Goal: Task Accomplishment & Management: Manage account settings

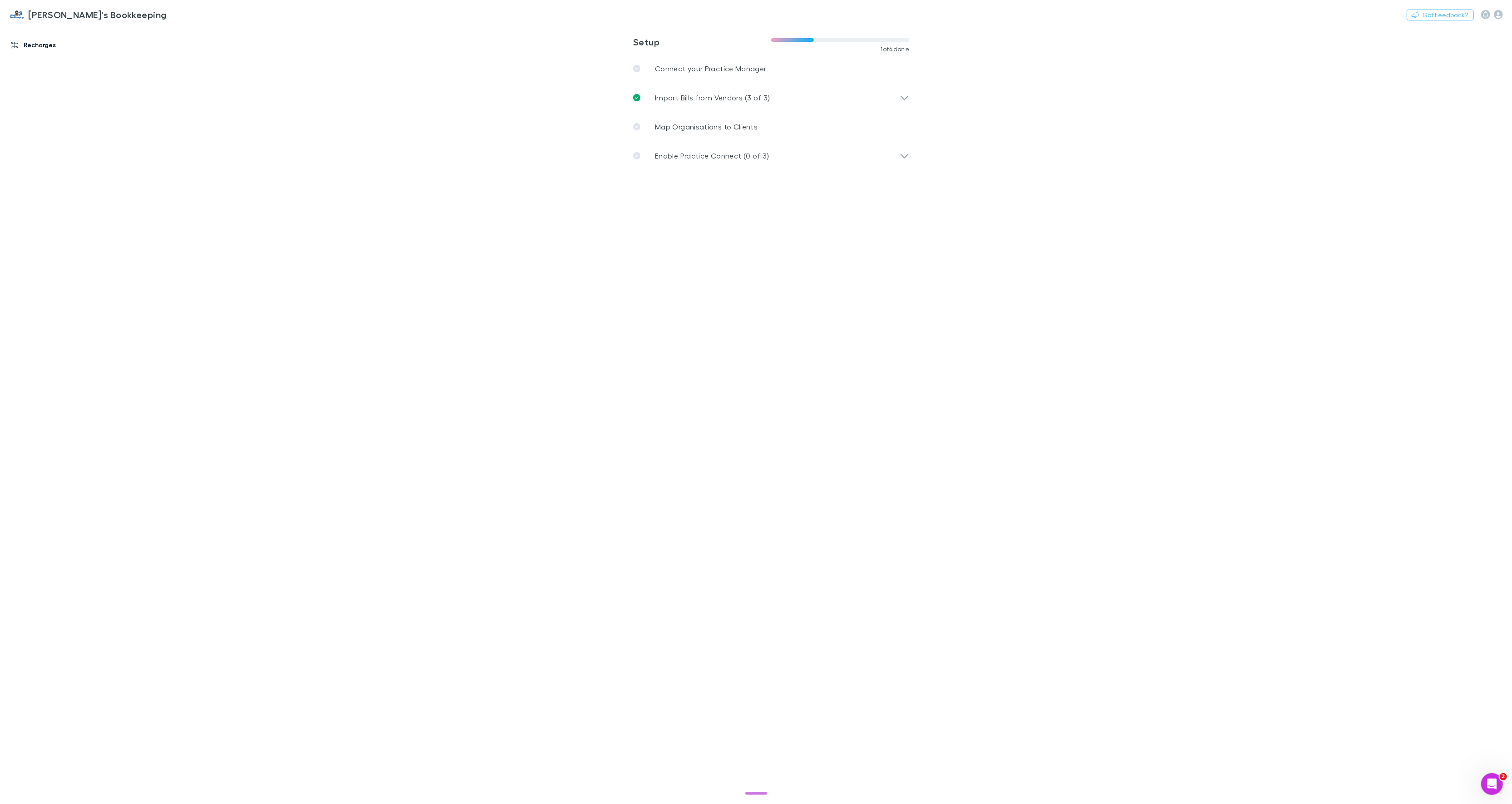
click at [49, 46] on link "Recharges" at bounding box center [62, 45] width 122 height 15
click at [50, 103] on link "Imports" at bounding box center [69, 103] width 109 height 15
click at [180, 37] on span "All" at bounding box center [180, 37] width 7 height 12
click at [36, 175] on link "Invoices" at bounding box center [69, 175] width 109 height 15
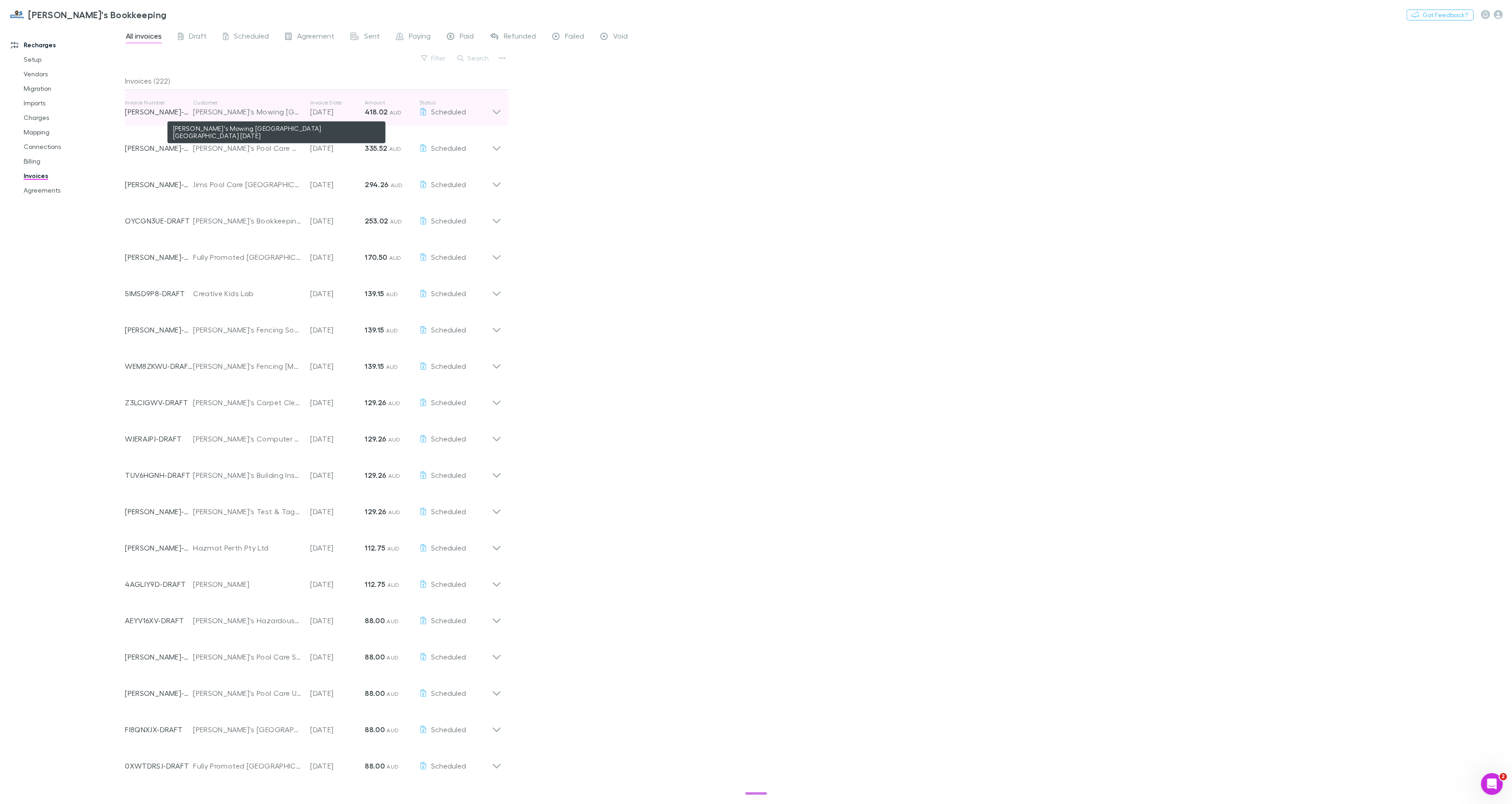
click at [293, 114] on div "[PERSON_NAME]'s Mowing [GEOGRAPHIC_DATA] [GEOGRAPHIC_DATA] [DATE]" at bounding box center [247, 112] width 108 height 11
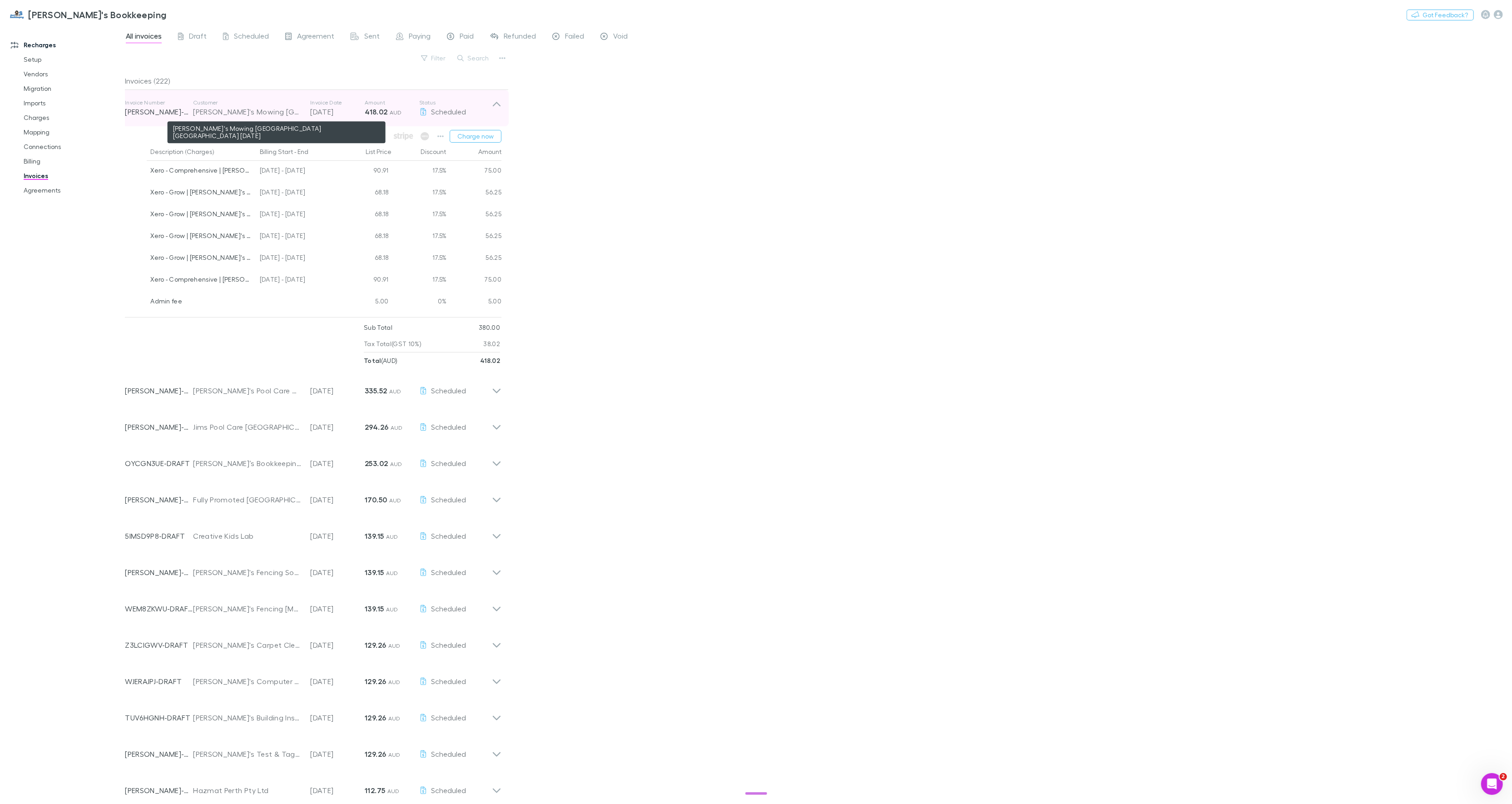
click at [293, 113] on div "[PERSON_NAME]'s Mowing [GEOGRAPHIC_DATA] [GEOGRAPHIC_DATA] [DATE]" at bounding box center [247, 112] width 108 height 11
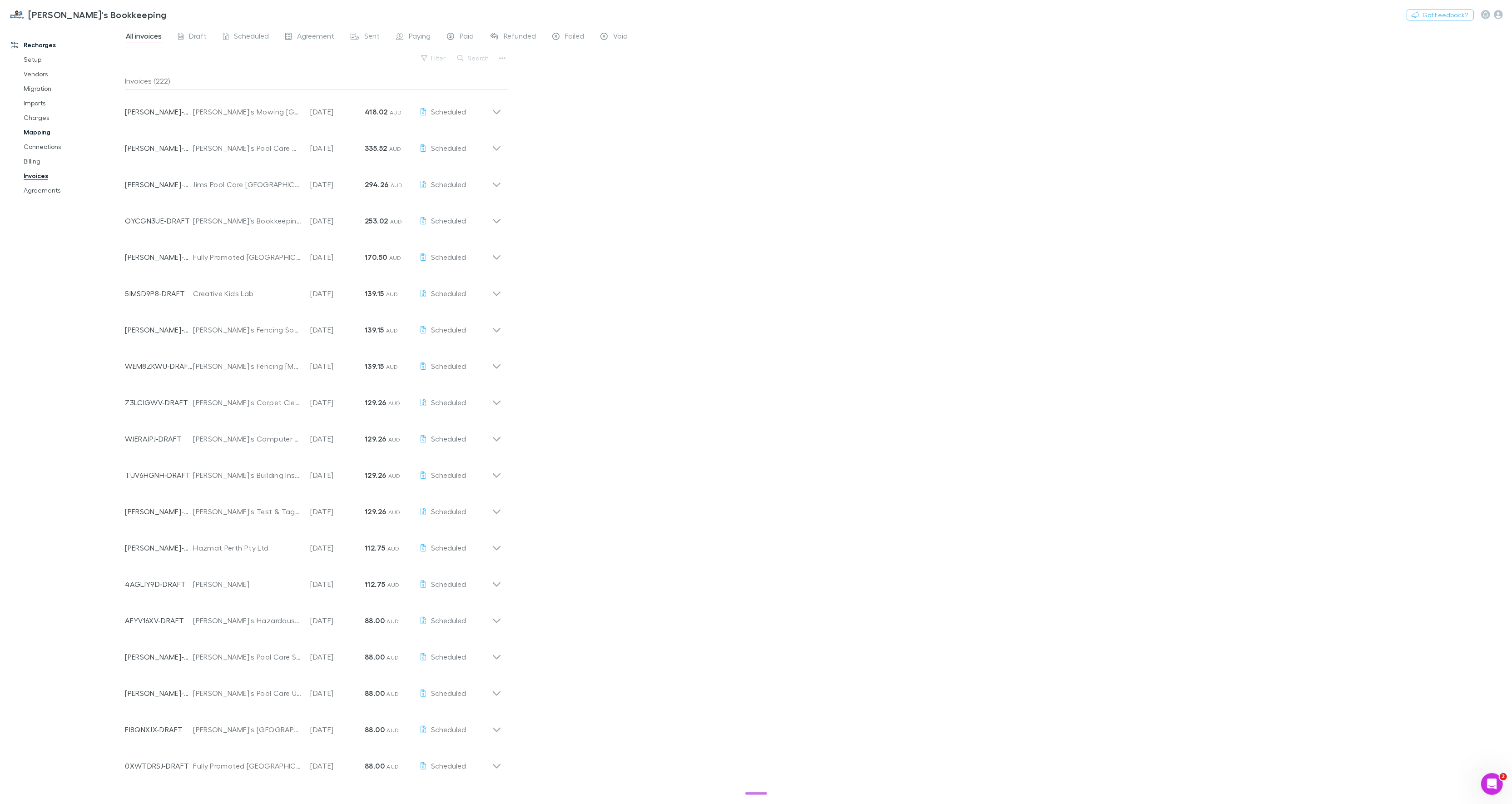
click at [47, 132] on link "Mapping" at bounding box center [69, 132] width 109 height 15
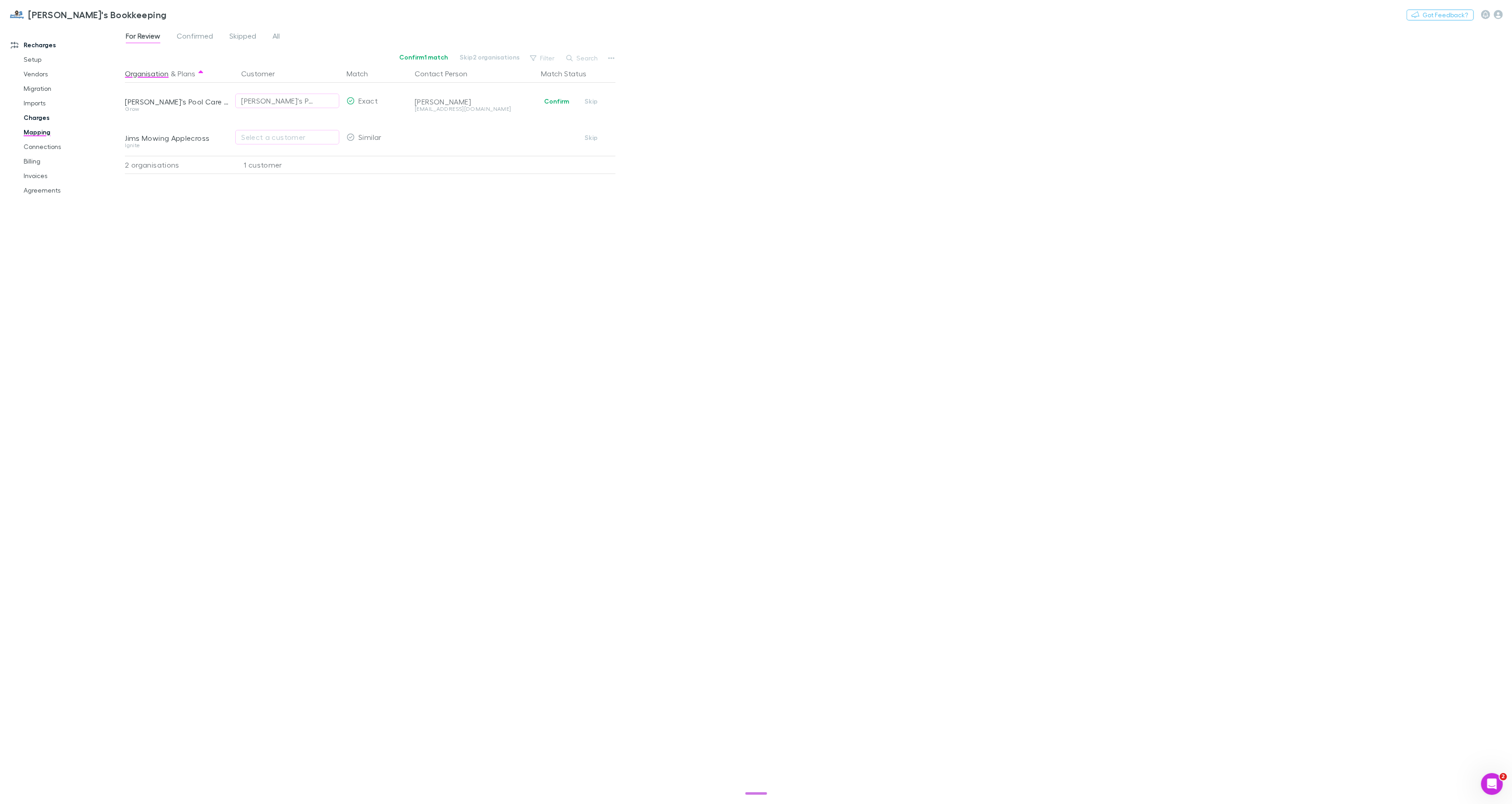
click at [42, 116] on link "Charges" at bounding box center [69, 117] width 109 height 15
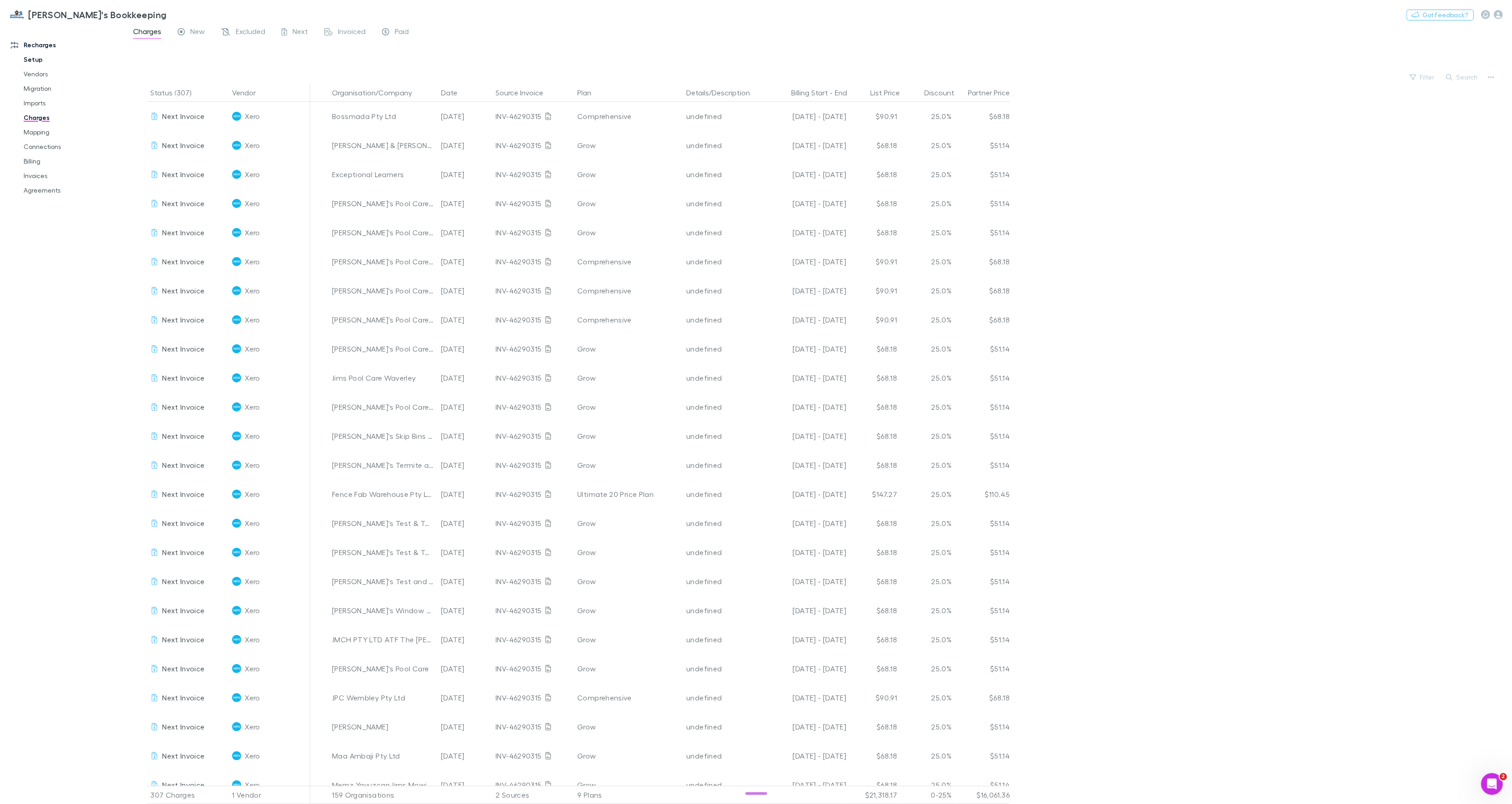
click at [32, 62] on link "Setup" at bounding box center [69, 59] width 109 height 15
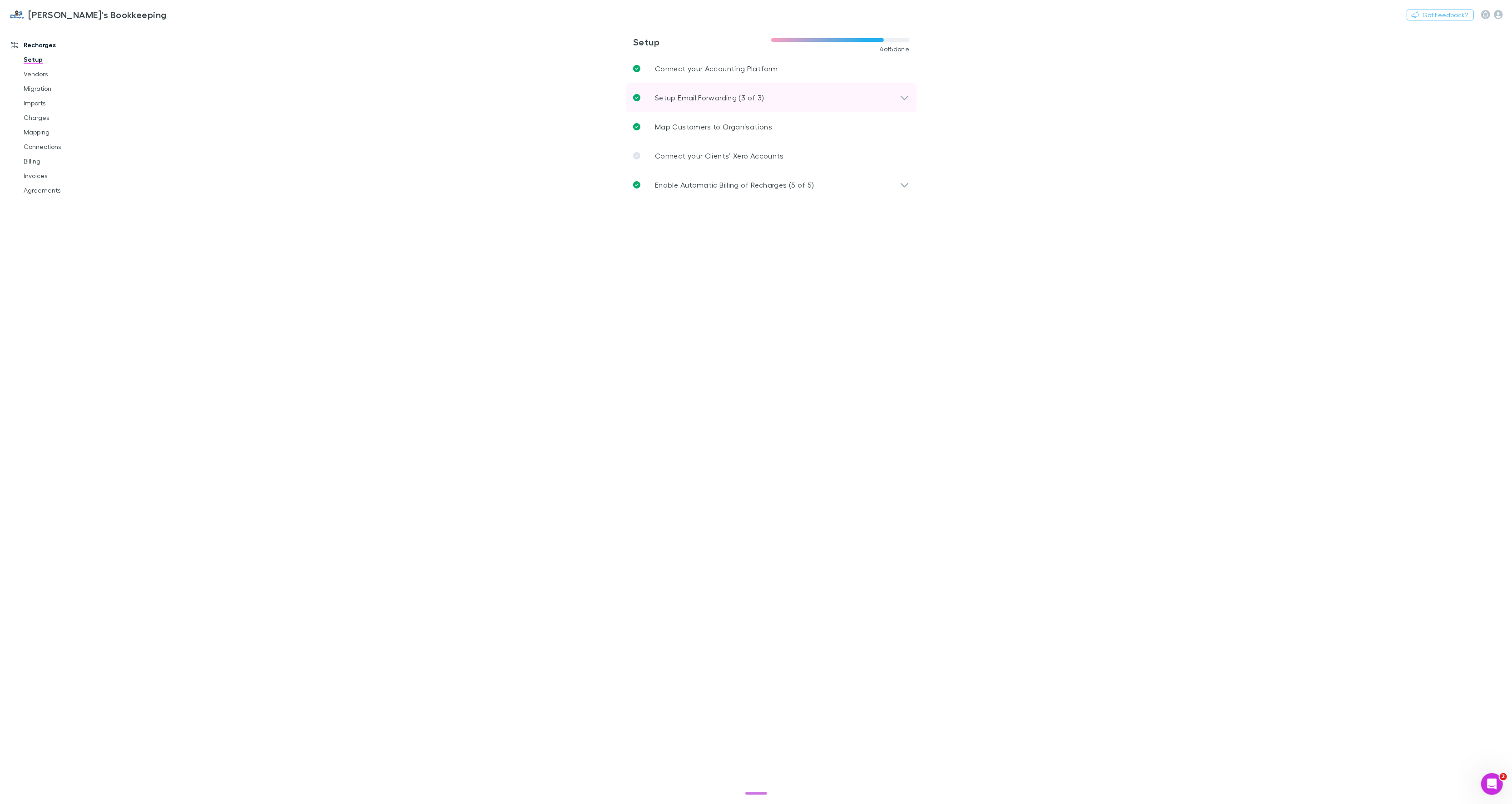
click at [689, 90] on div "Setup Email Forwarding (3 of 3)" at bounding box center [771, 98] width 291 height 29
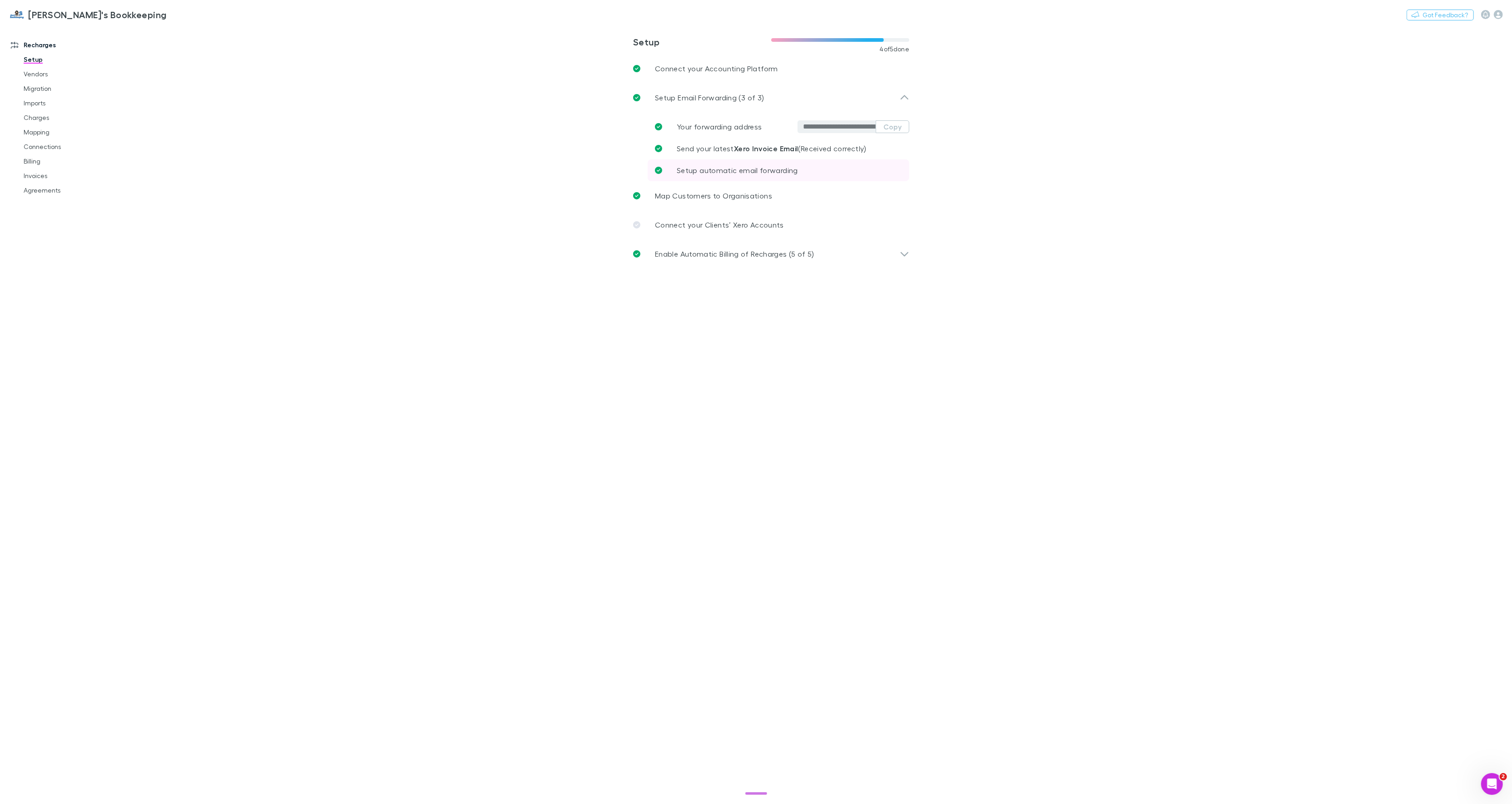
click at [710, 168] on span "Setup automatic email forwarding" at bounding box center [737, 170] width 122 height 9
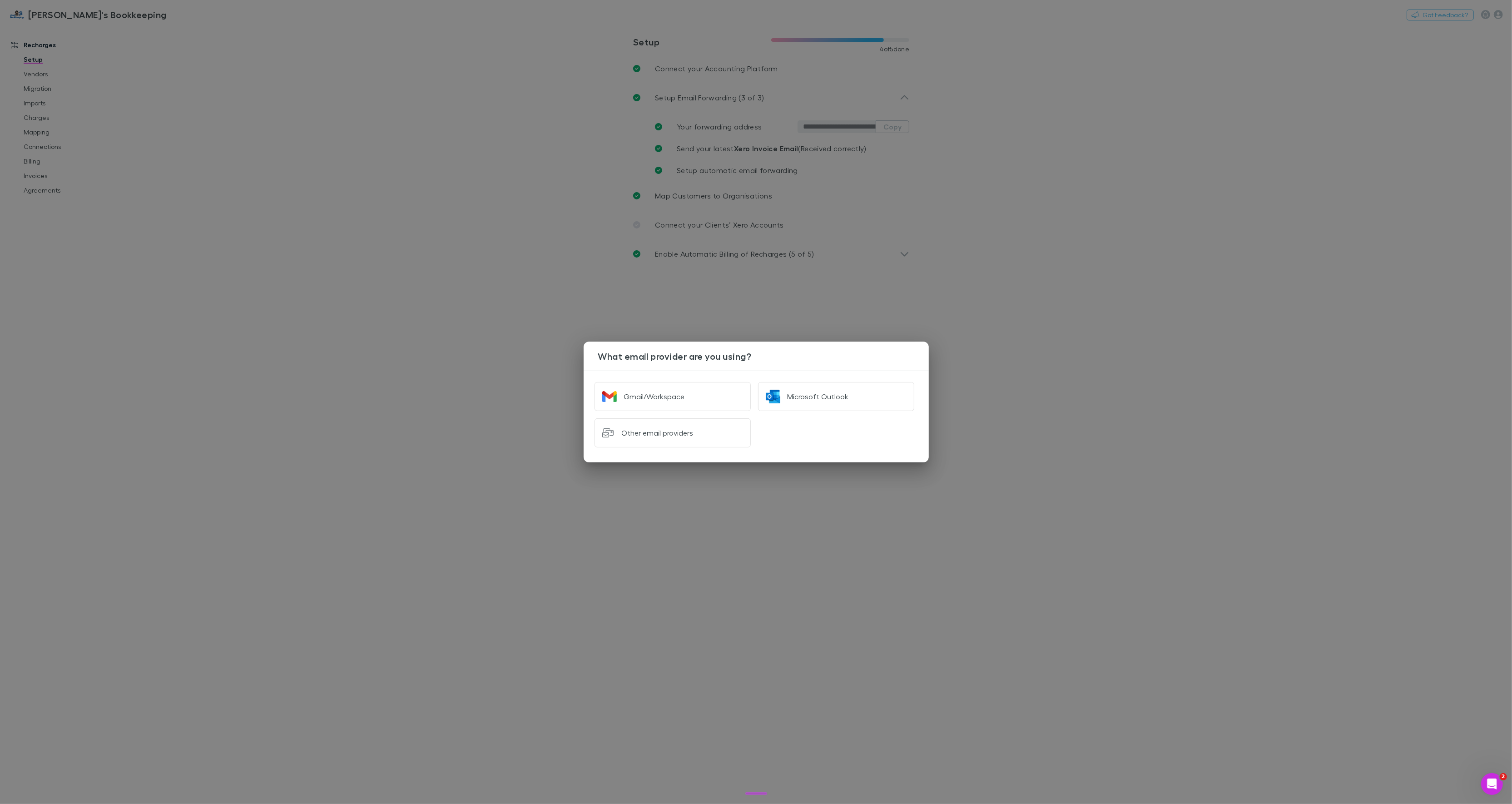
drag, startPoint x: 393, startPoint y: 286, endPoint x: 220, endPoint y: 103, distance: 251.8
click at [393, 286] on div "What email provider are you using? Gmail/Workspace Microsoft Outlook Other emai…" at bounding box center [756, 402] width 1512 height 804
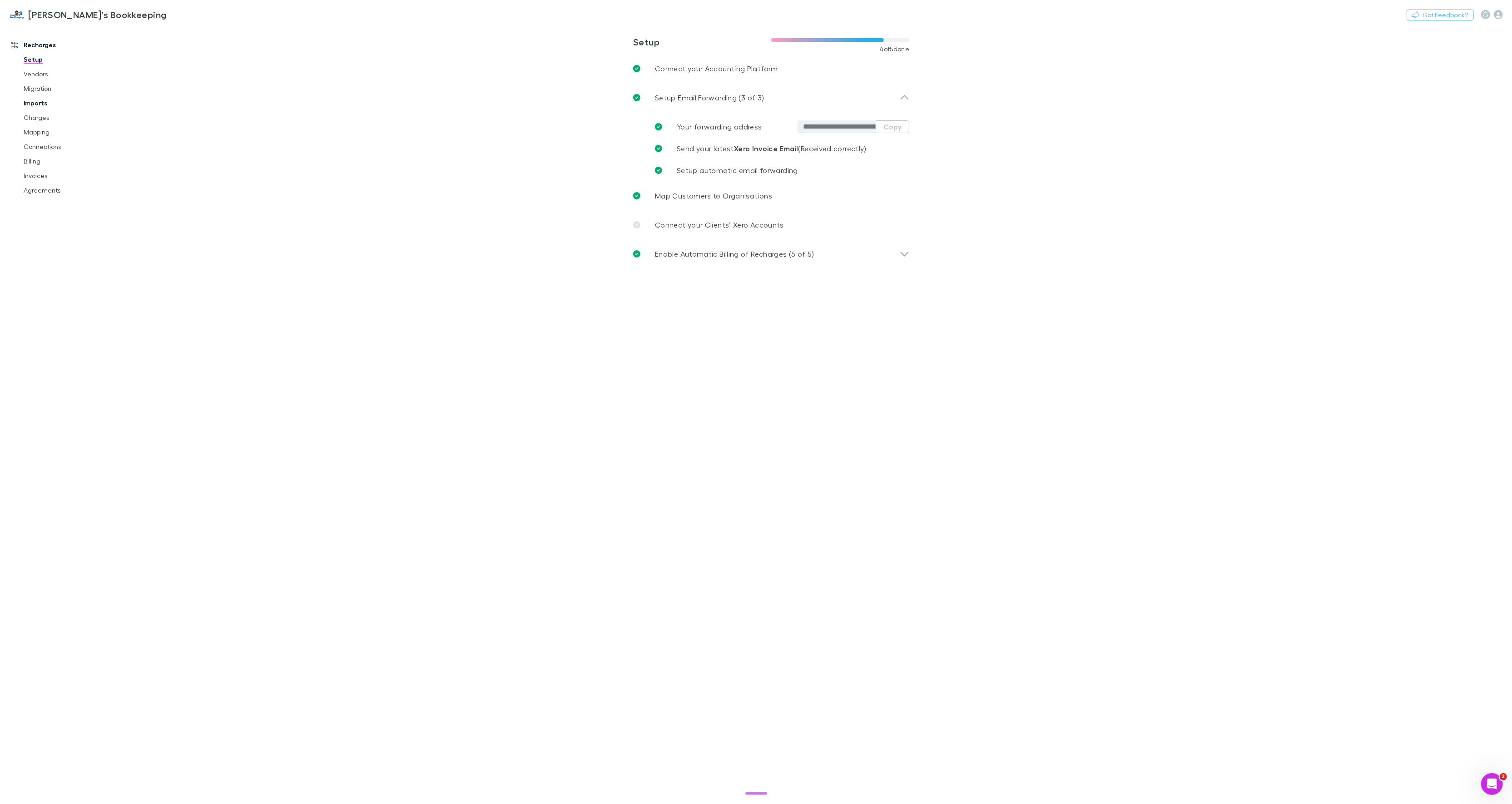
click at [42, 104] on link "Imports" at bounding box center [69, 103] width 109 height 15
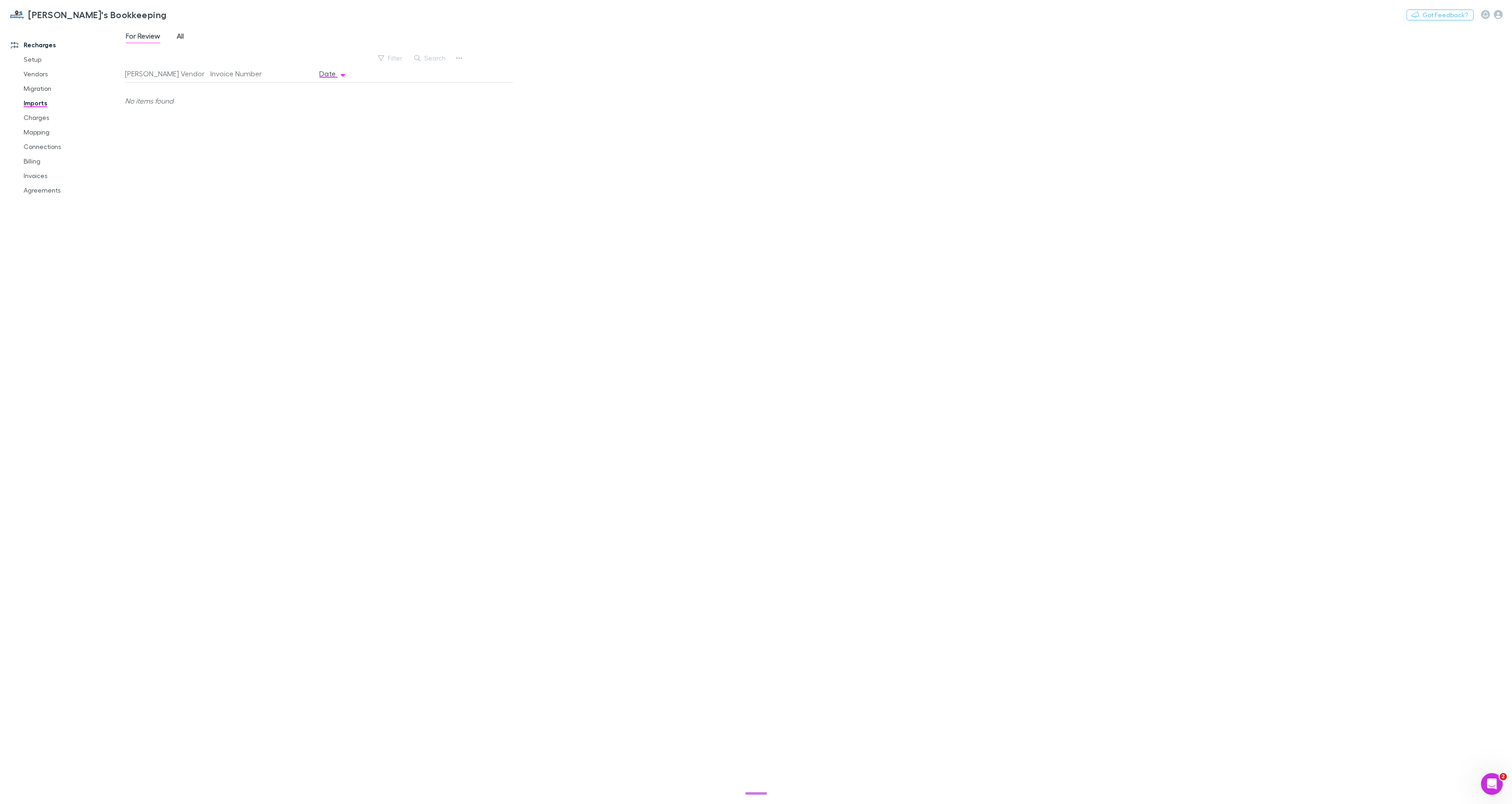
click at [176, 39] on link "All" at bounding box center [180, 37] width 9 height 15
click at [42, 123] on link "Charges" at bounding box center [69, 117] width 109 height 15
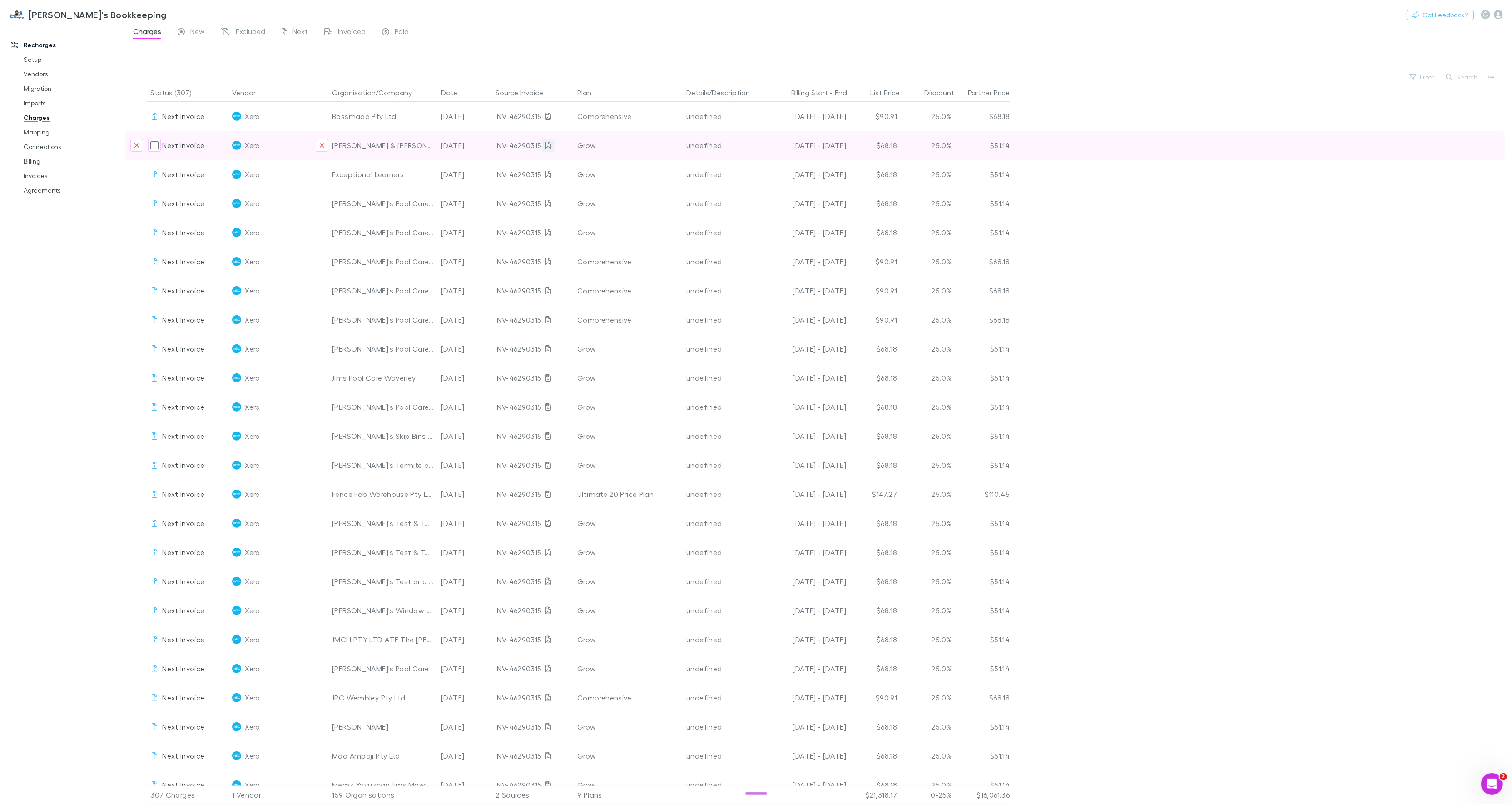
click at [551, 144] on link at bounding box center [548, 146] width 13 height 13
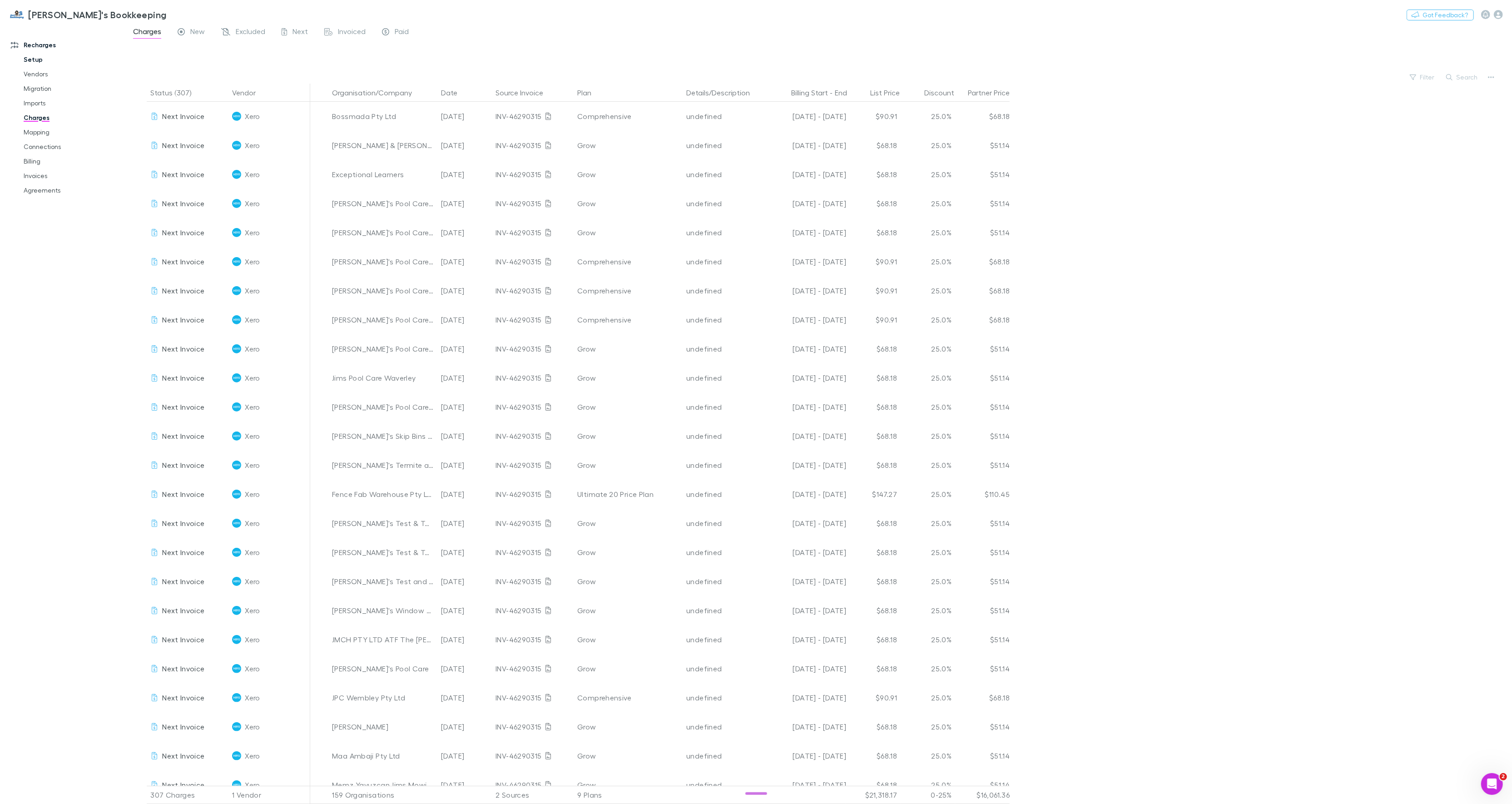
click at [53, 61] on link "Setup" at bounding box center [69, 59] width 109 height 15
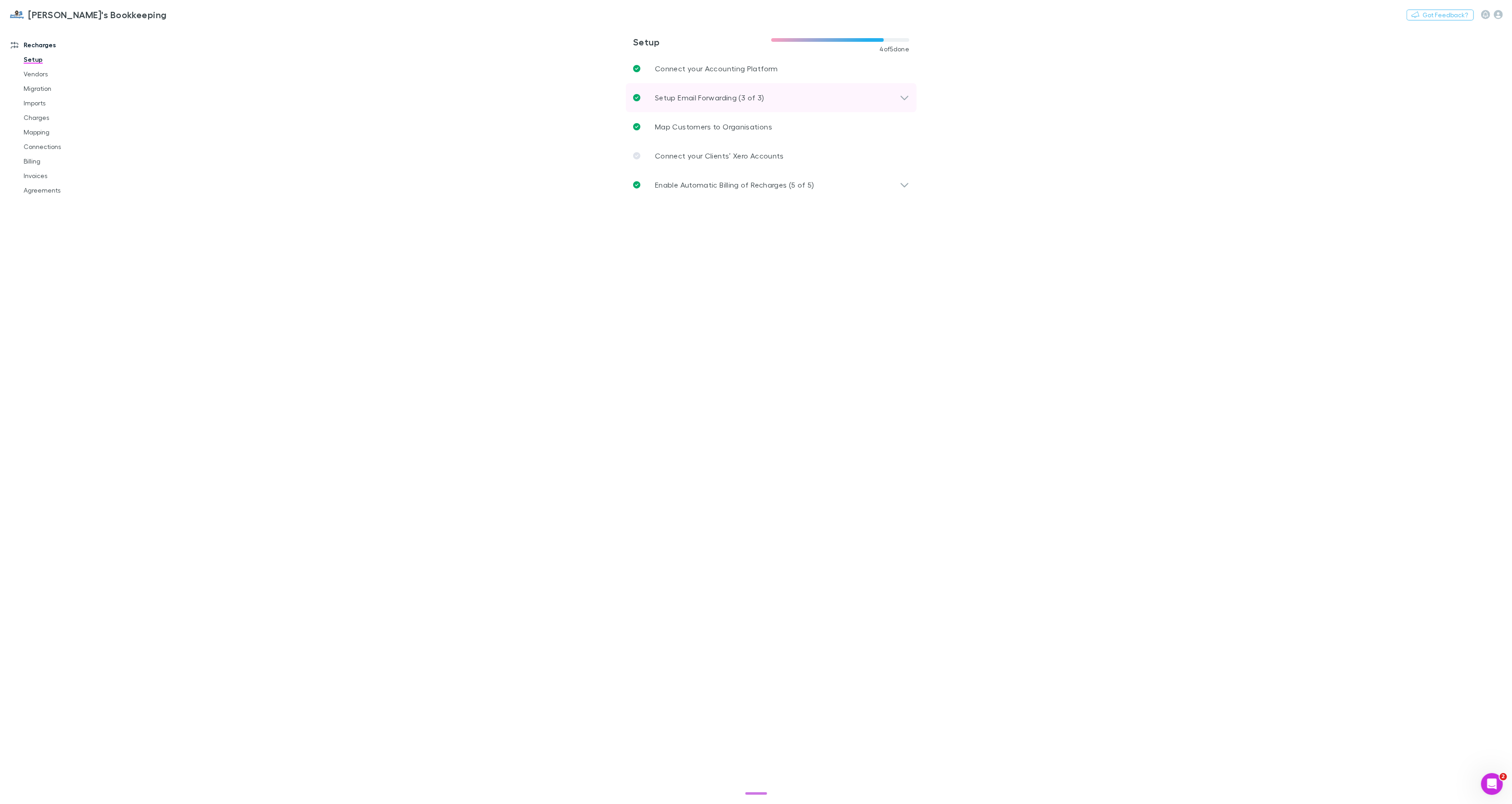
click at [713, 93] on p "Setup Email Forwarding (3 of 3)" at bounding box center [710, 97] width 109 height 11
click at [892, 130] on button "Copy" at bounding box center [892, 127] width 33 height 13
click at [1500, 17] on icon "button" at bounding box center [1498, 14] width 9 height 9
click at [1499, 13] on icon "button" at bounding box center [1498, 14] width 9 height 9
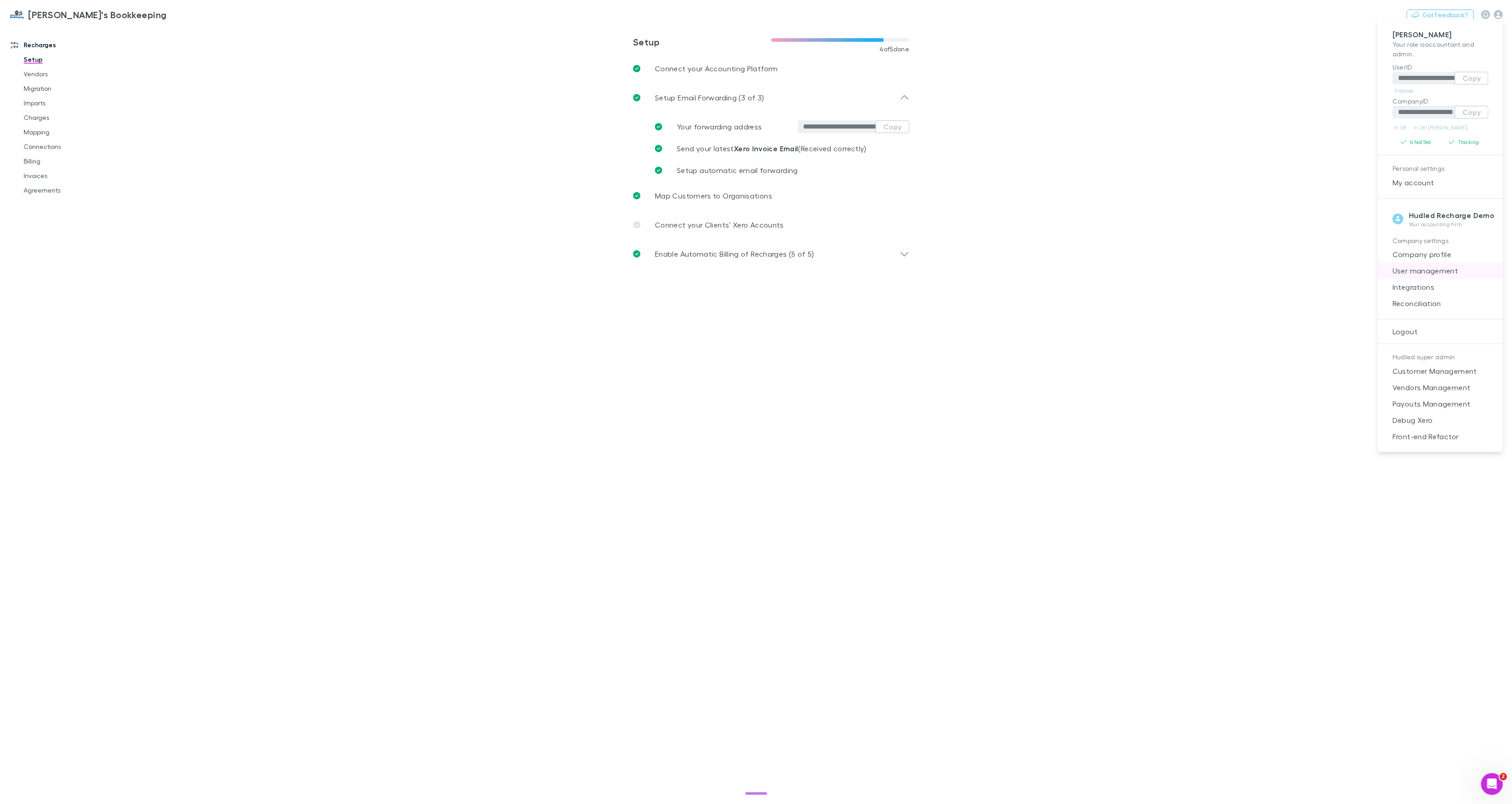
click at [1431, 272] on span "User management" at bounding box center [1440, 271] width 110 height 11
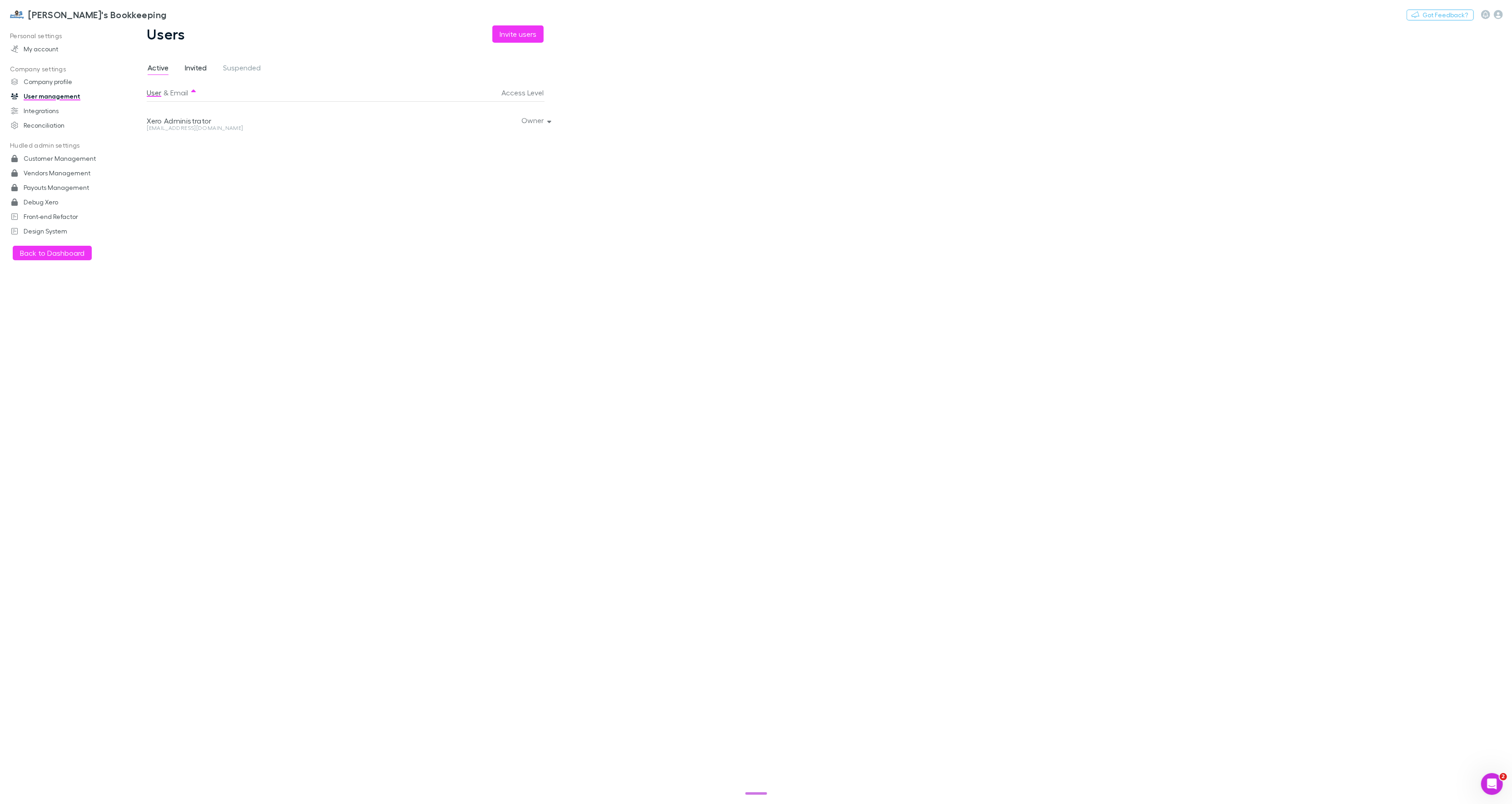
click at [198, 67] on span "Invited" at bounding box center [195, 69] width 22 height 12
click at [158, 69] on span "Active" at bounding box center [158, 69] width 21 height 12
click at [519, 29] on button "Invite users" at bounding box center [518, 33] width 51 height 17
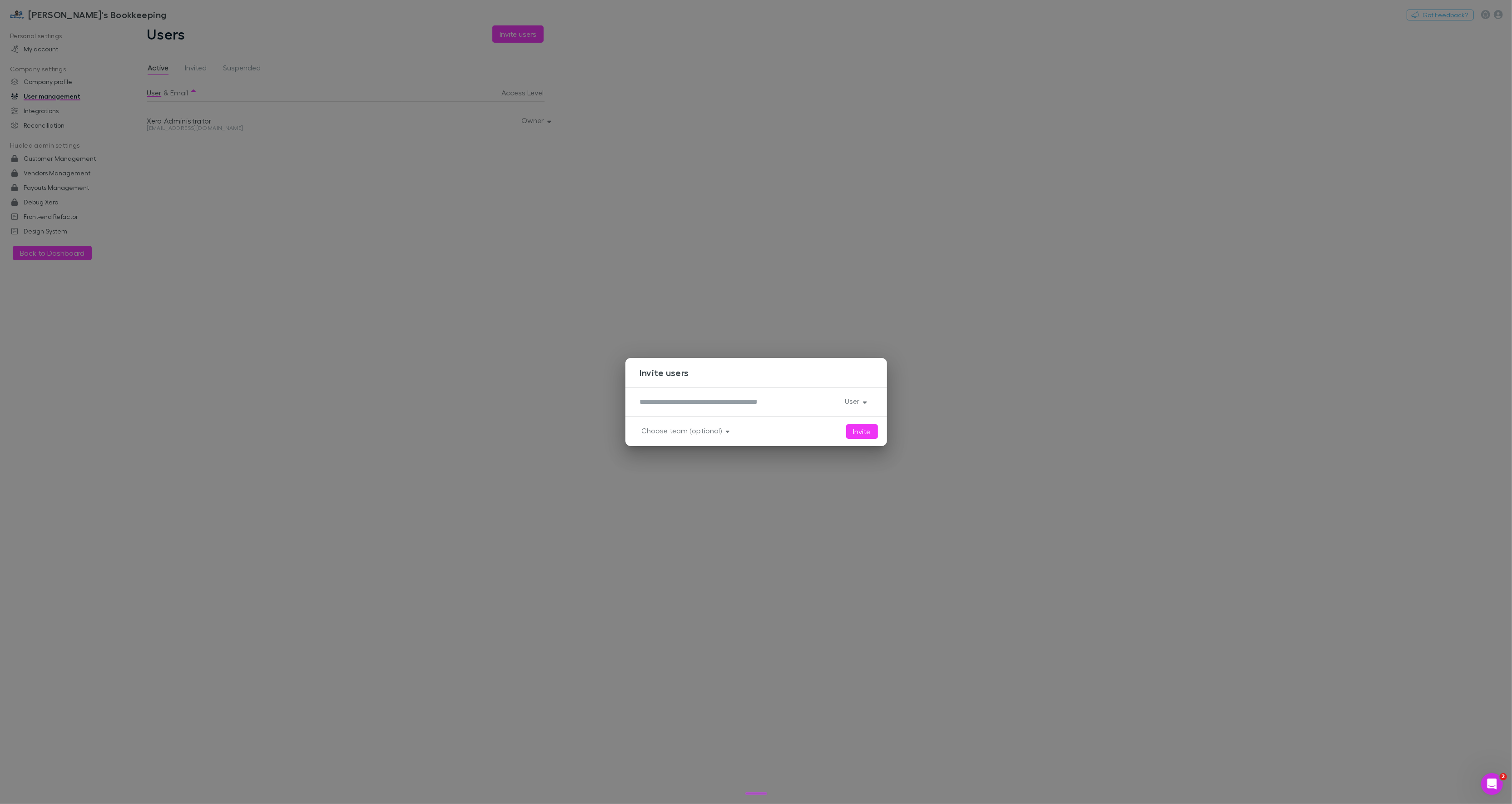
click at [694, 400] on textarea at bounding box center [738, 402] width 198 height 11
paste textarea "**********"
type textarea "**********"
click at [851, 396] on button "User" at bounding box center [855, 401] width 35 height 13
click at [829, 420] on p "Owner" at bounding box center [810, 419] width 110 height 11
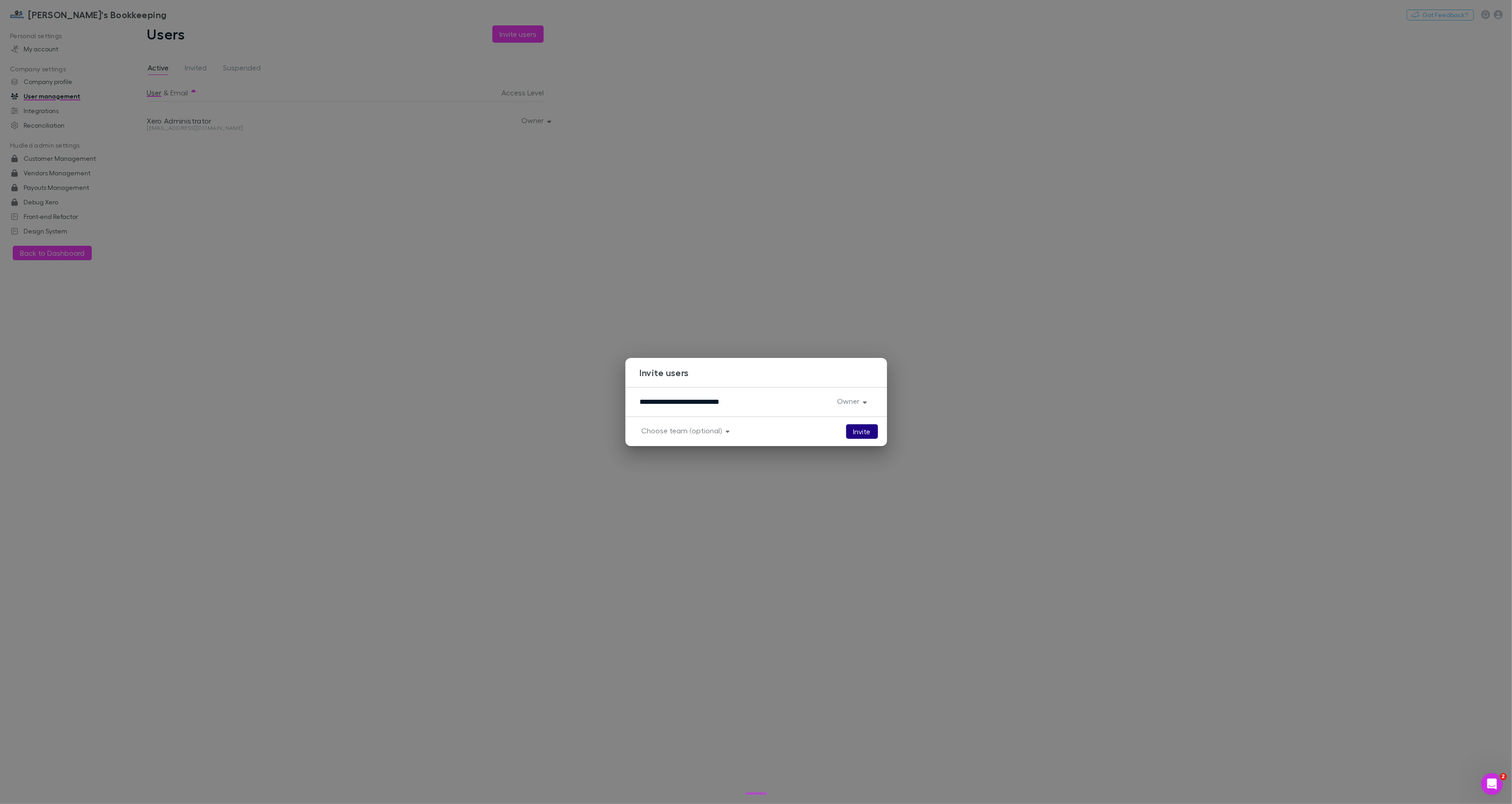
click at [860, 434] on button "Invite" at bounding box center [862, 431] width 32 height 15
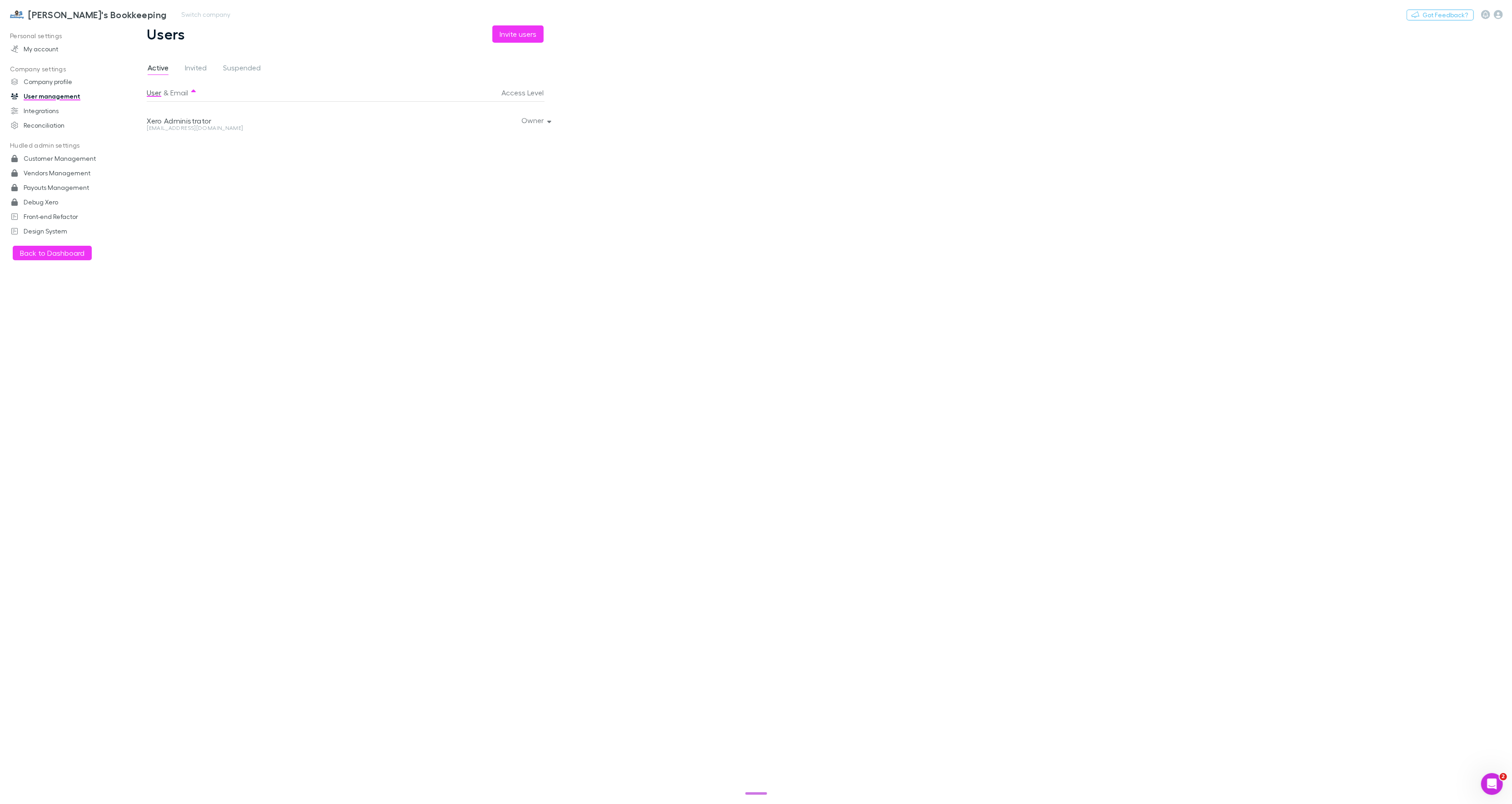
click at [72, 15] on h3 "[PERSON_NAME]'s Bookkeeping" at bounding box center [97, 14] width 138 height 11
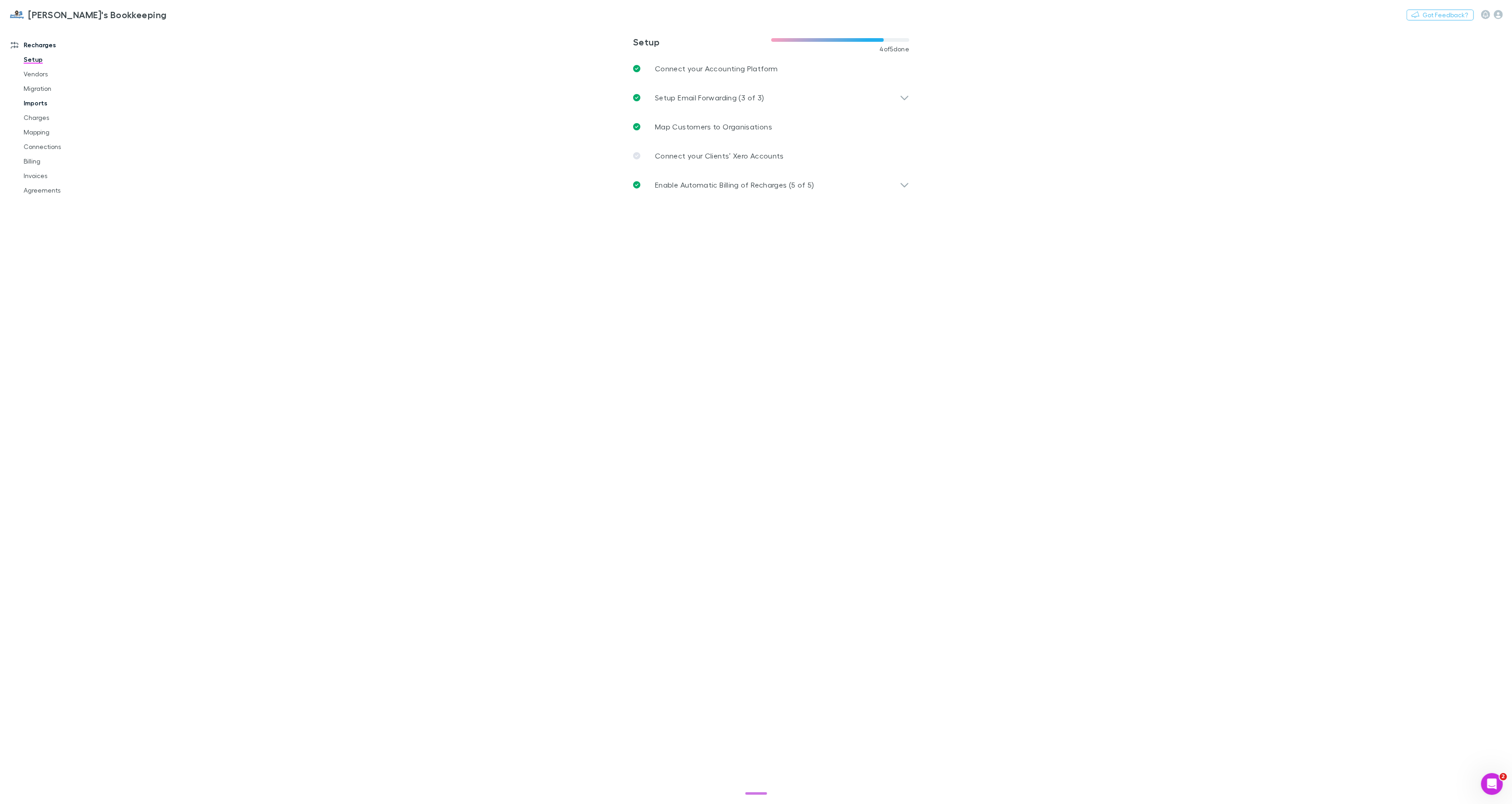
click at [37, 101] on link "Imports" at bounding box center [69, 103] width 109 height 15
click at [175, 35] on div "For Review All" at bounding box center [158, 37] width 68 height 15
click at [177, 35] on span "All" at bounding box center [180, 37] width 7 height 12
click at [1497, 18] on icon "button" at bounding box center [1498, 14] width 9 height 9
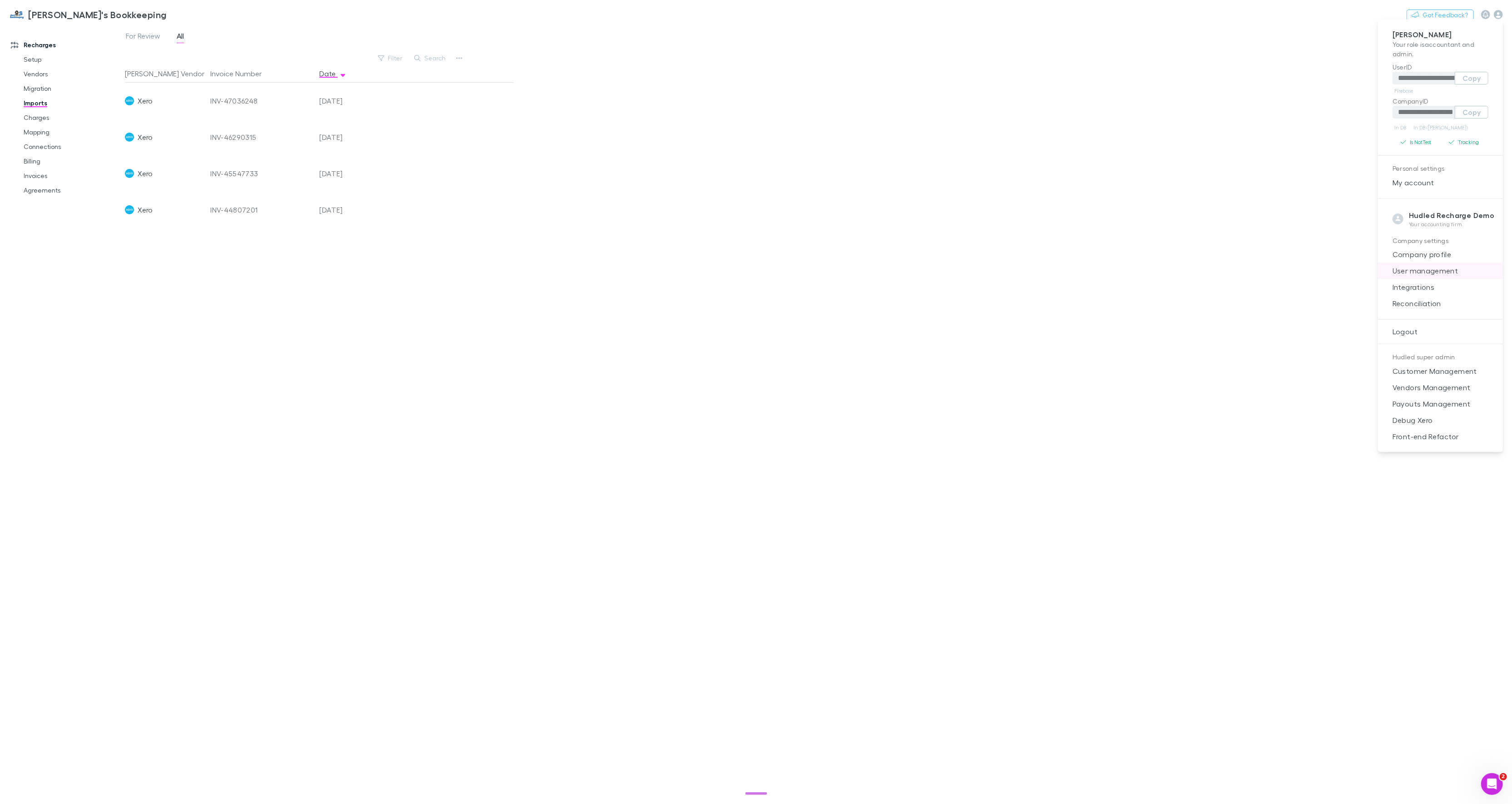
click at [1433, 273] on span "User management" at bounding box center [1440, 271] width 110 height 11
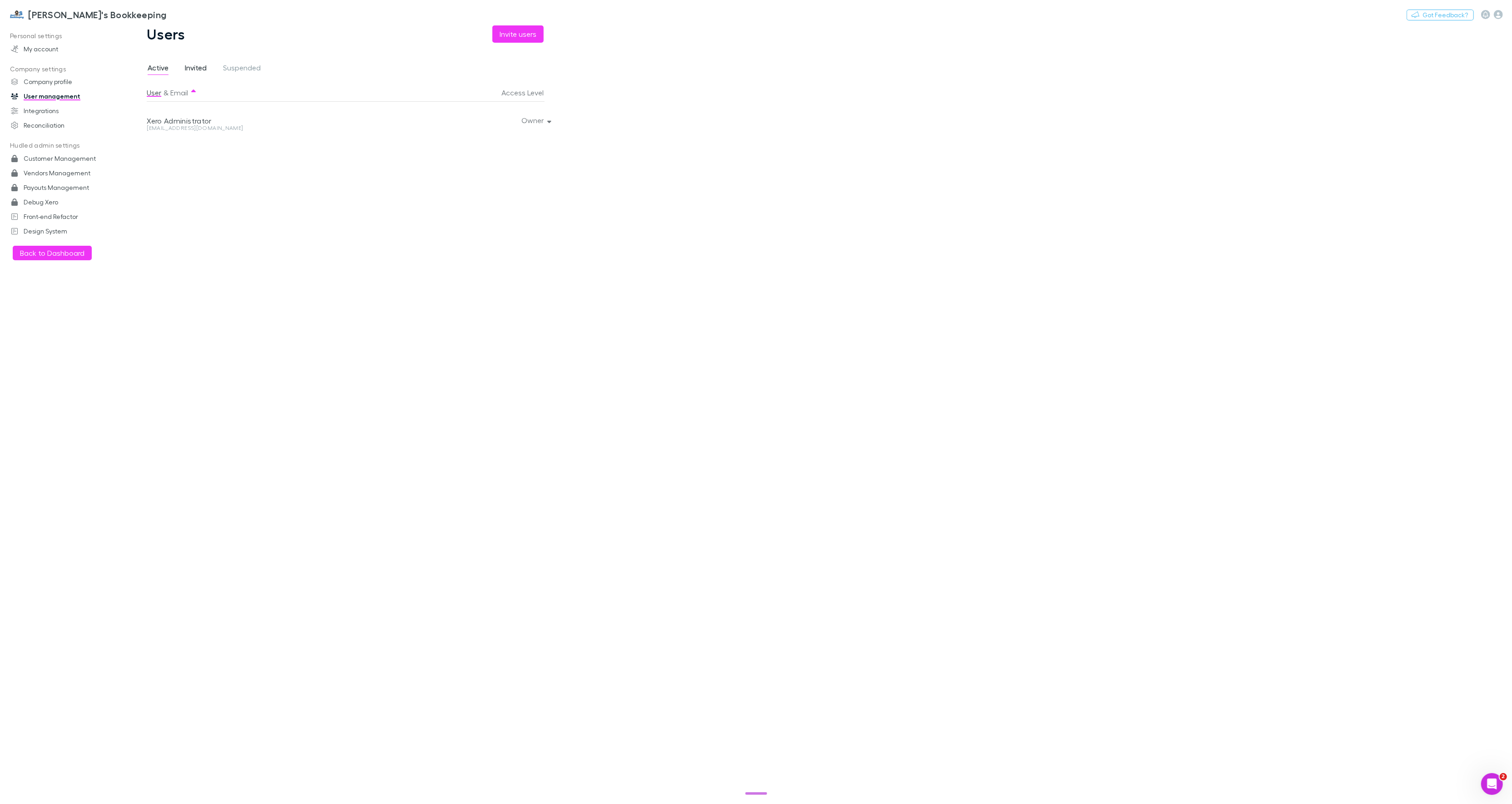
click at [199, 66] on span "Invited" at bounding box center [195, 69] width 22 height 12
click at [84, 18] on h3 "[PERSON_NAME]'s Bookkeeping" at bounding box center [97, 14] width 138 height 11
drag, startPoint x: 38, startPoint y: 60, endPoint x: 52, endPoint y: 63, distance: 14.3
click at [38, 60] on link "Setup" at bounding box center [69, 59] width 109 height 15
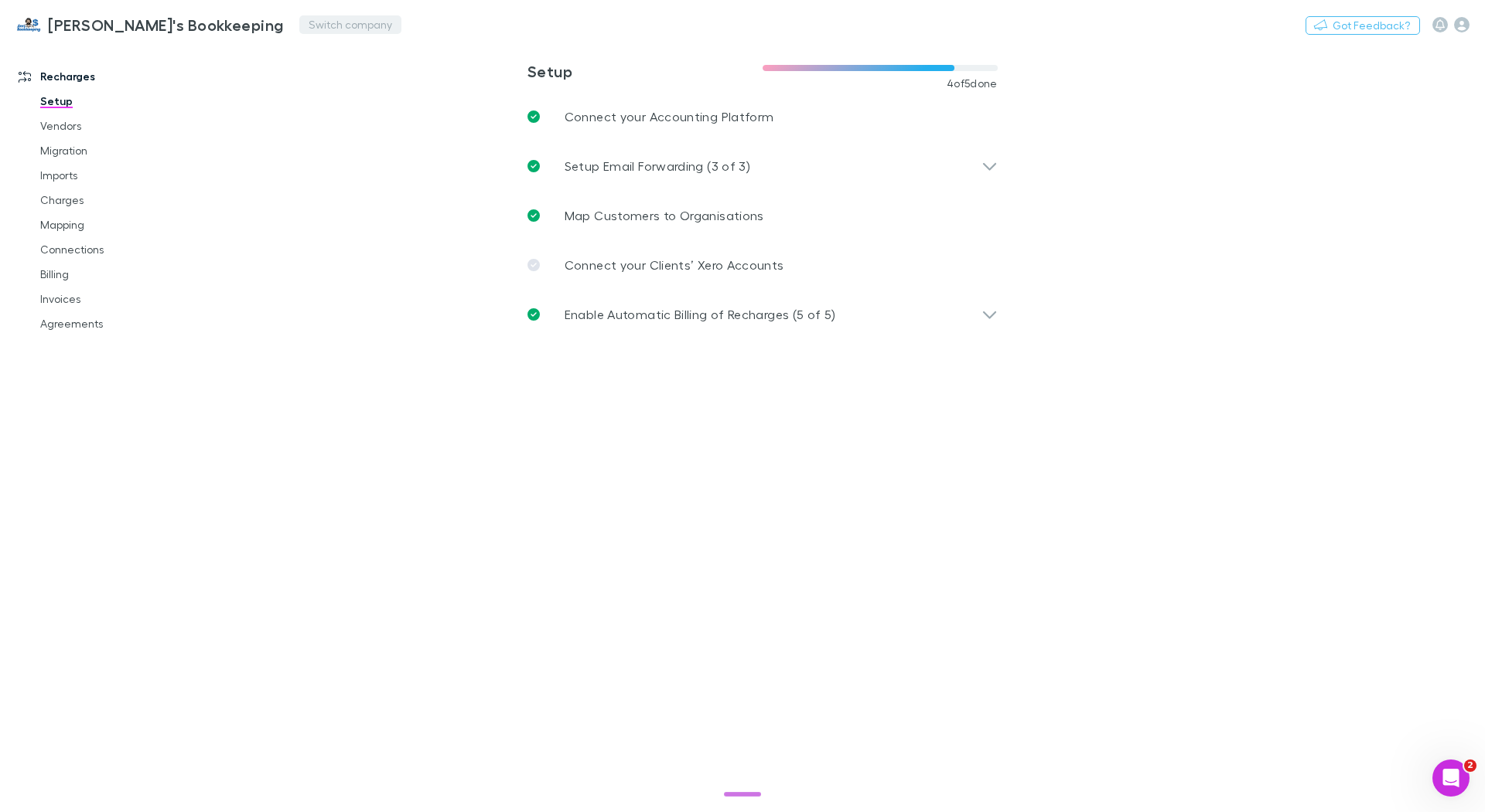
click at [299, 29] on button "Switch company" at bounding box center [350, 24] width 102 height 19
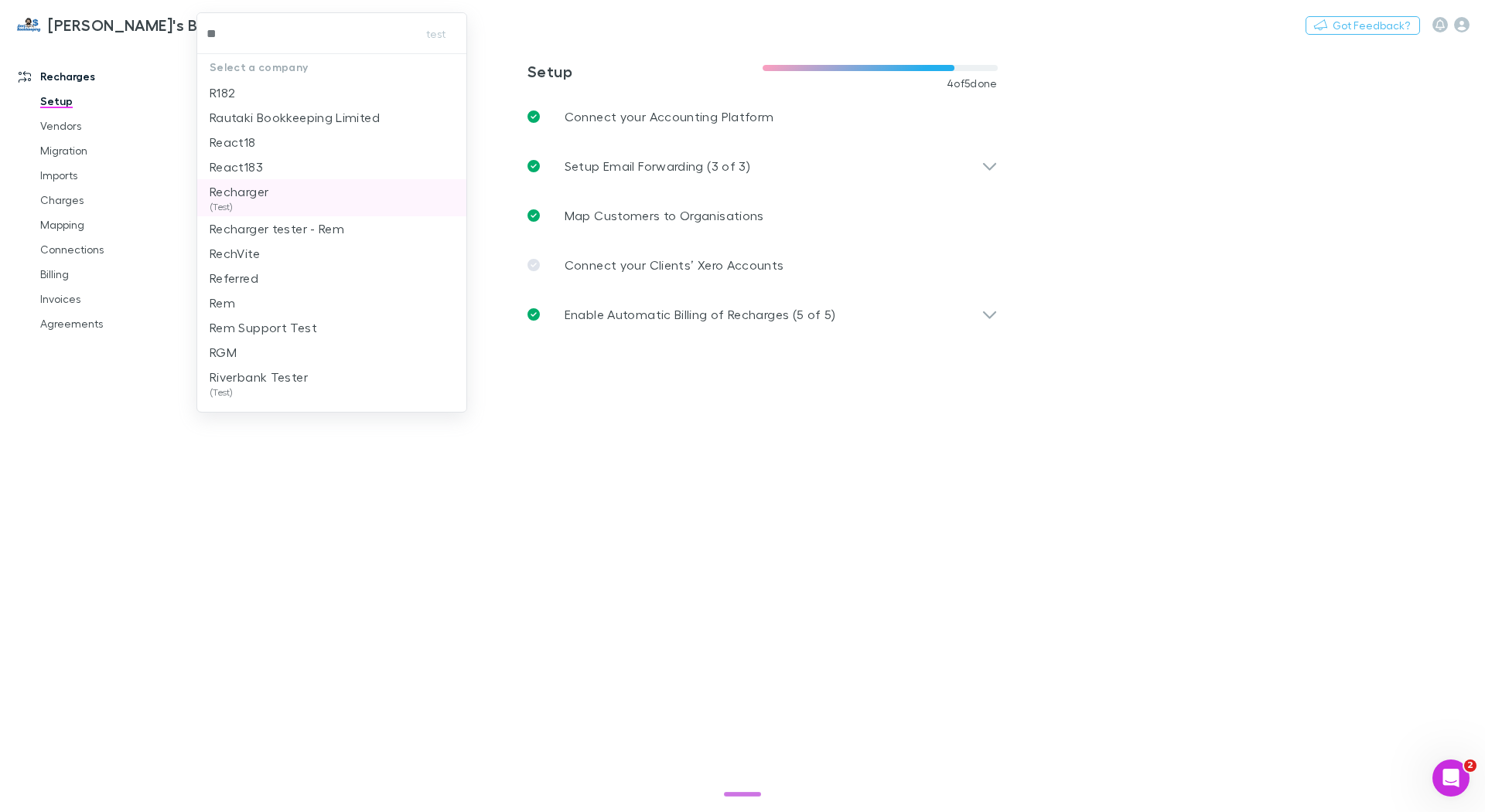
type input "***"
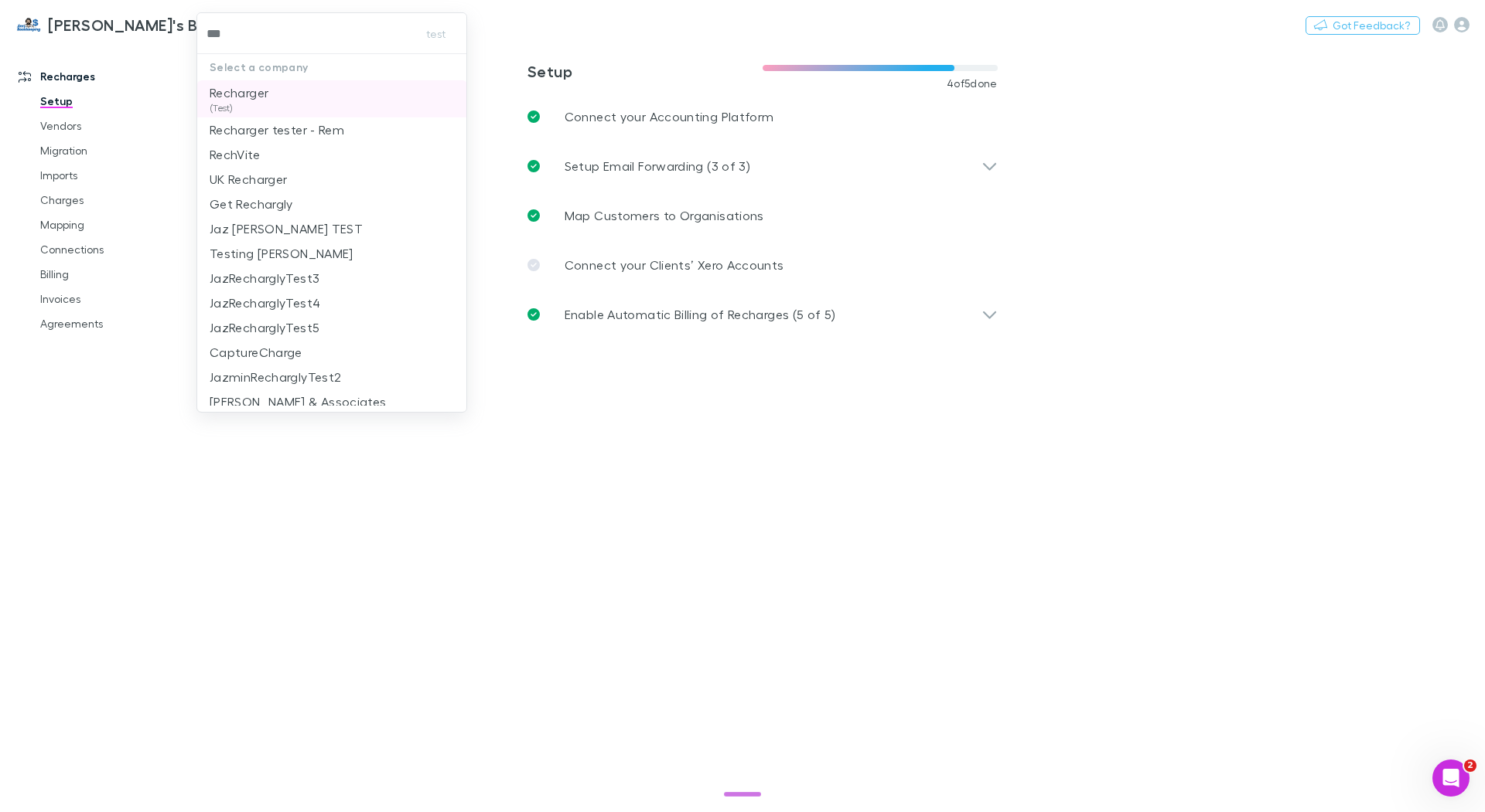
click at [250, 94] on p "Recharger" at bounding box center [239, 93] width 59 height 19
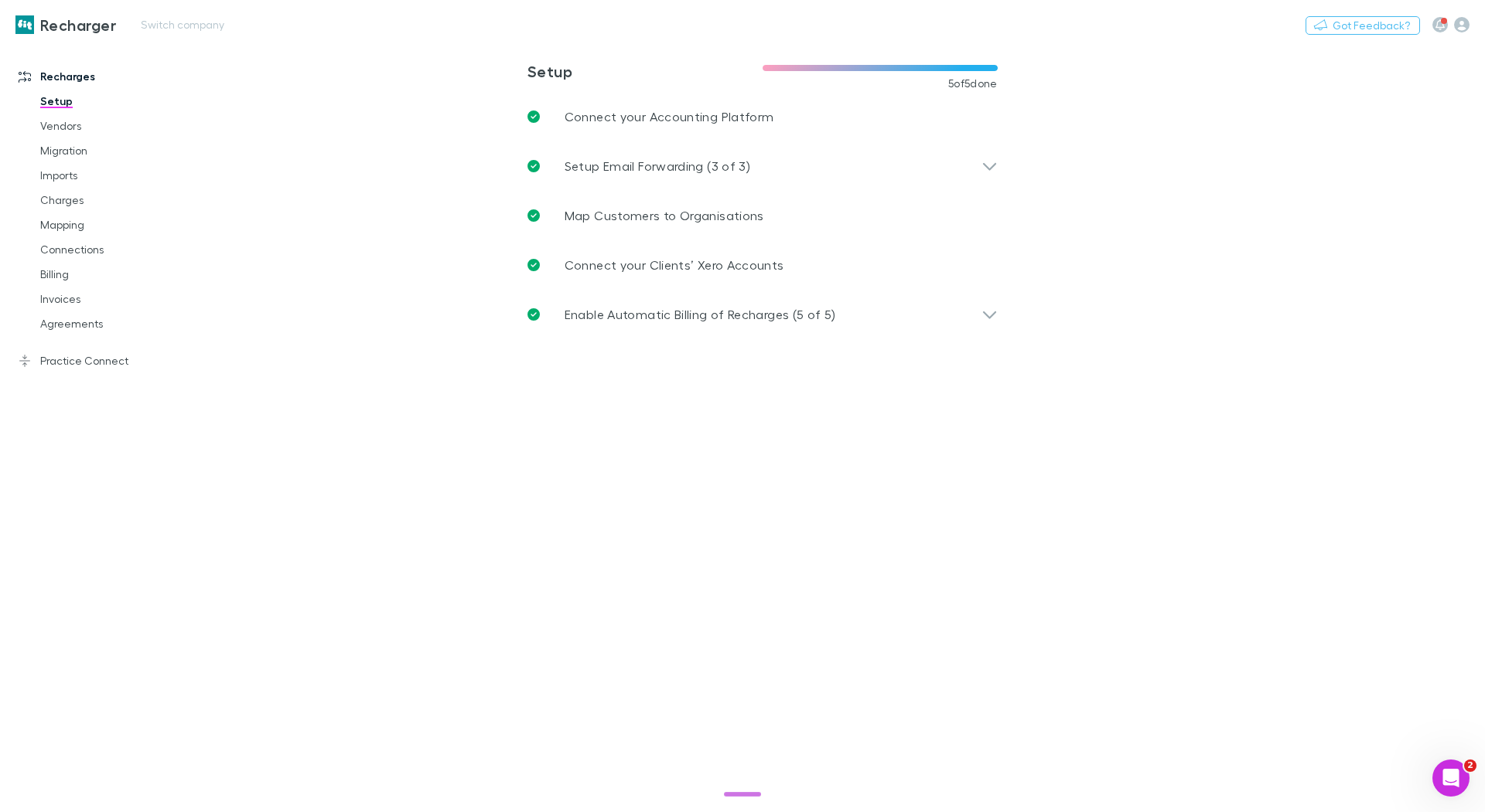
click at [1472, 27] on div "Nothing Got Feedback?" at bounding box center [1395, 25] width 180 height 20
click at [1465, 27] on icon "button" at bounding box center [1461, 24] width 15 height 15
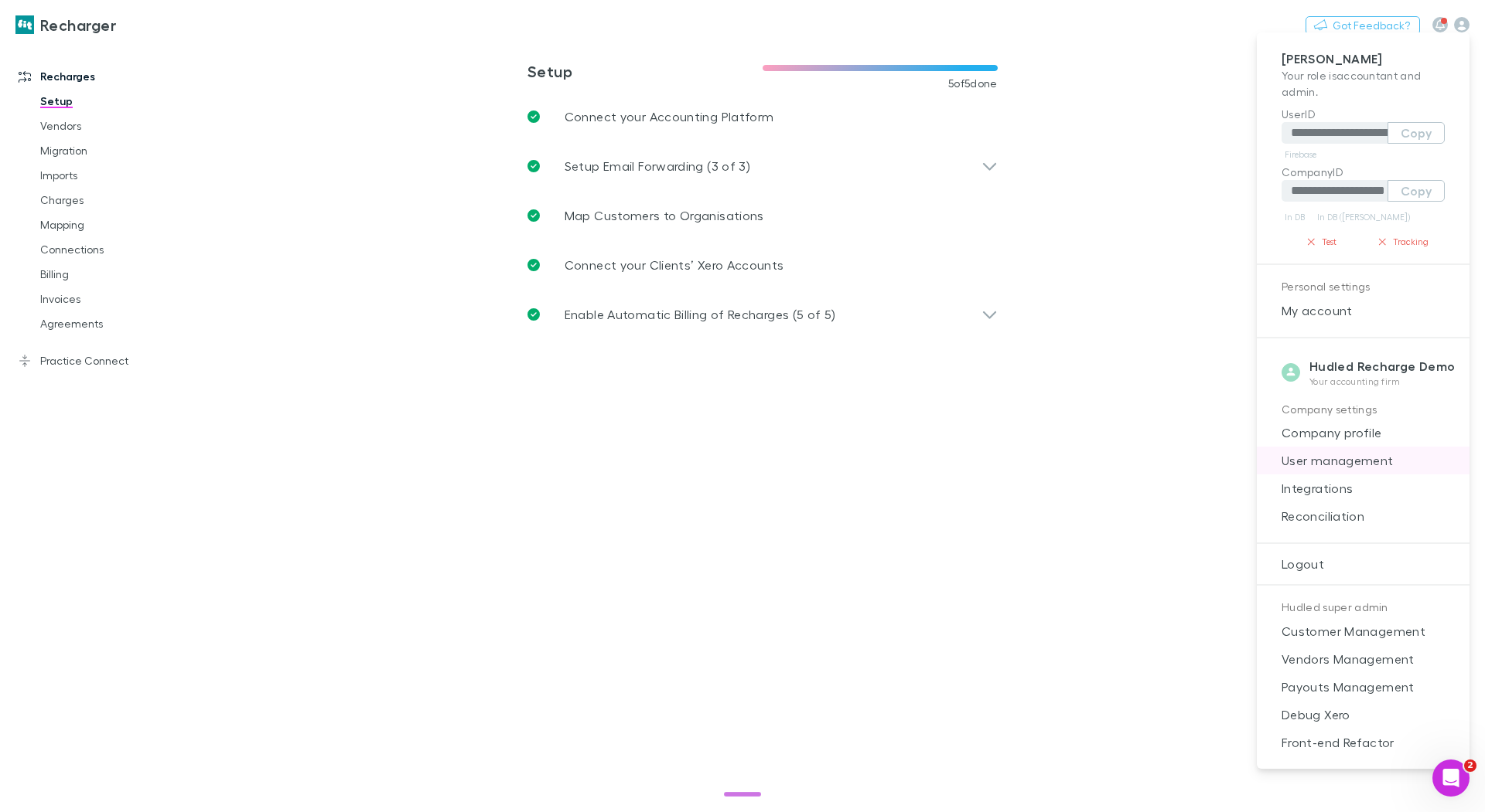
click at [1352, 463] on span "User management" at bounding box center [1363, 460] width 188 height 19
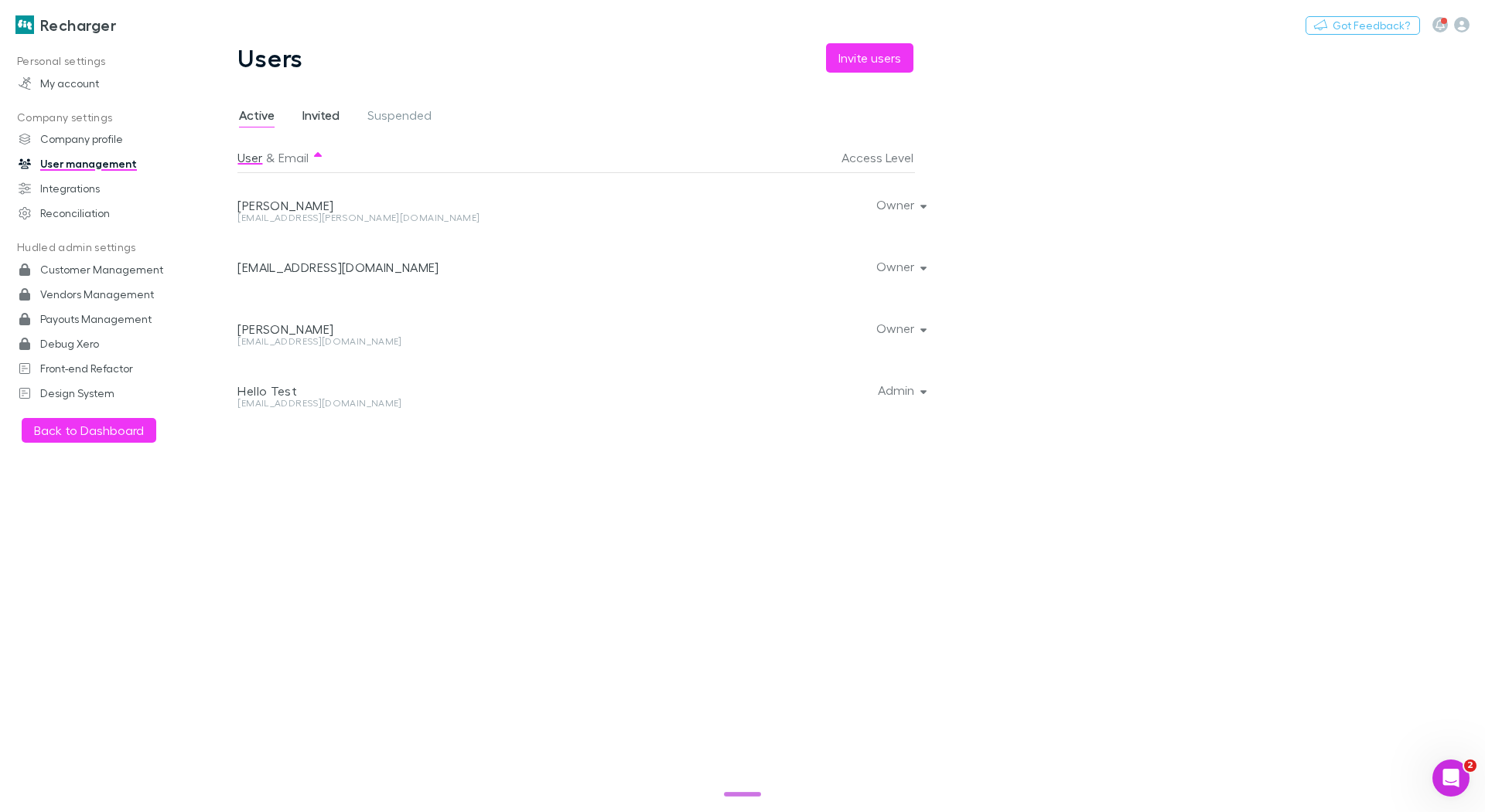
click at [332, 114] on span "Invited" at bounding box center [321, 118] width 37 height 20
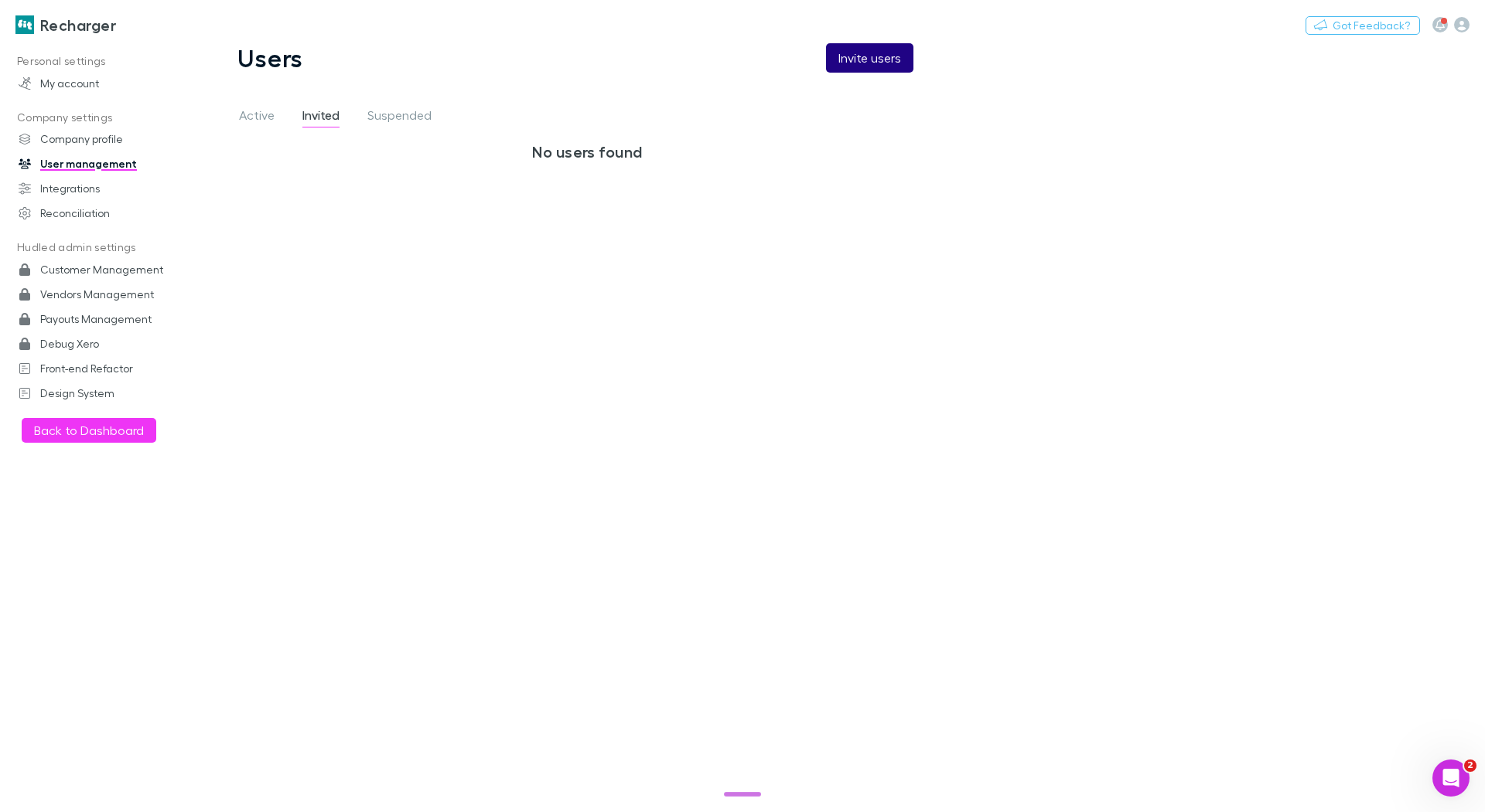
click at [857, 65] on button "Invite users" at bounding box center [868, 57] width 87 height 29
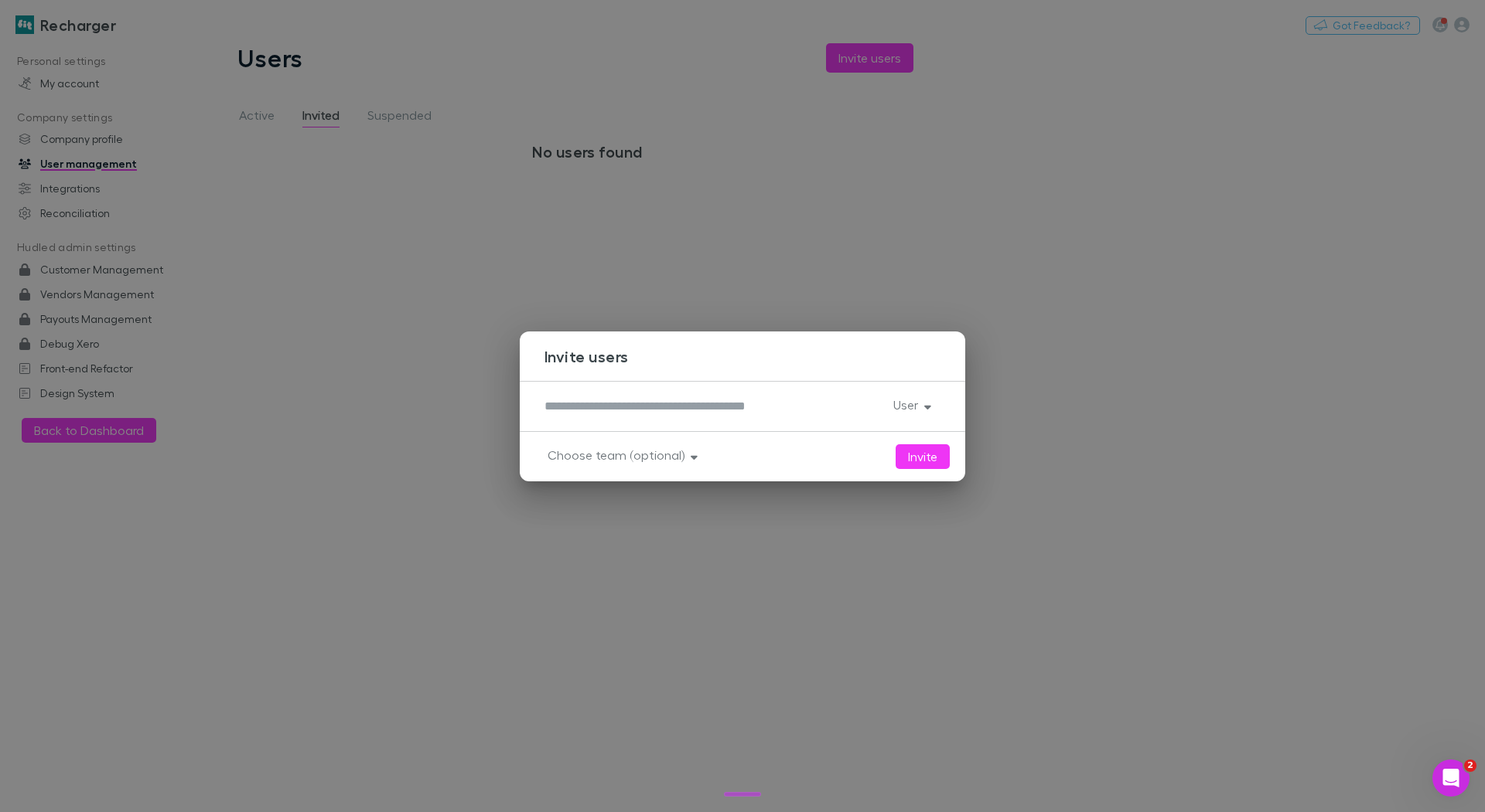
click at [597, 405] on textarea at bounding box center [713, 406] width 337 height 18
click at [601, 402] on textarea "*******" at bounding box center [713, 406] width 336 height 18
paste textarea "**********"
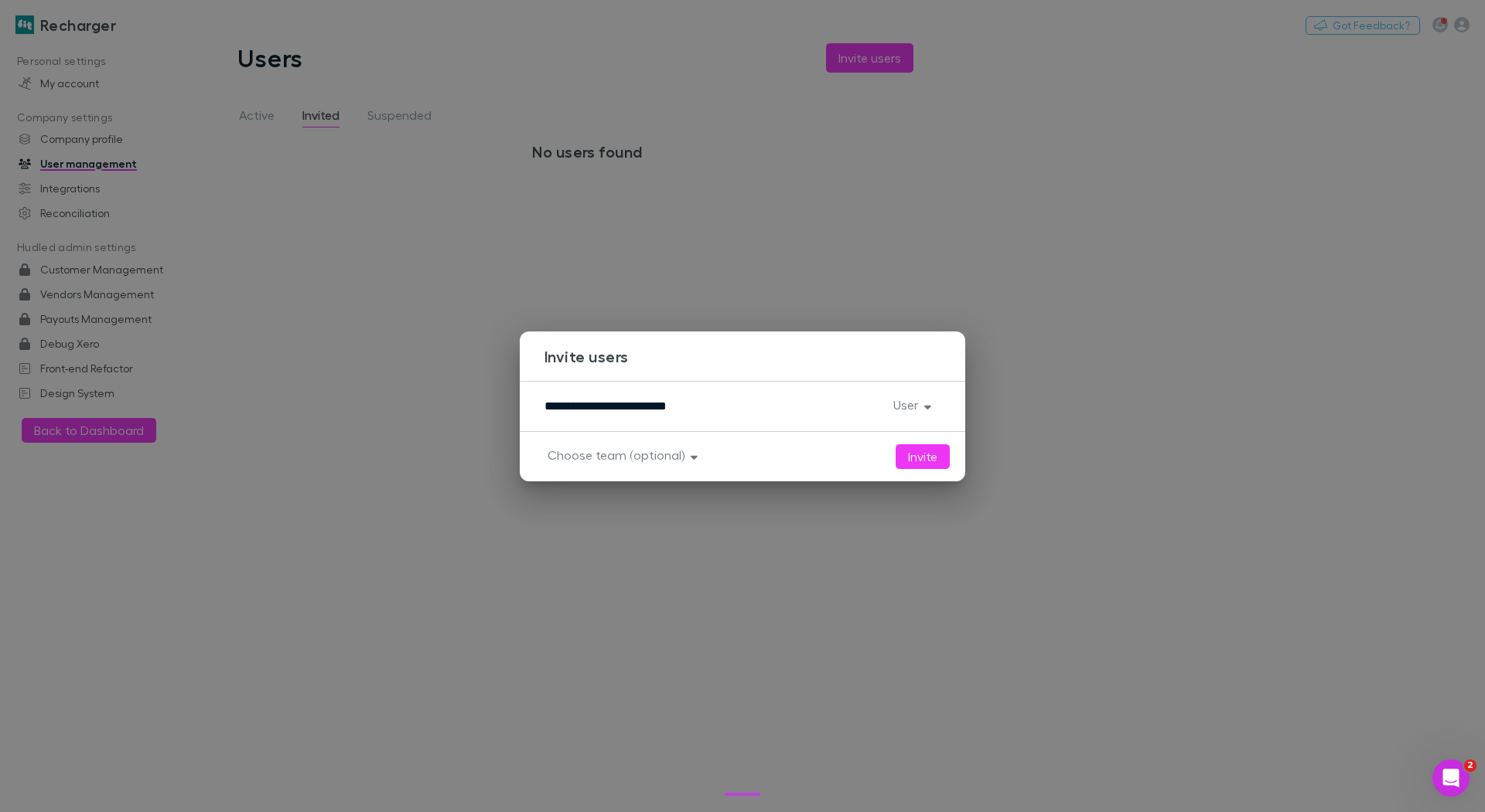
click at [587, 402] on textarea "**********" at bounding box center [713, 406] width 336 height 18
type textarea "**********"
click at [922, 396] on button "User" at bounding box center [910, 406] width 60 height 22
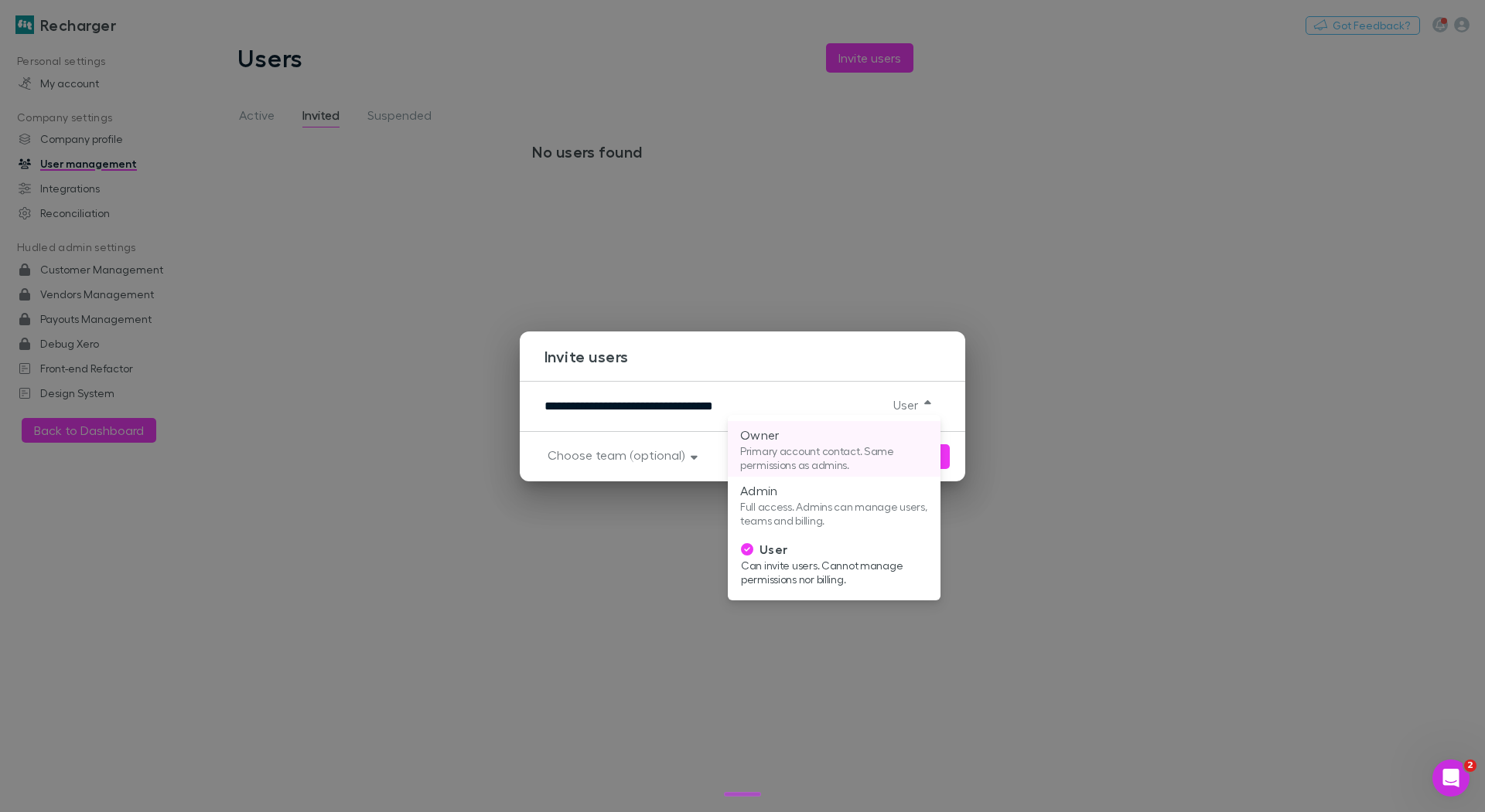
click at [900, 439] on p "Owner" at bounding box center [834, 434] width 188 height 19
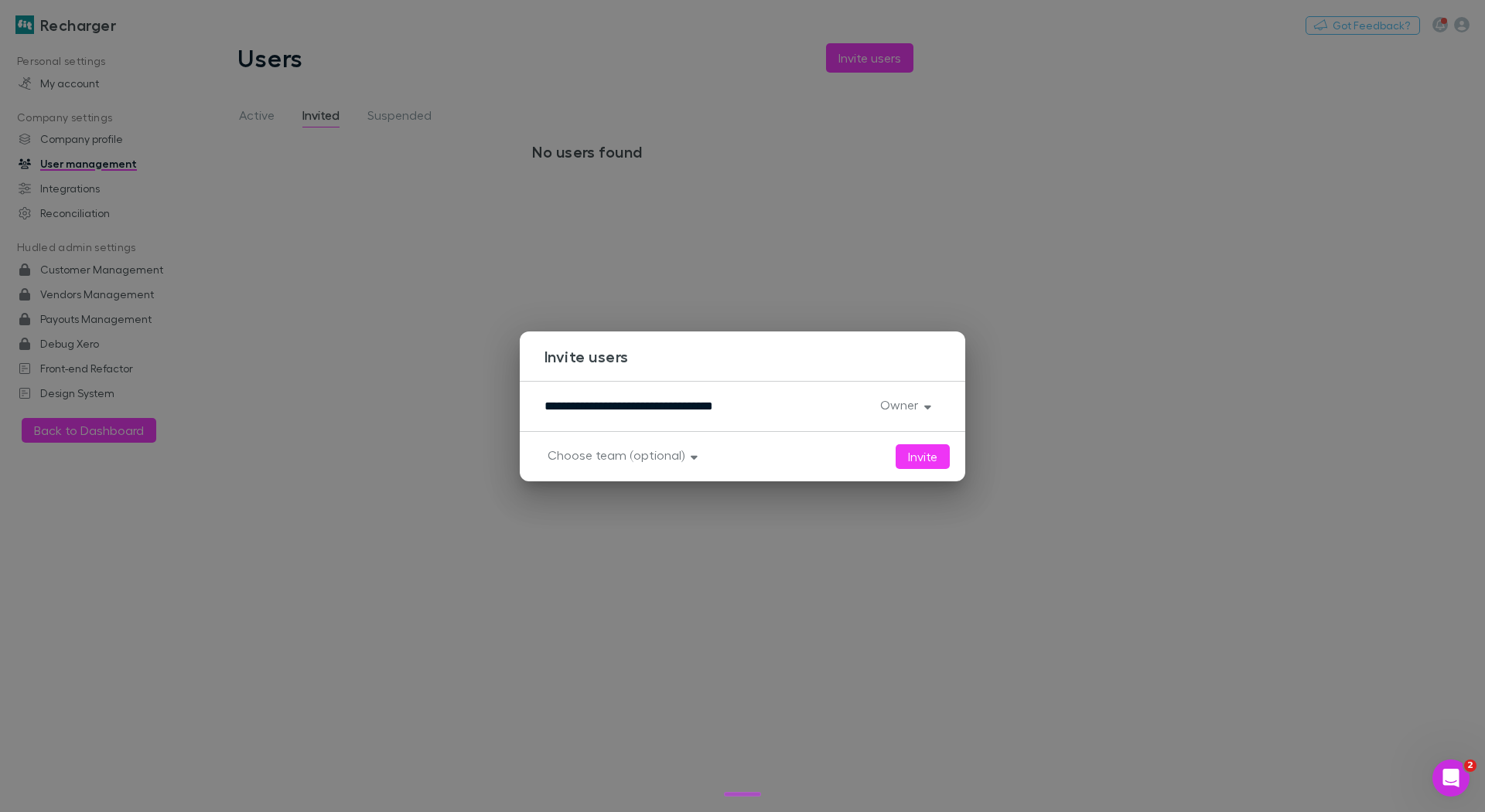
click at [921, 456] on button "Invite" at bounding box center [922, 456] width 54 height 25
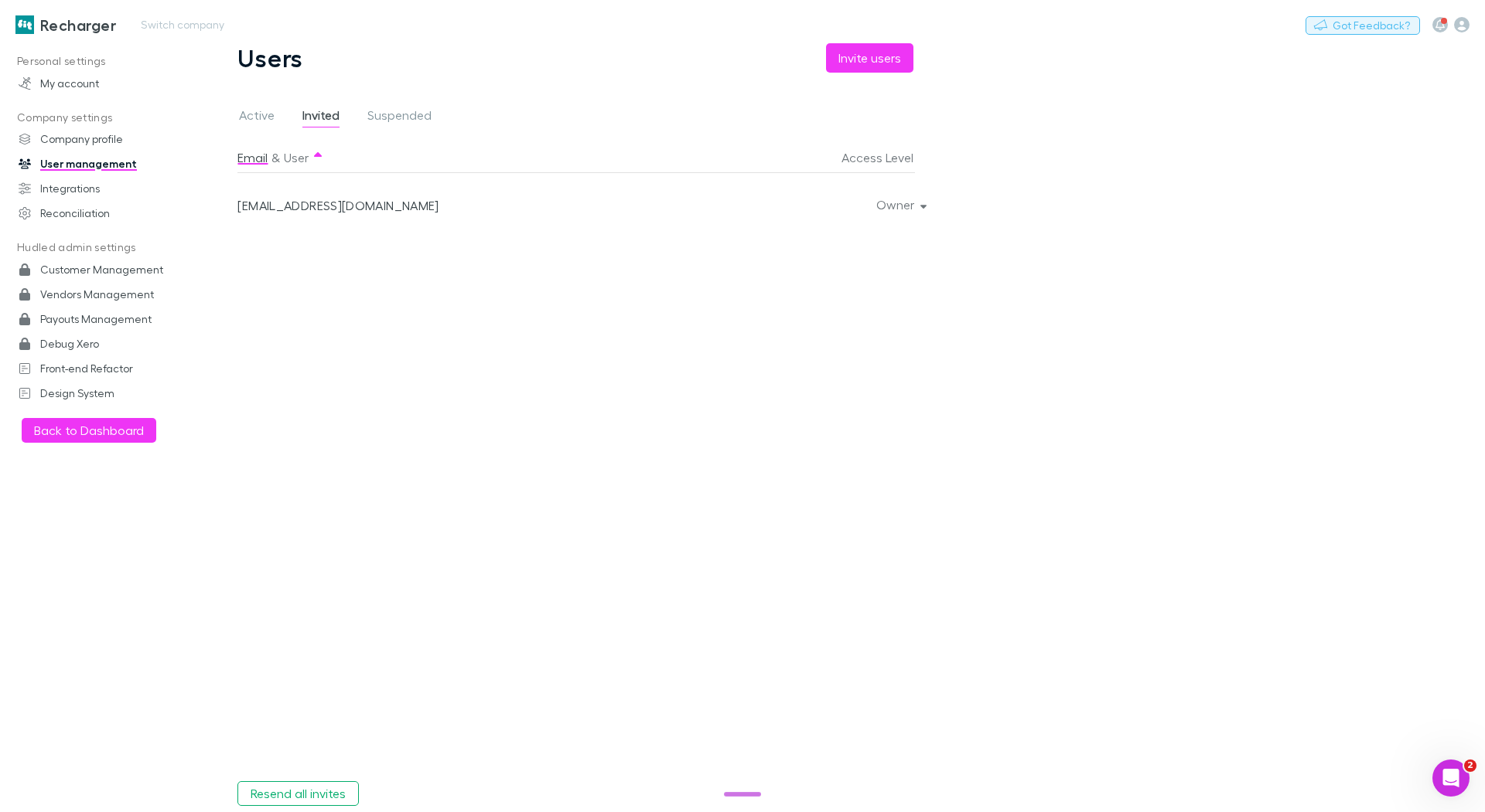
click at [1355, 24] on button "Got Feedback?" at bounding box center [1362, 25] width 115 height 19
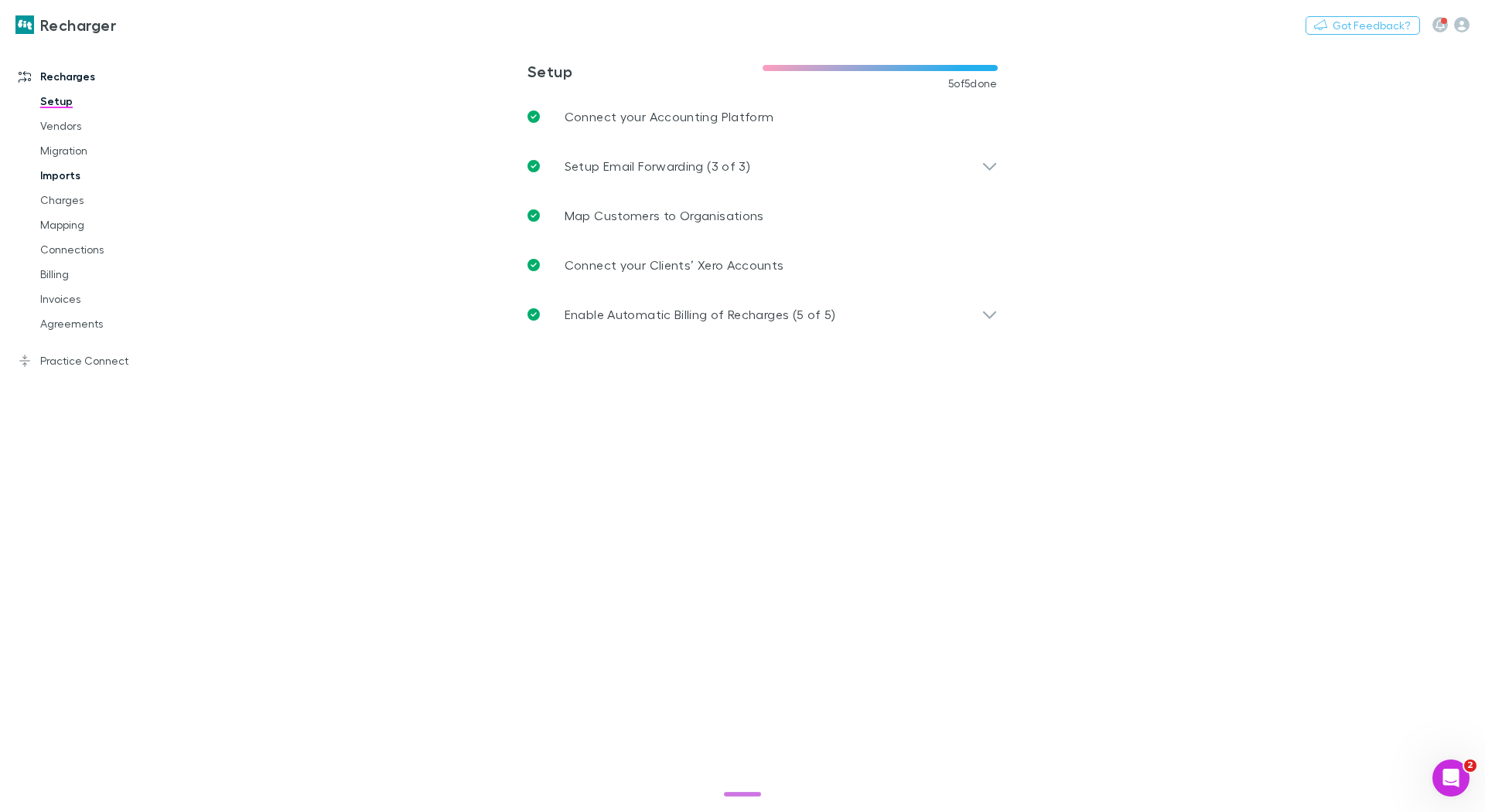
click at [60, 176] on link "Imports" at bounding box center [111, 175] width 173 height 25
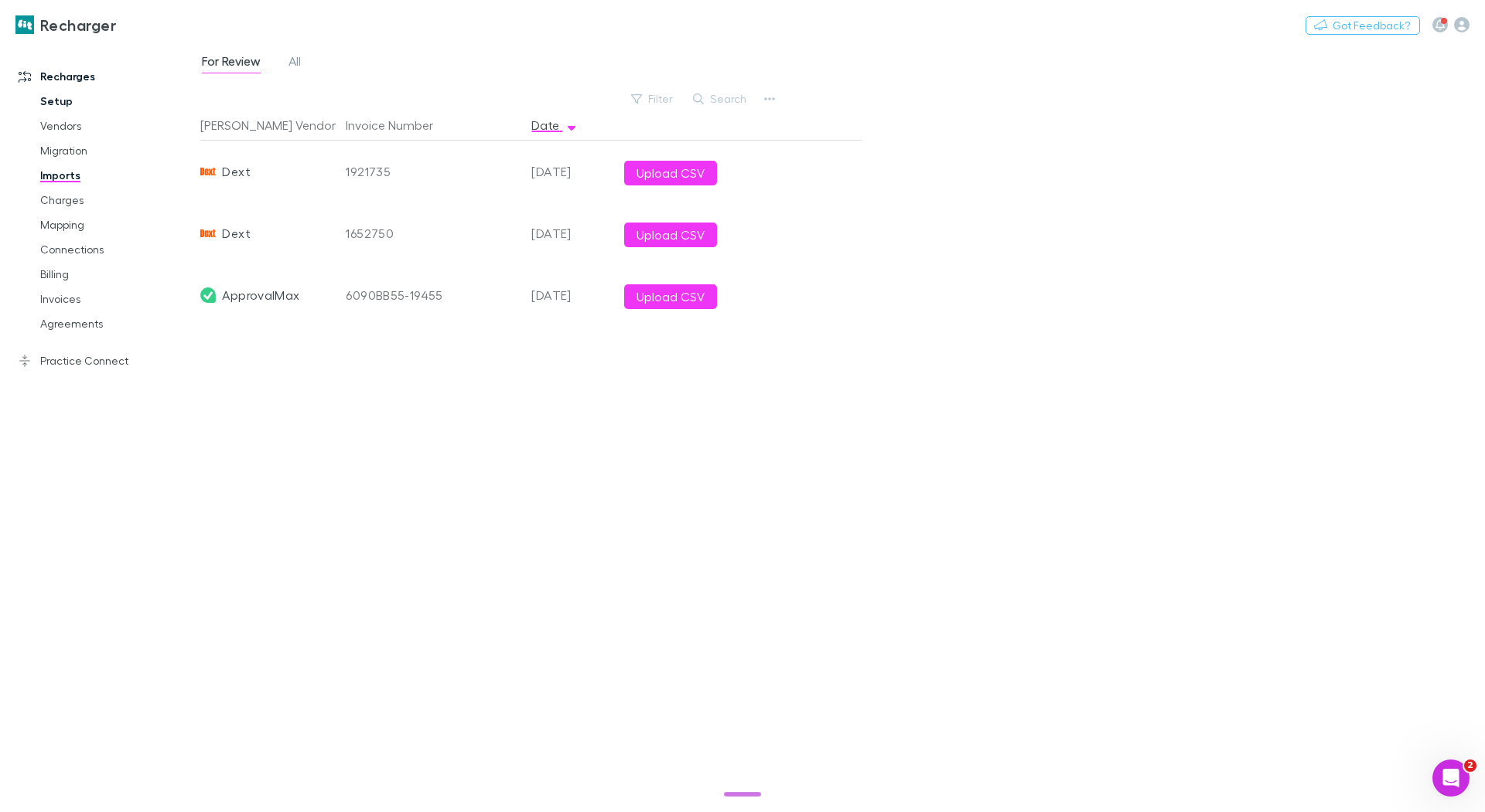
click at [67, 106] on link "Setup" at bounding box center [111, 101] width 173 height 25
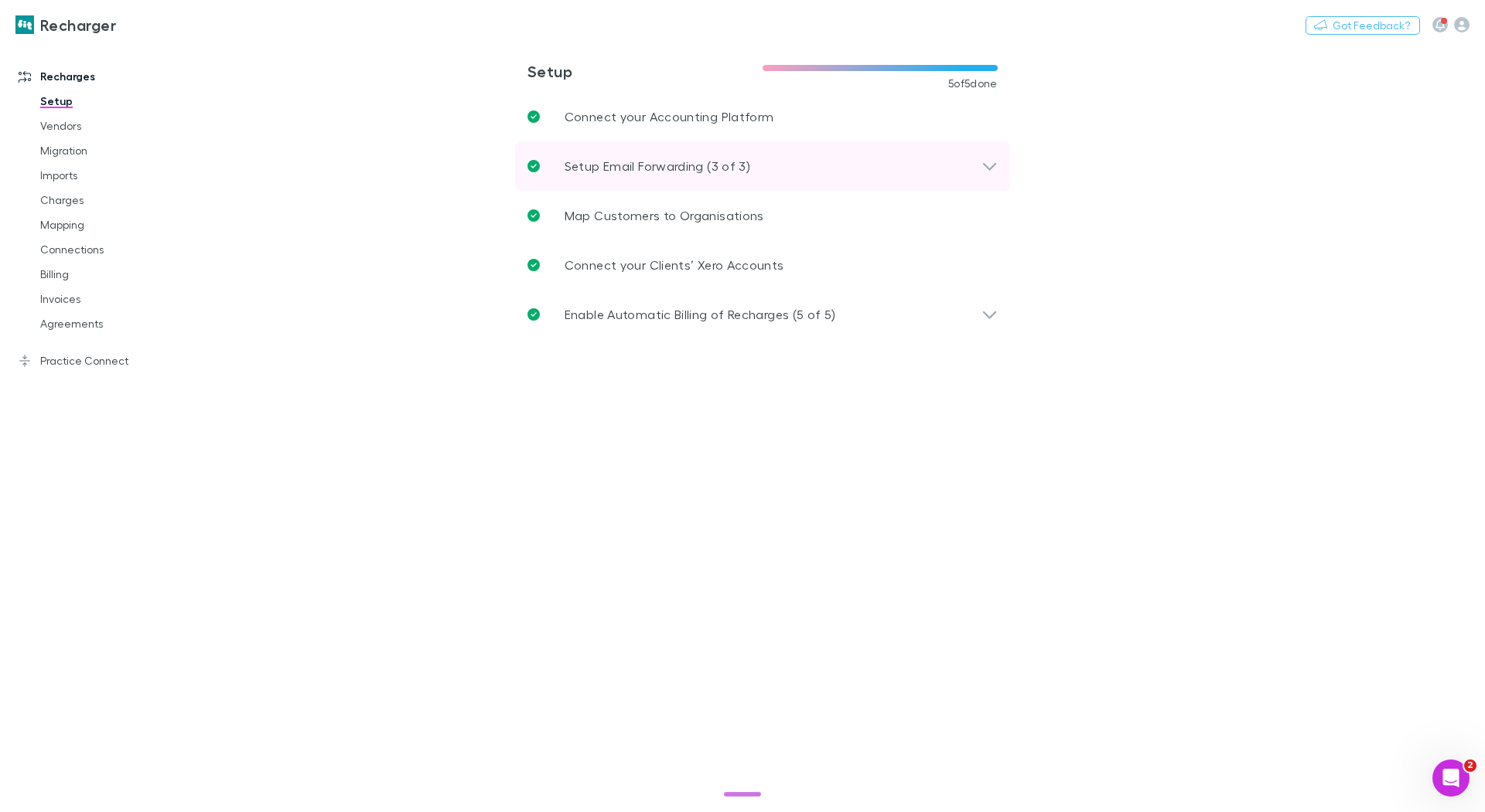
click at [662, 149] on div "Setup Email Forwarding (3 of 3)" at bounding box center [761, 167] width 495 height 50
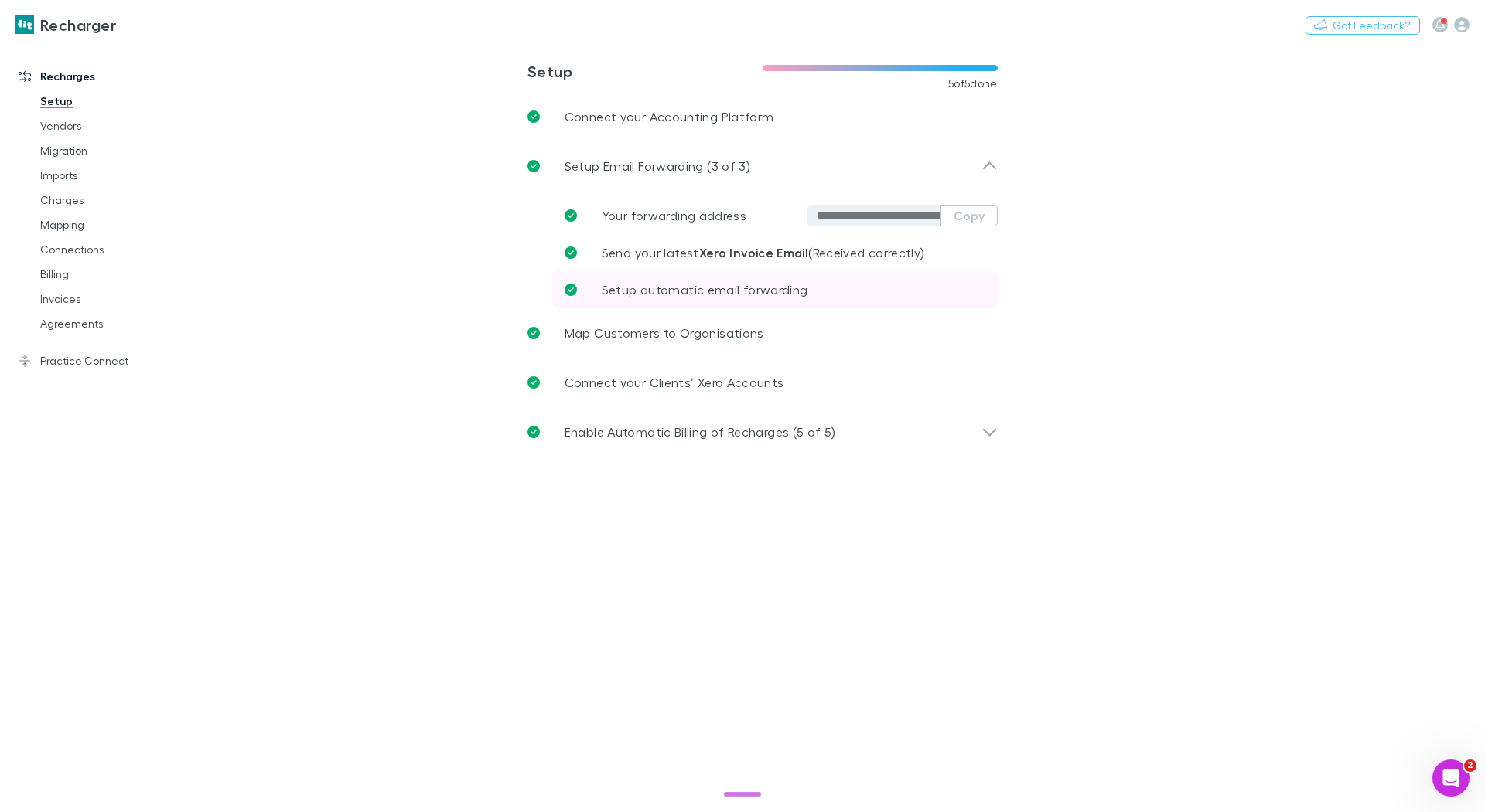
click at [696, 281] on p "Setup automatic email forwarding" at bounding box center [705, 290] width 207 height 19
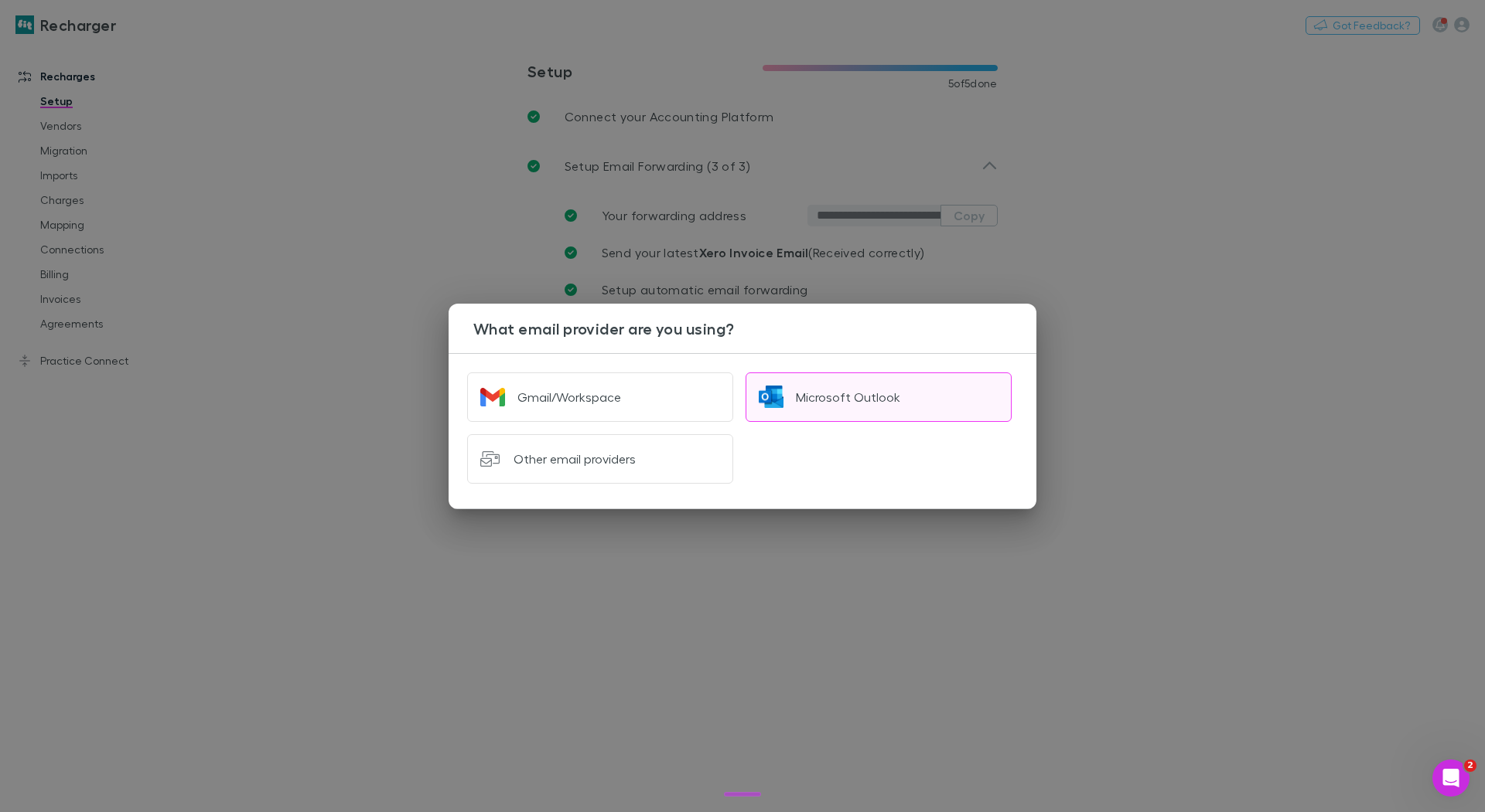
click at [788, 388] on button "Microsoft Outlook" at bounding box center [878, 398] width 266 height 50
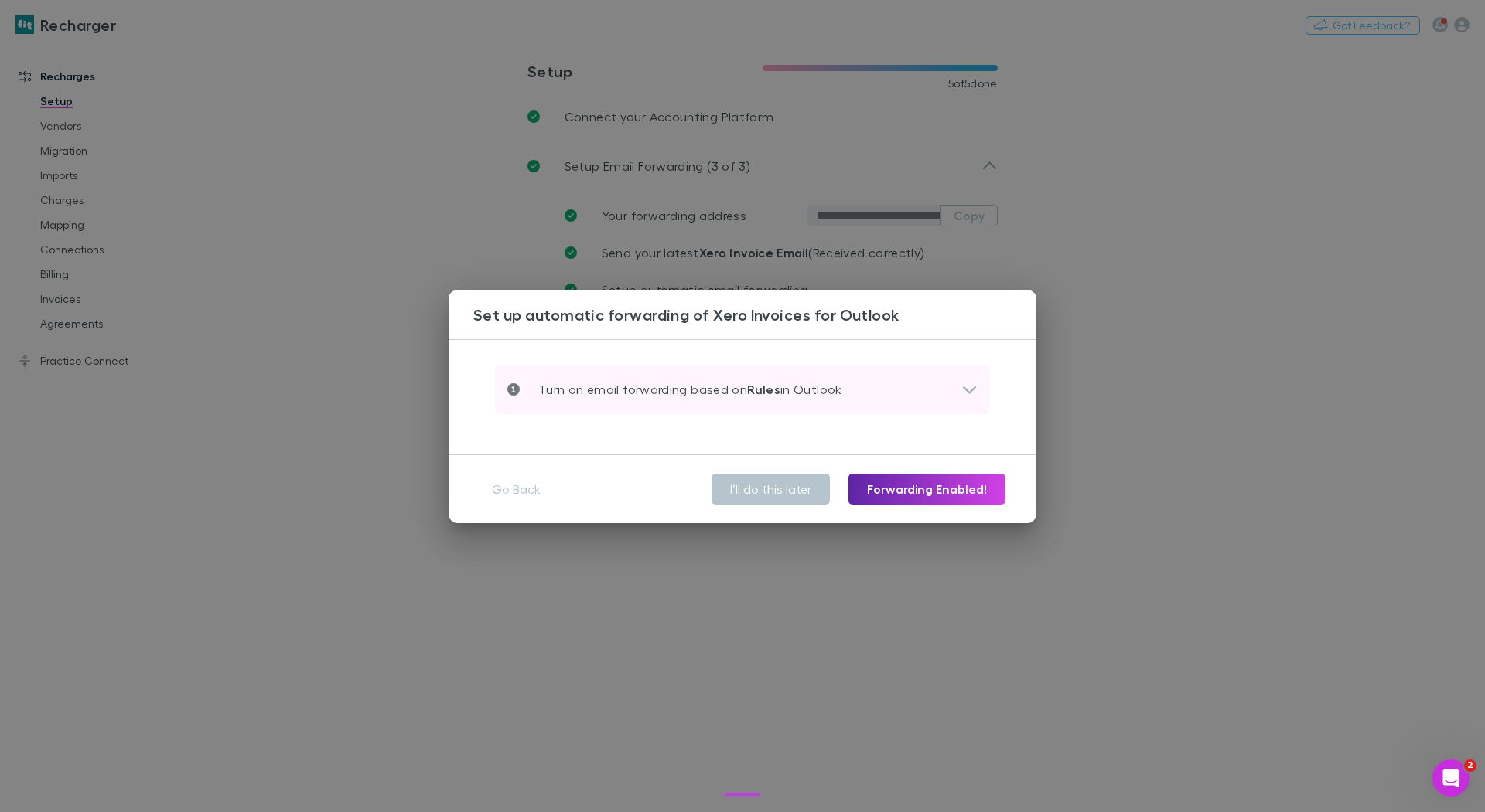
click at [774, 381] on p "Turn on email forwarding based on Rules in Outlook" at bounding box center [681, 390] width 323 height 19
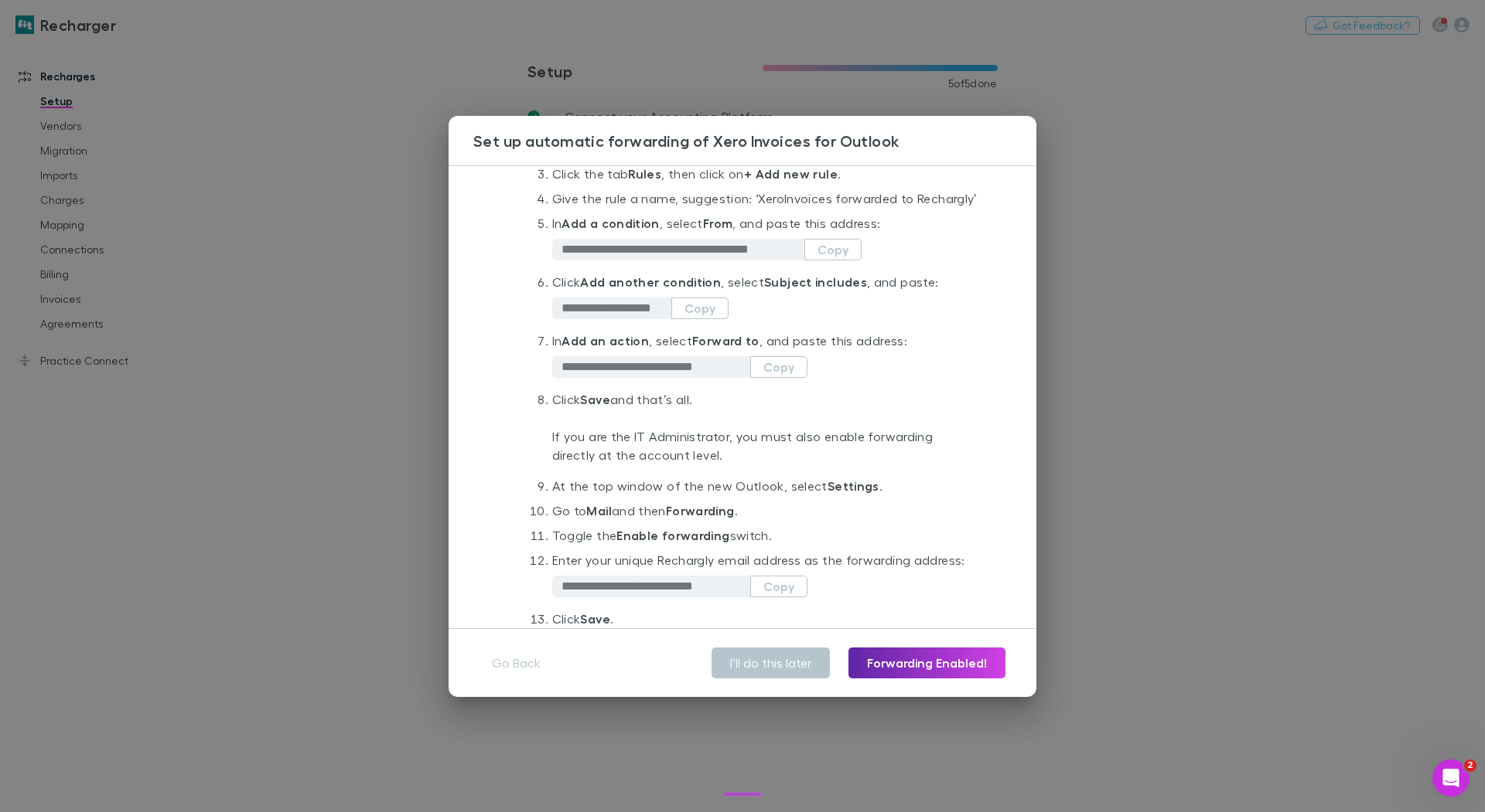
scroll to position [393, 0]
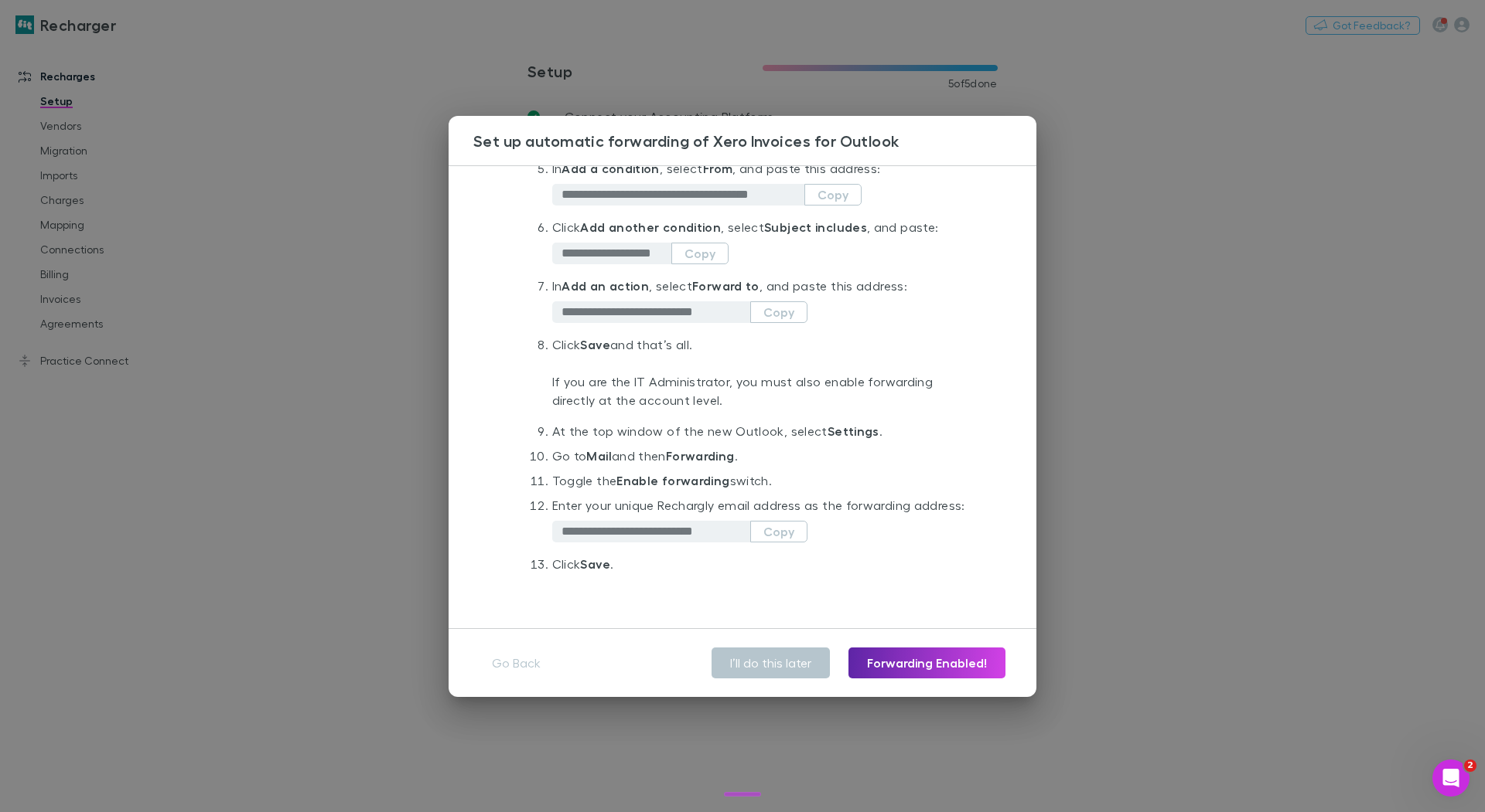
click at [739, 428] on li "At the top window of the new Outlook, select Settings ." at bounding box center [764, 433] width 426 height 25
click at [741, 428] on li "At the top window of the new Outlook, select Settings ." at bounding box center [764, 433] width 426 height 25
click at [725, 432] on li "At the top window of the new Outlook, select Settings ." at bounding box center [764, 433] width 426 height 25
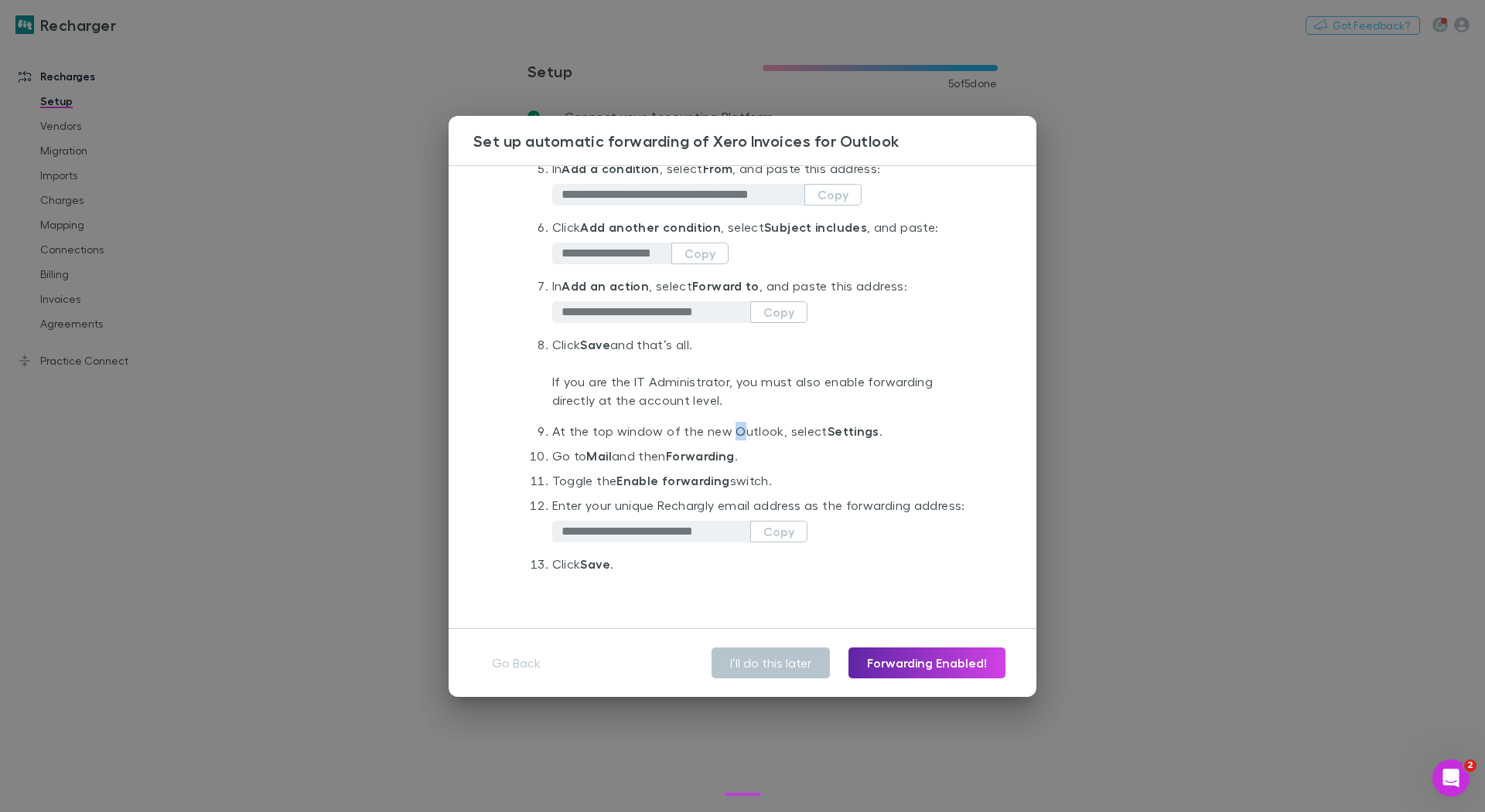
click at [725, 432] on li "At the top window of the new Outlook, select Settings ." at bounding box center [764, 433] width 426 height 25
click at [667, 425] on li "At the top window of the new Outlook, select Settings ." at bounding box center [764, 433] width 426 height 25
click at [412, 345] on div "**********" at bounding box center [742, 406] width 1485 height 812
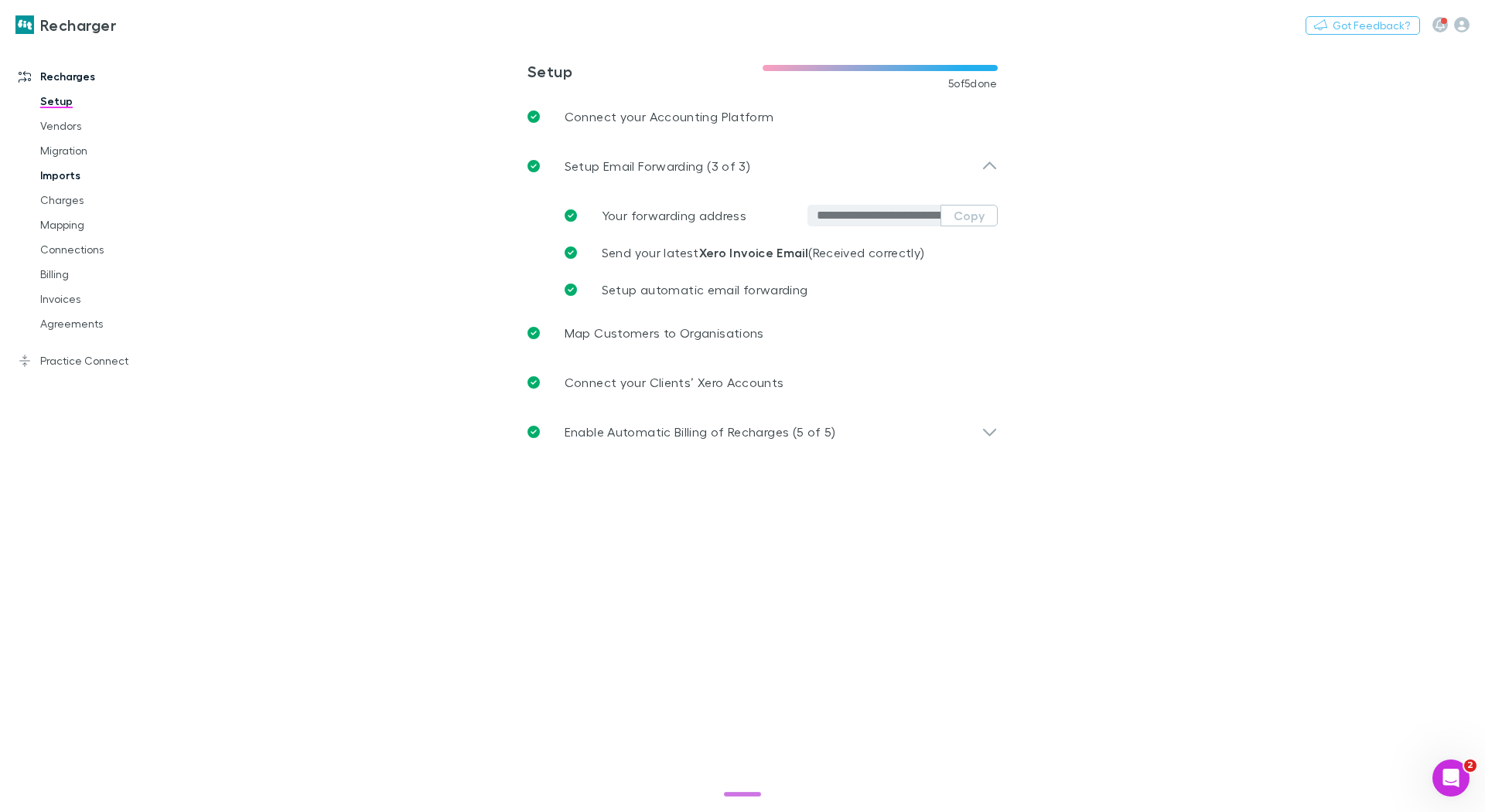
click at [56, 183] on link "Imports" at bounding box center [111, 175] width 173 height 25
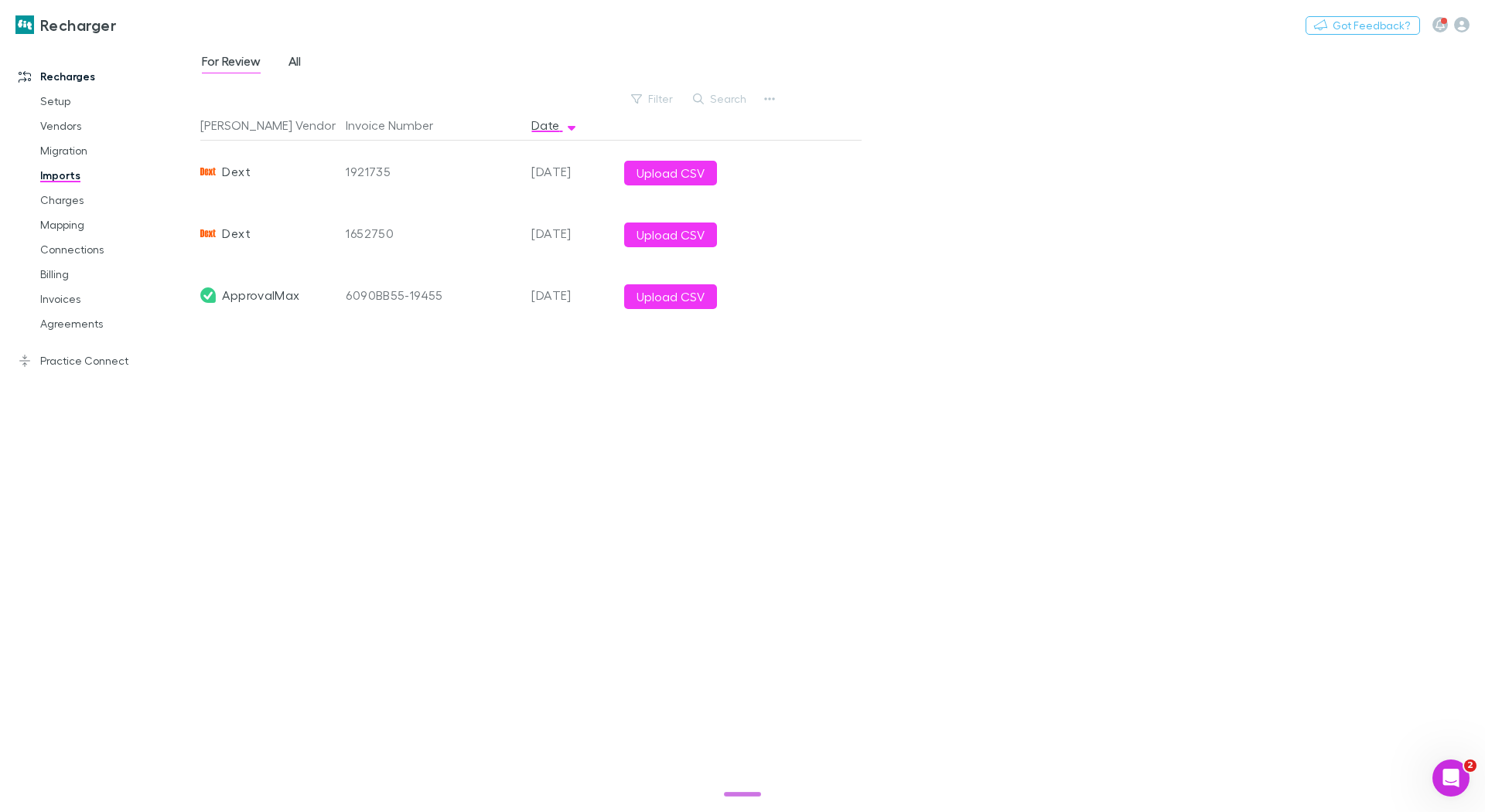
click at [296, 65] on span "All" at bounding box center [295, 63] width 12 height 20
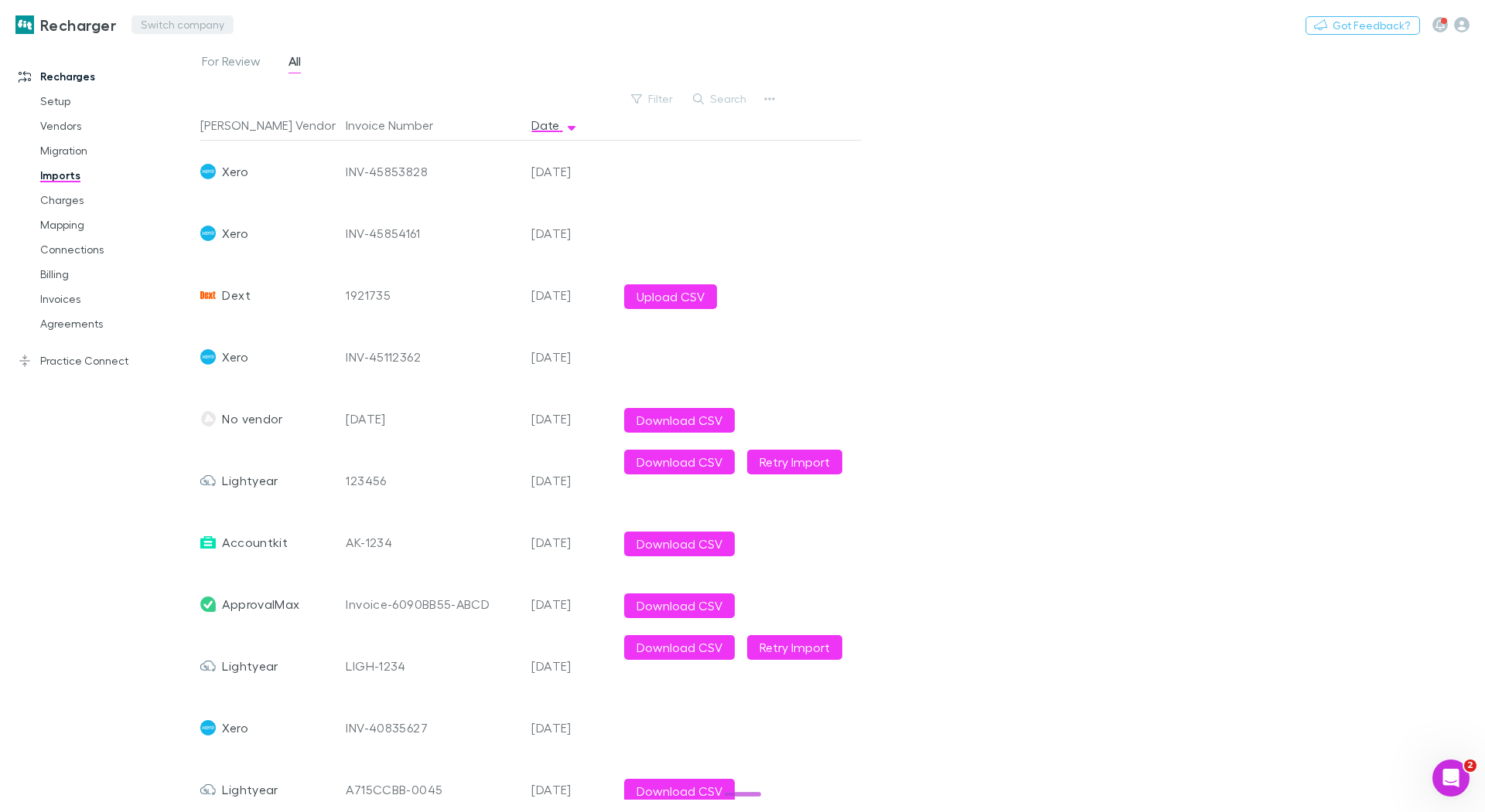
click at [207, 23] on button "Switch company" at bounding box center [183, 24] width 102 height 19
type input "***"
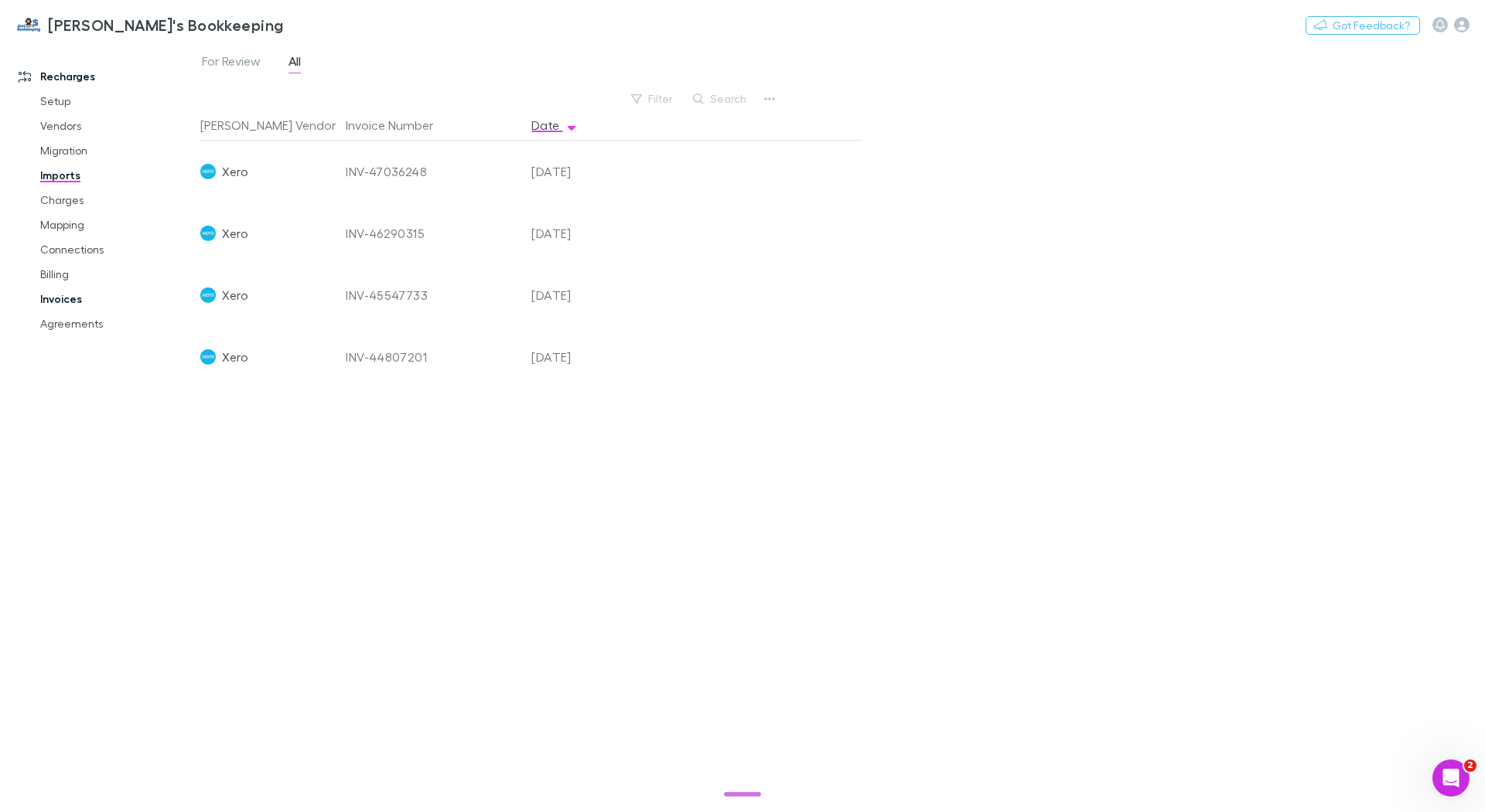
click at [67, 303] on link "Invoices" at bounding box center [111, 299] width 173 height 25
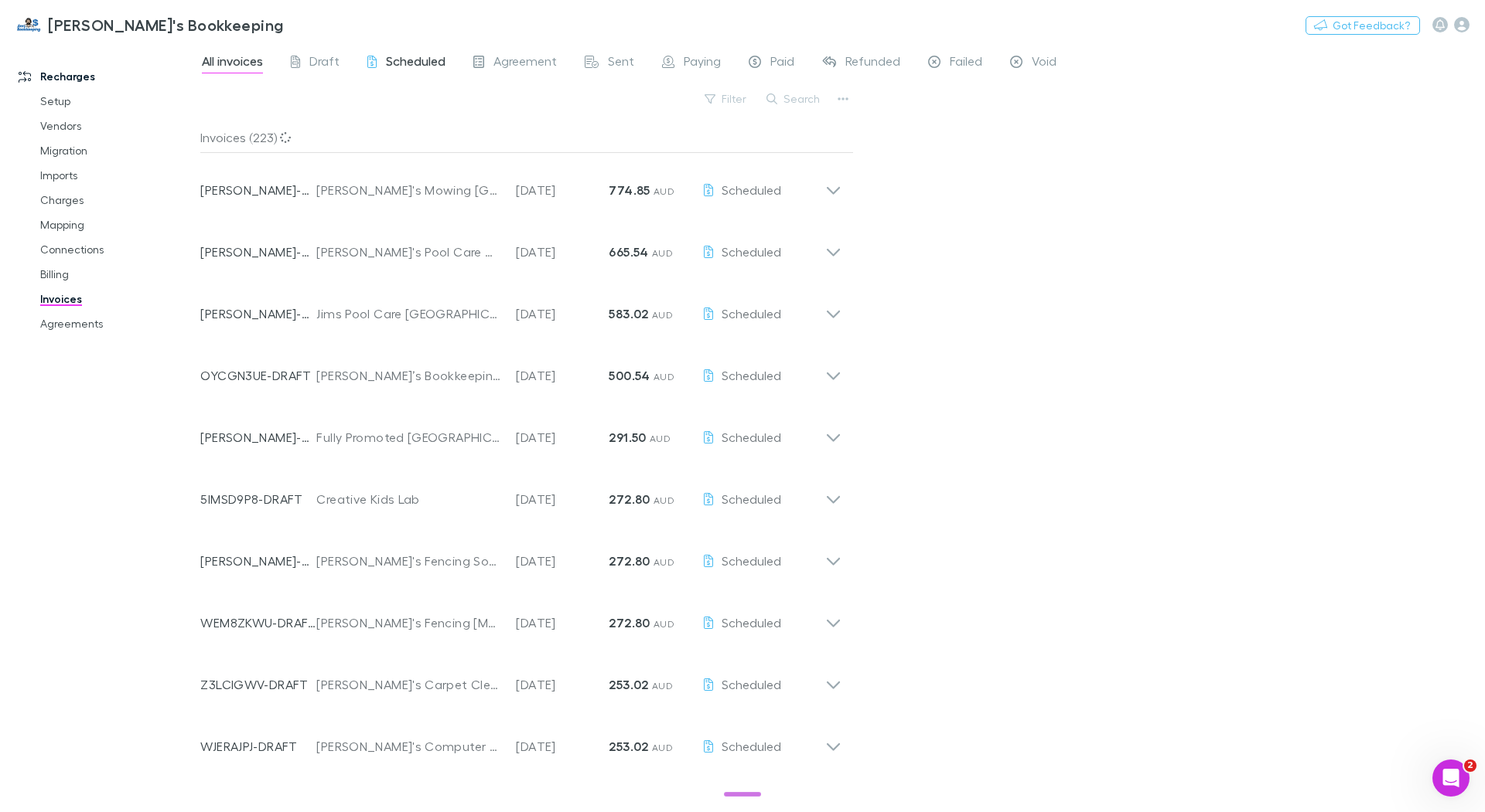
click at [403, 63] on span "Scheduled" at bounding box center [416, 63] width 60 height 20
click at [72, 173] on link "Imports" at bounding box center [111, 175] width 173 height 25
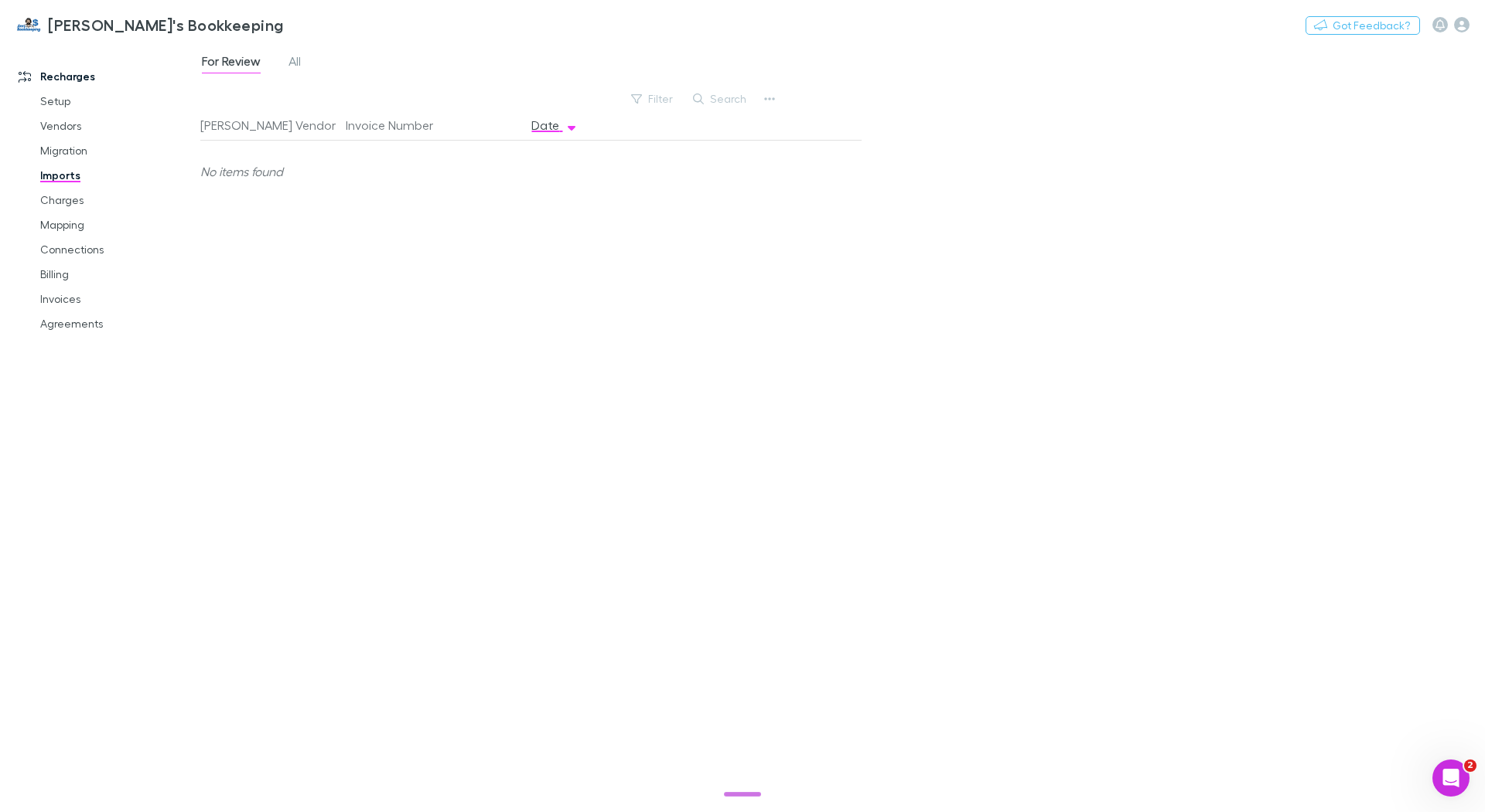
click at [287, 63] on div "For Review All" at bounding box center [257, 63] width 115 height 25
click at [290, 63] on span "All" at bounding box center [295, 63] width 12 height 20
click at [65, 296] on link "Invoices" at bounding box center [111, 299] width 173 height 25
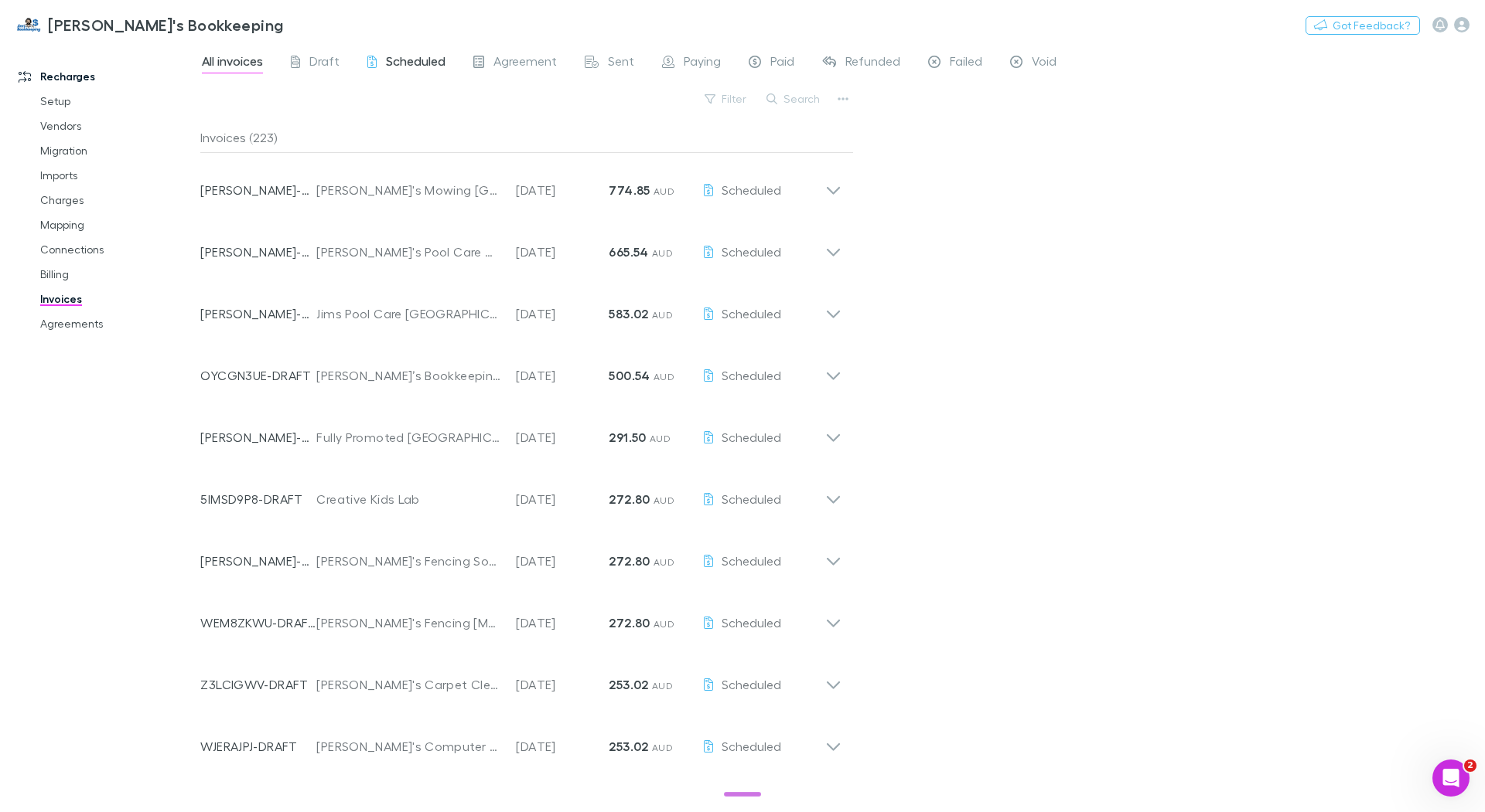
click at [409, 60] on span "Scheduled" at bounding box center [416, 63] width 60 height 20
click at [86, 324] on link "Agreements" at bounding box center [111, 324] width 173 height 25
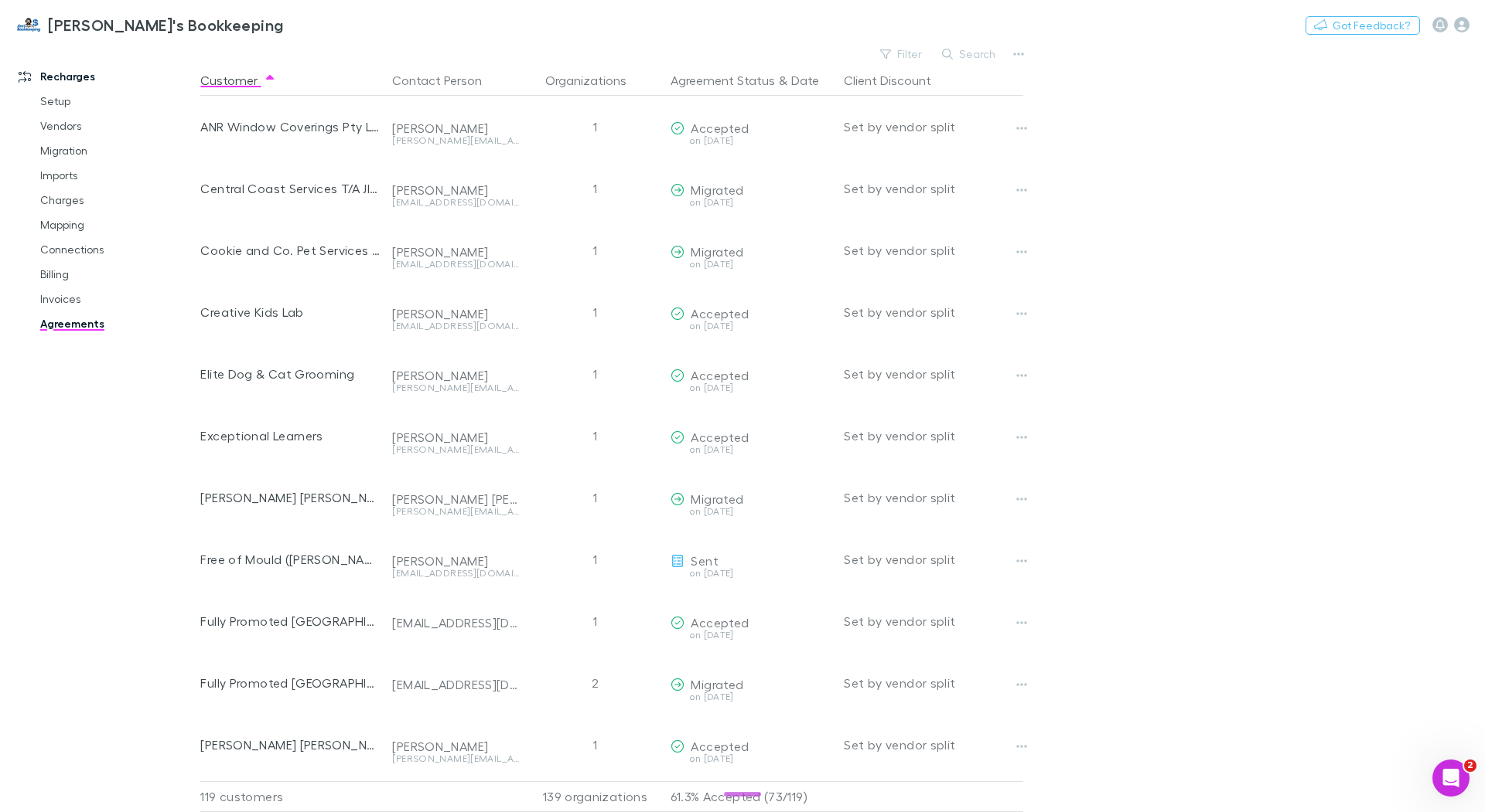
click at [774, 782] on p "61.3% Accepted (73/119)" at bounding box center [750, 796] width 161 height 29
click at [797, 783] on p "61.3% Accepted (73/119)" at bounding box center [750, 796] width 161 height 29
click at [78, 221] on link "Mapping" at bounding box center [111, 225] width 173 height 25
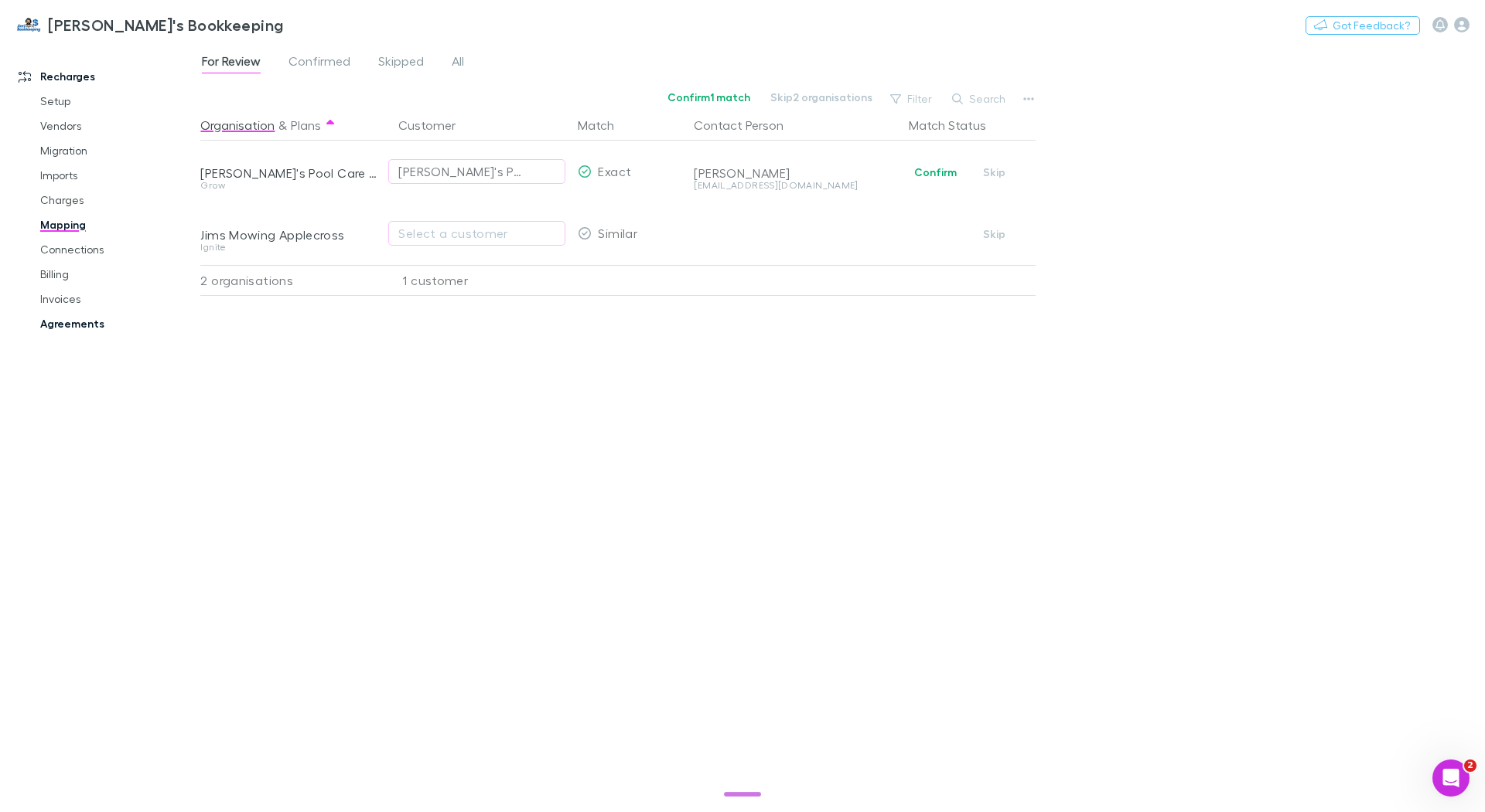
click at [89, 329] on link "Agreements" at bounding box center [111, 324] width 173 height 25
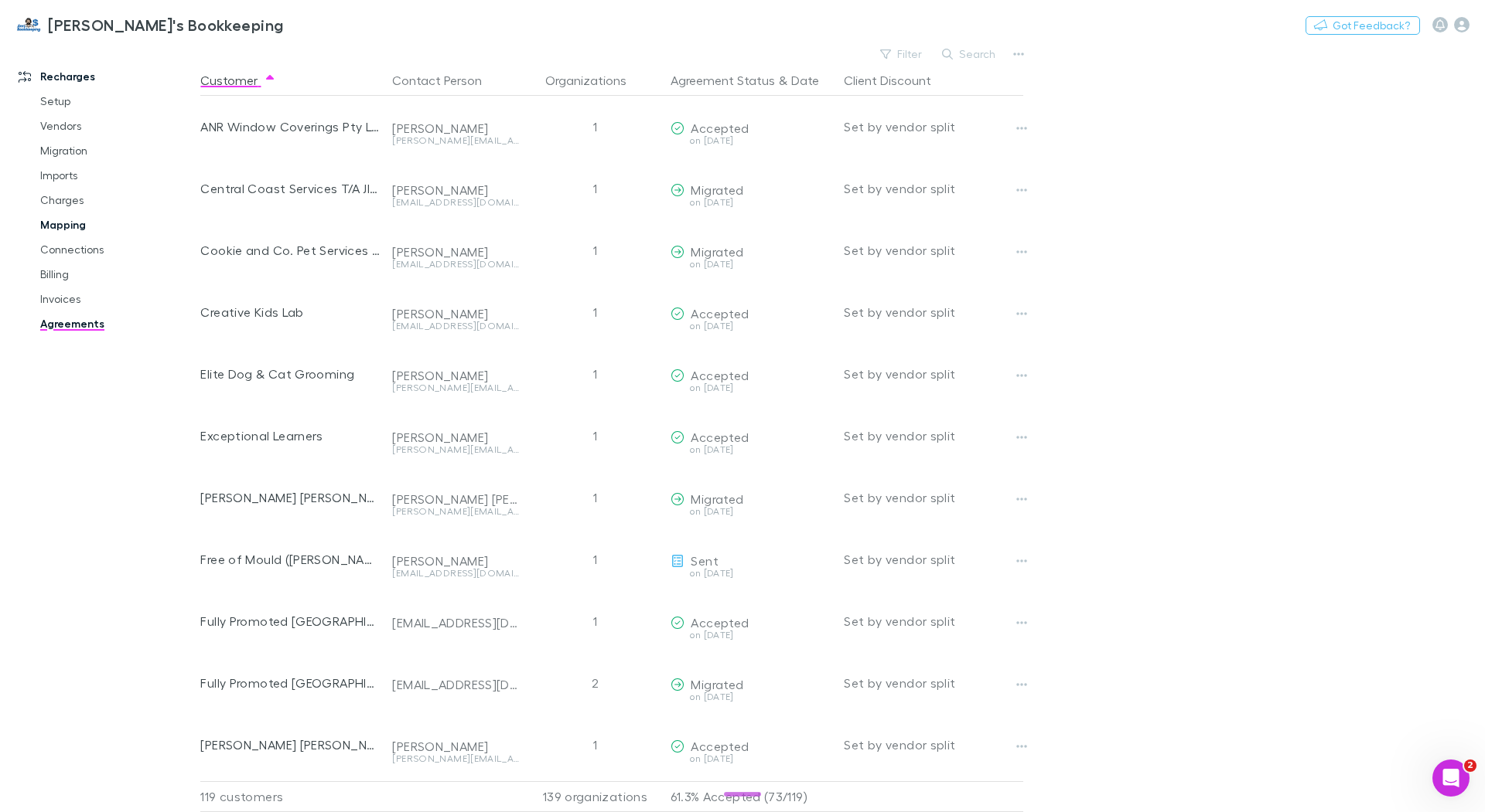
click at [67, 233] on link "Mapping" at bounding box center [111, 225] width 173 height 25
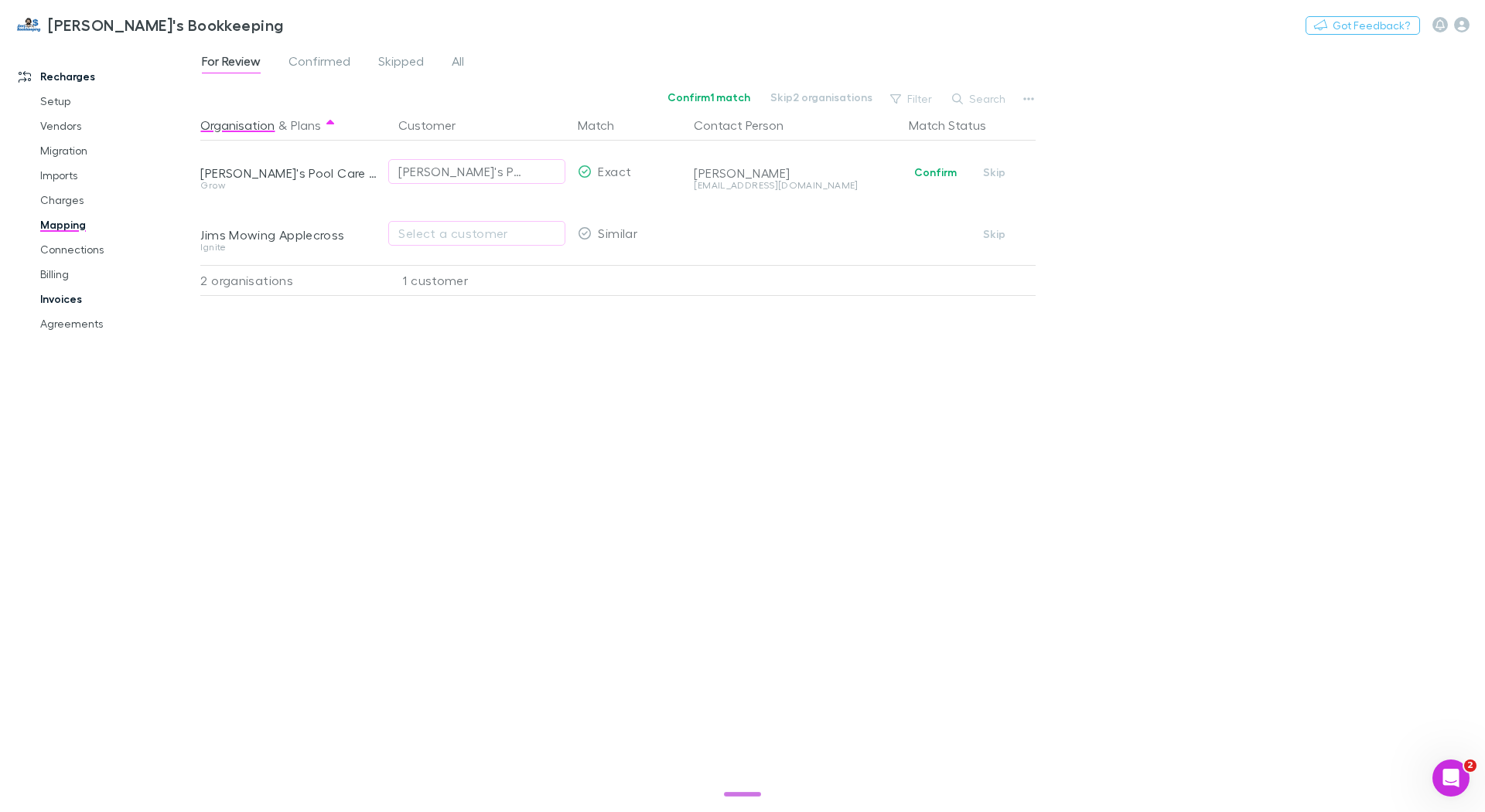
drag, startPoint x: 79, startPoint y: 295, endPoint x: 87, endPoint y: 296, distance: 8.1
click at [80, 295] on link "Invoices" at bounding box center [111, 299] width 173 height 25
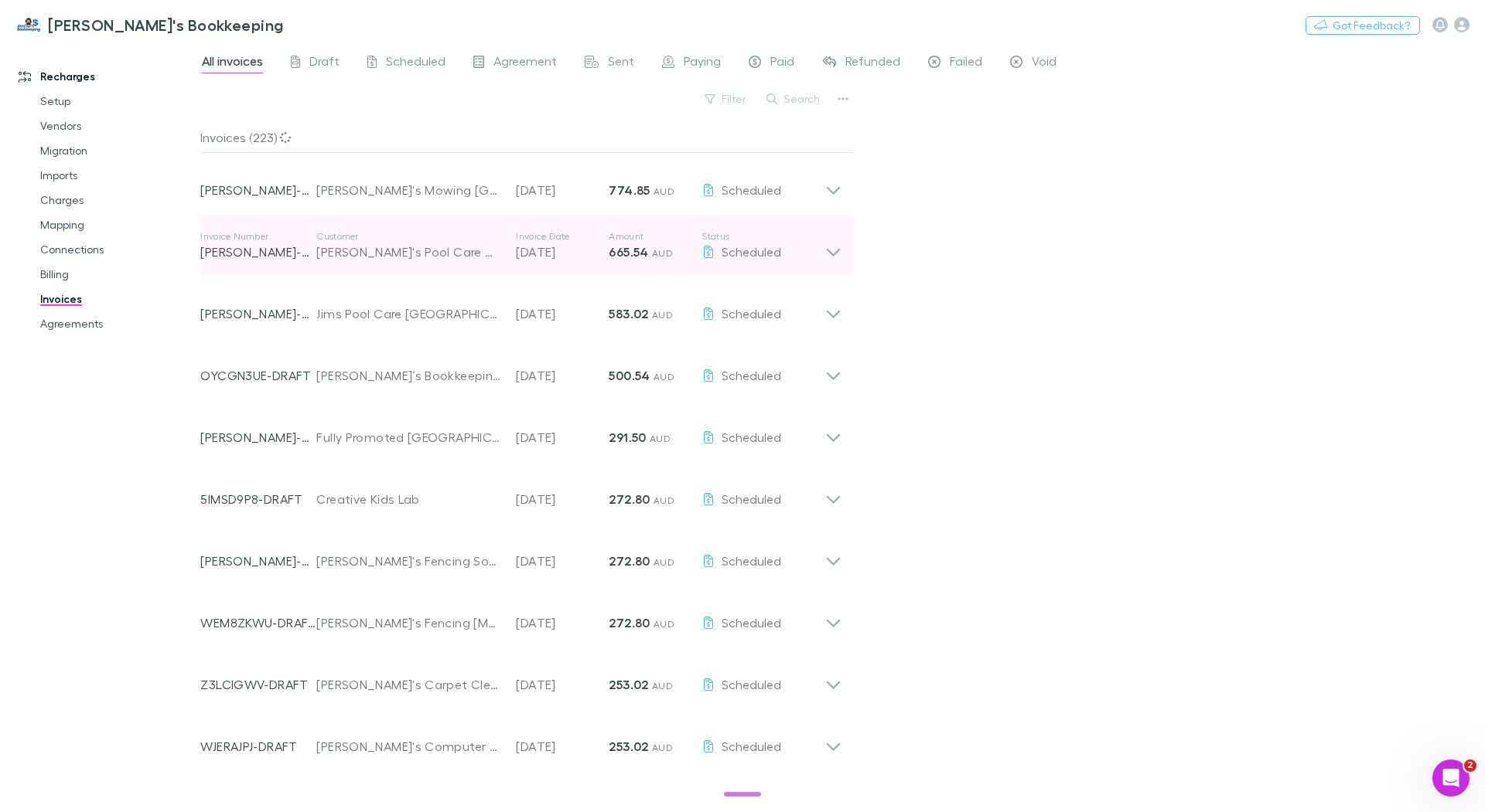
click at [440, 268] on div "Invoice Number [PERSON_NAME]-0124 Customer [PERSON_NAME]'s Pool Care Warralily …" at bounding box center [512, 246] width 625 height 56
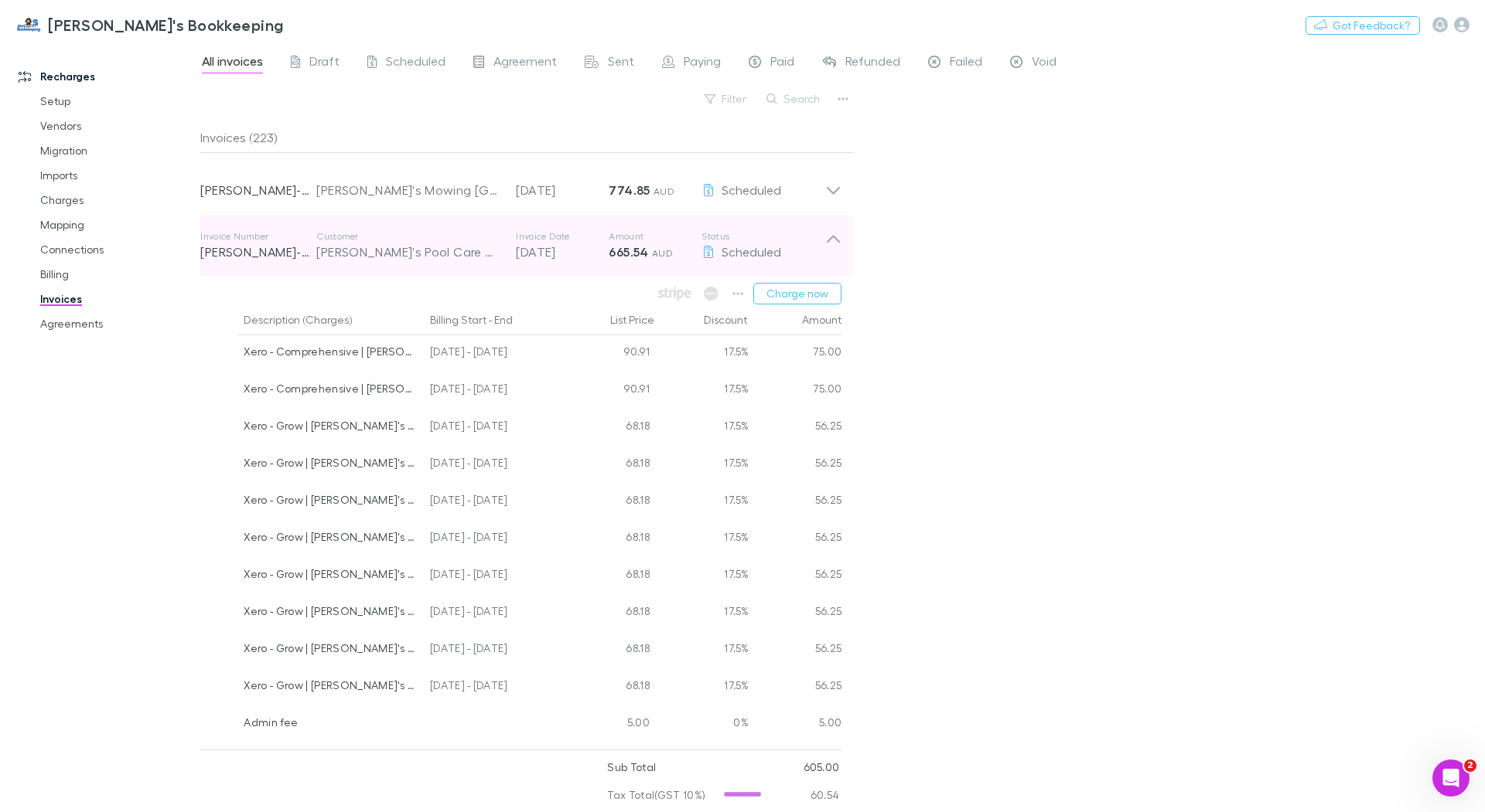
click at [472, 263] on div "Invoice Number [PERSON_NAME]-0124 Customer [PERSON_NAME]'s Pool Care Warralily …" at bounding box center [512, 246] width 625 height 56
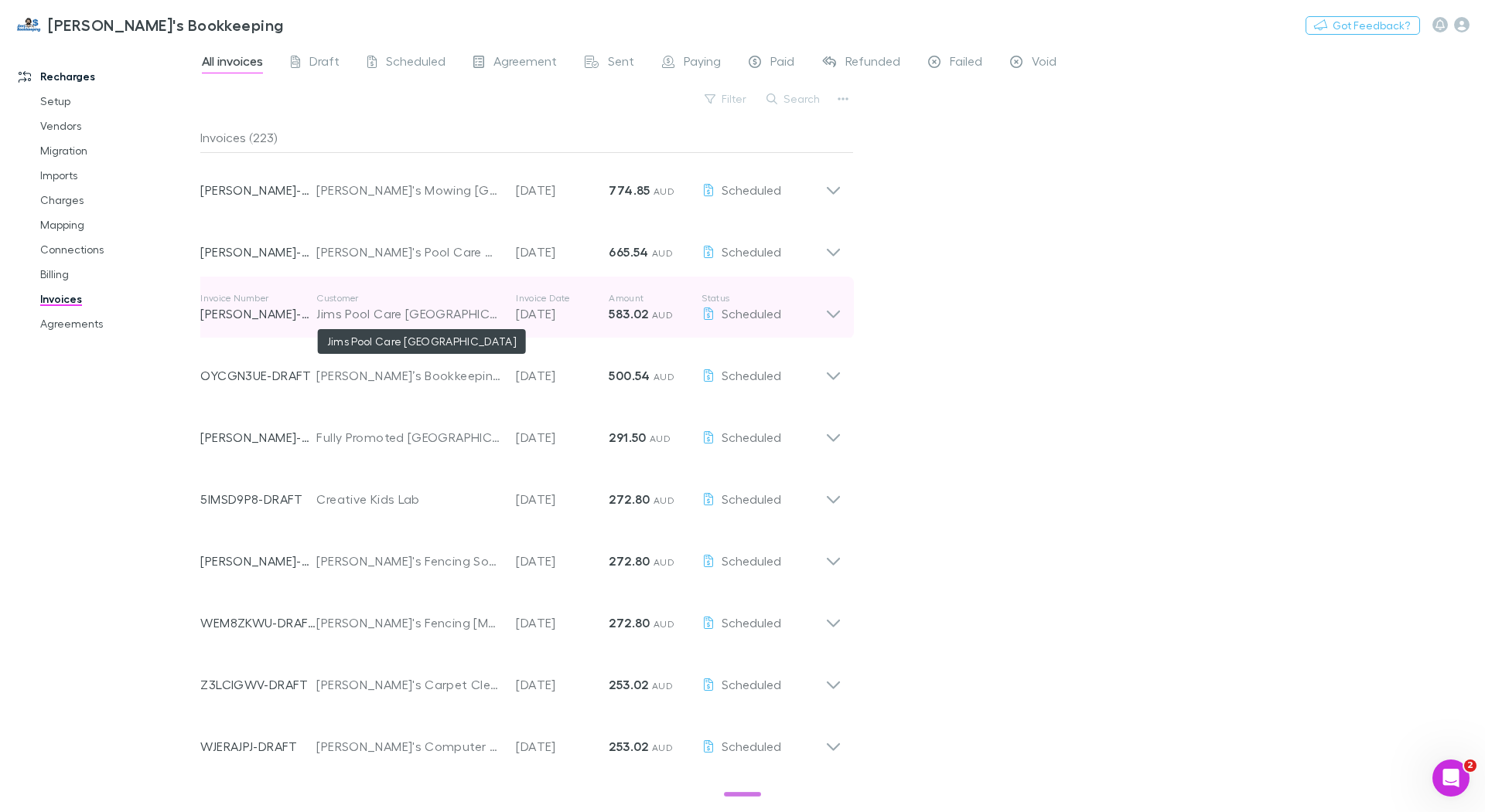
click at [464, 307] on div "Jims Pool Care [GEOGRAPHIC_DATA]" at bounding box center [408, 314] width 184 height 19
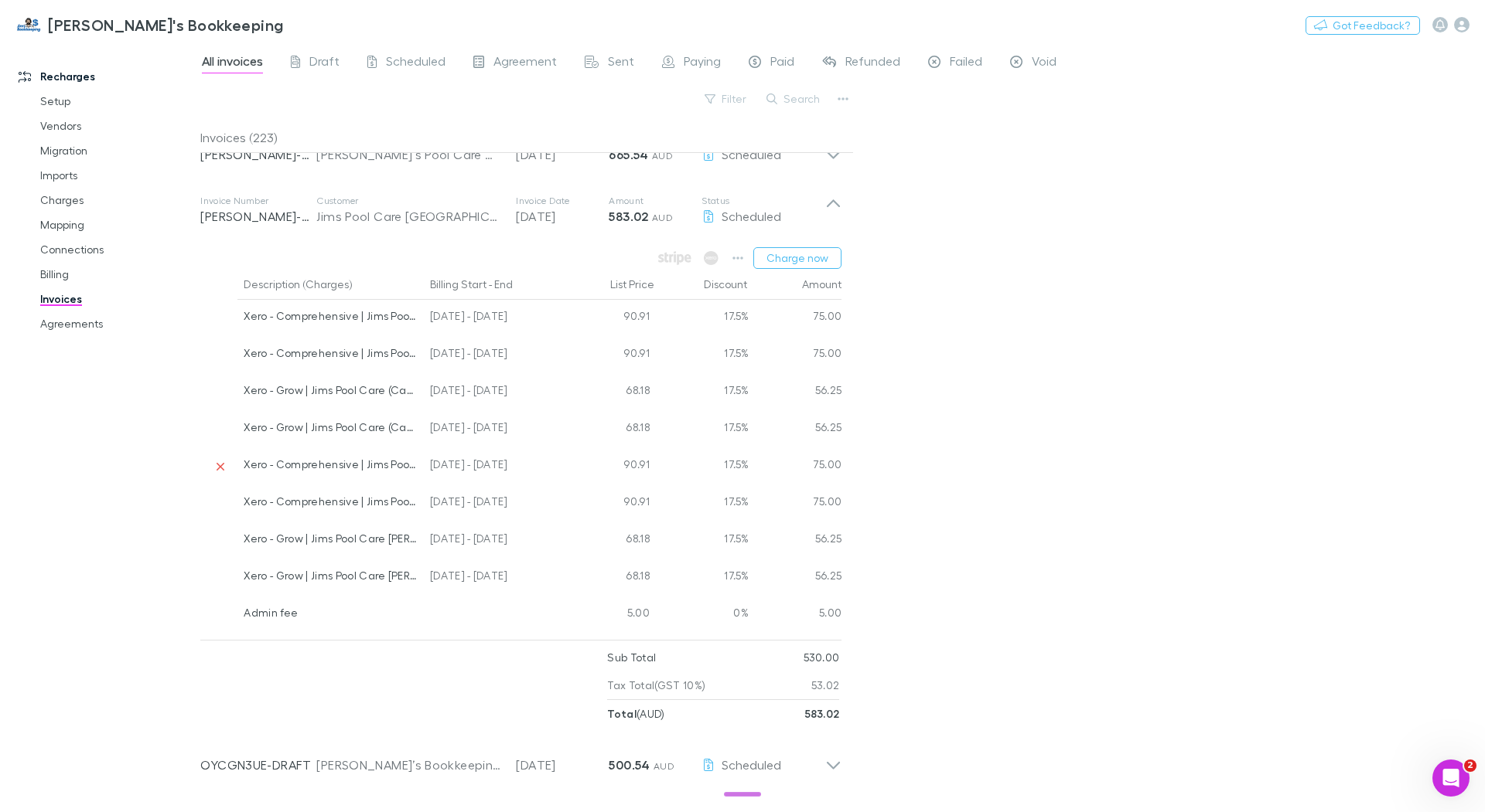
scroll to position [96, 0]
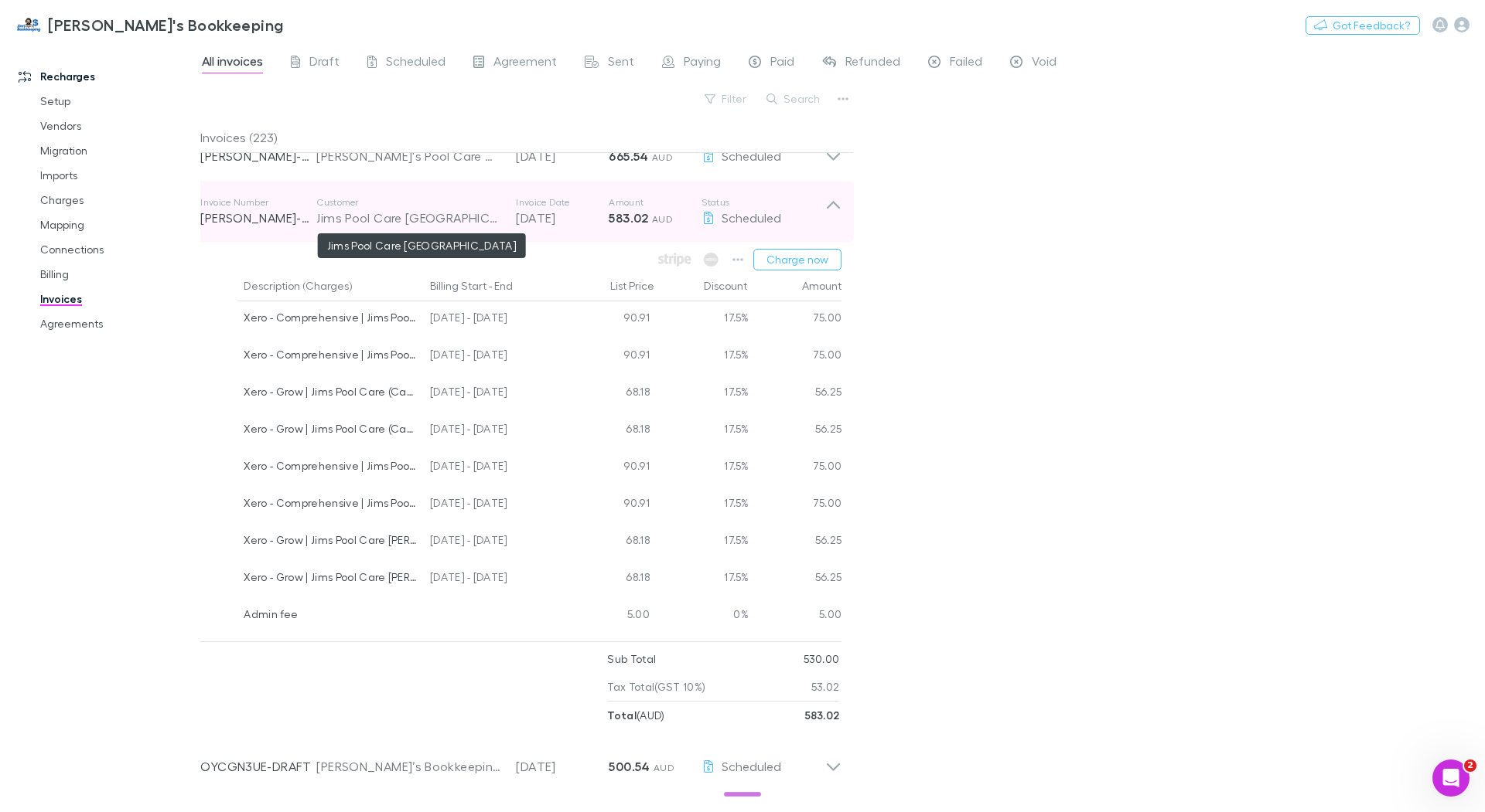
click at [498, 218] on div "Jims Pool Care [GEOGRAPHIC_DATA]" at bounding box center [408, 218] width 184 height 19
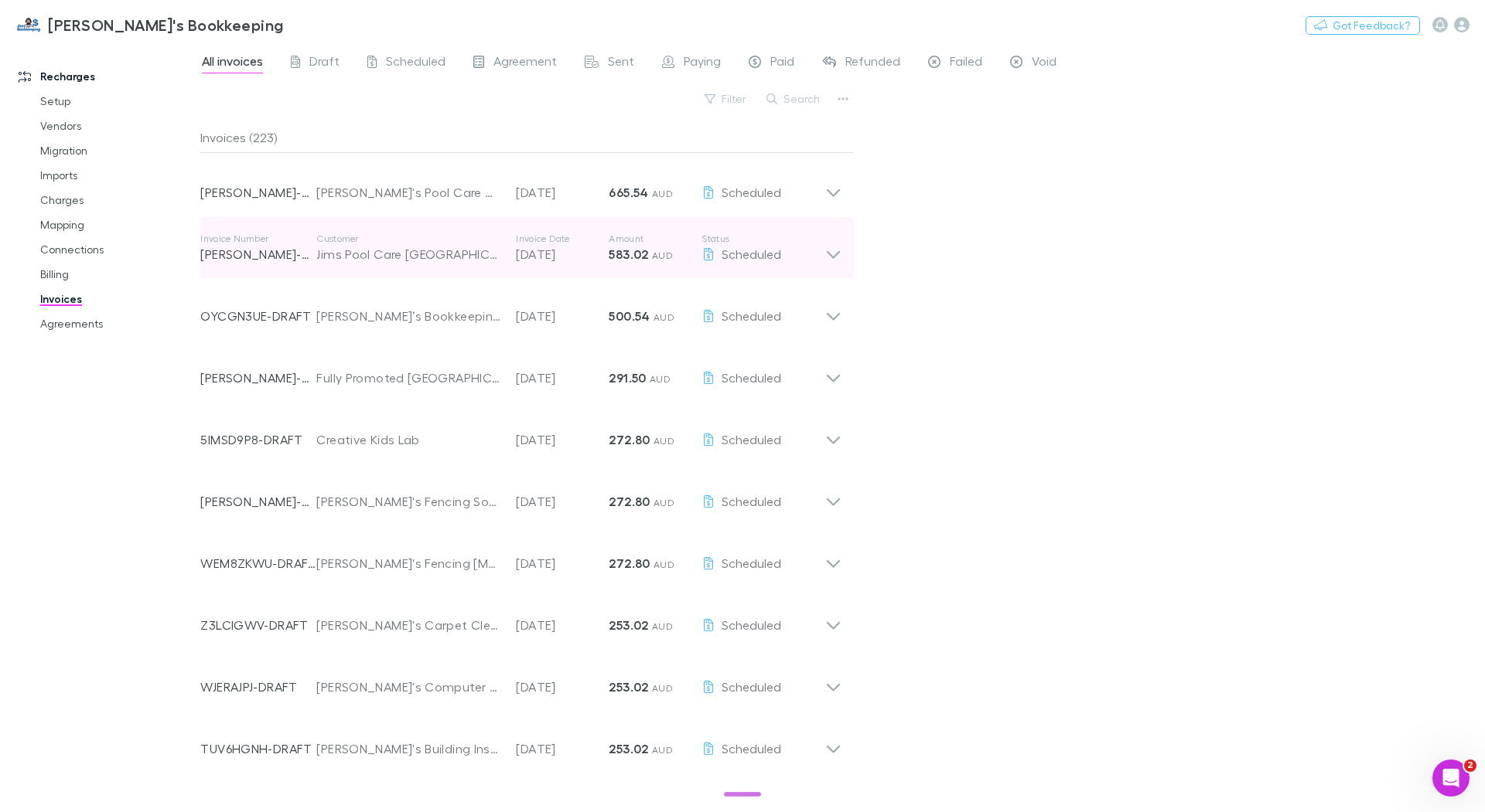
scroll to position [59, 0]
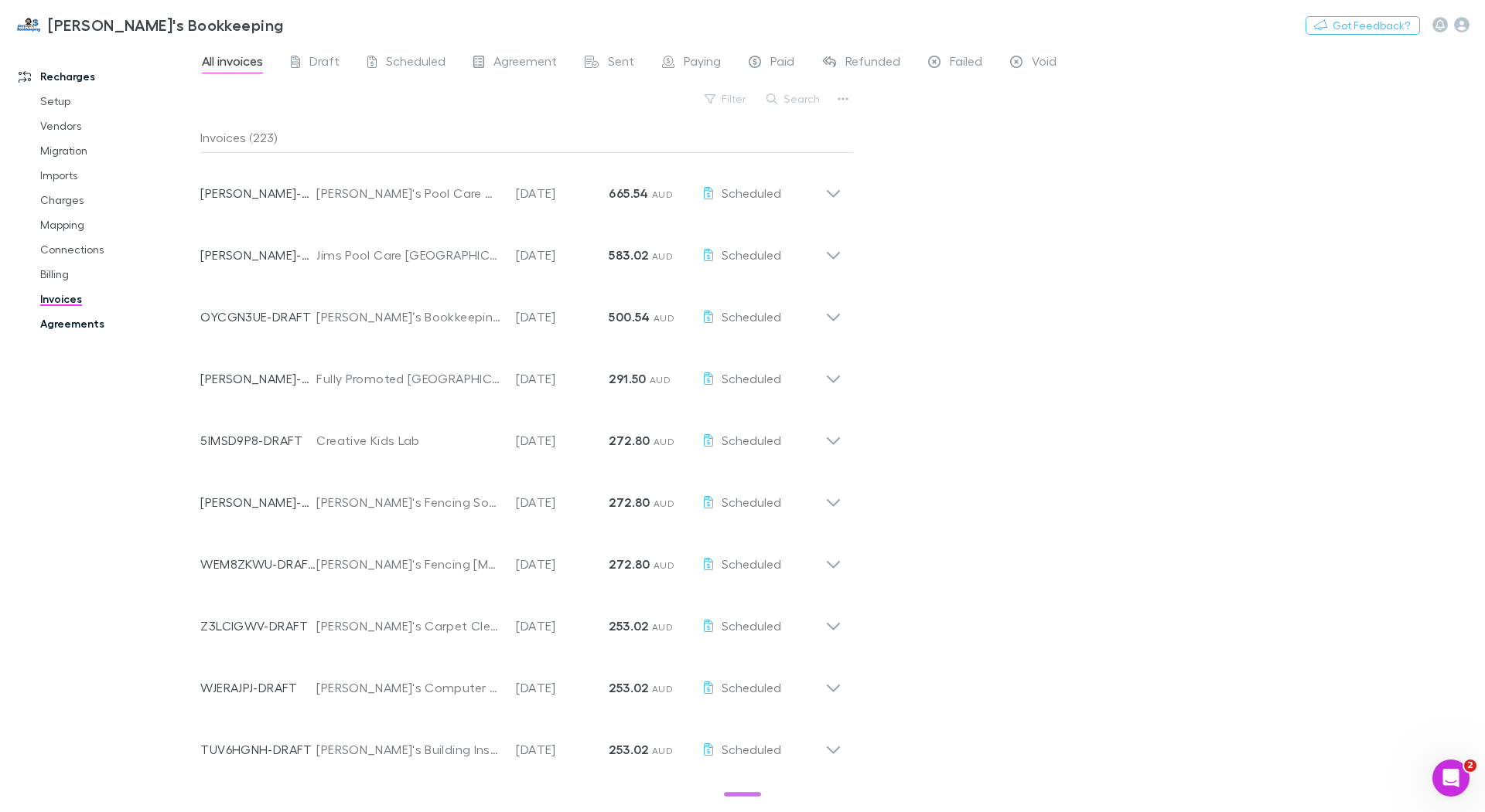
click at [85, 327] on link "Agreements" at bounding box center [111, 324] width 173 height 25
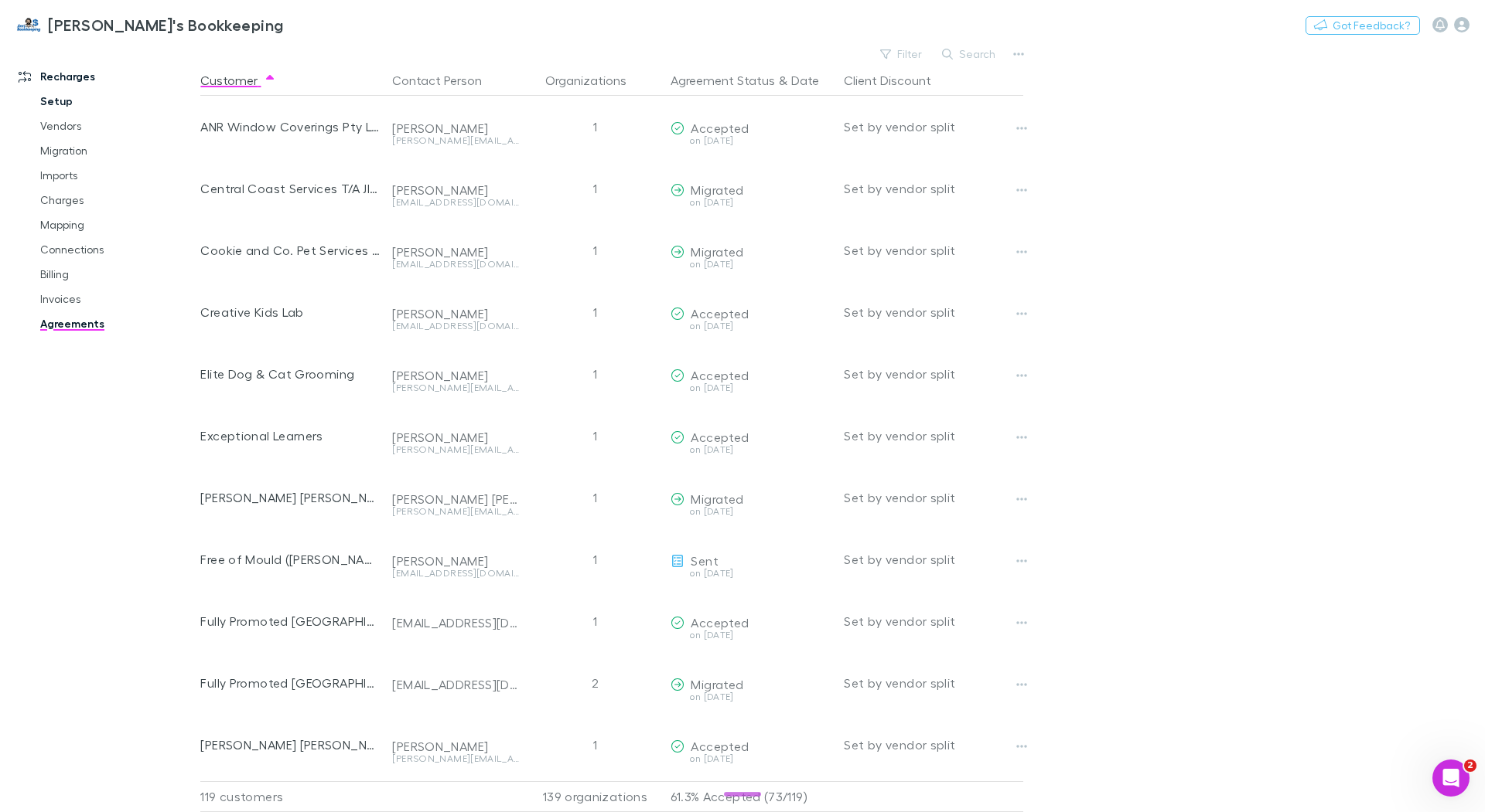
click at [64, 105] on link "Setup" at bounding box center [111, 101] width 173 height 25
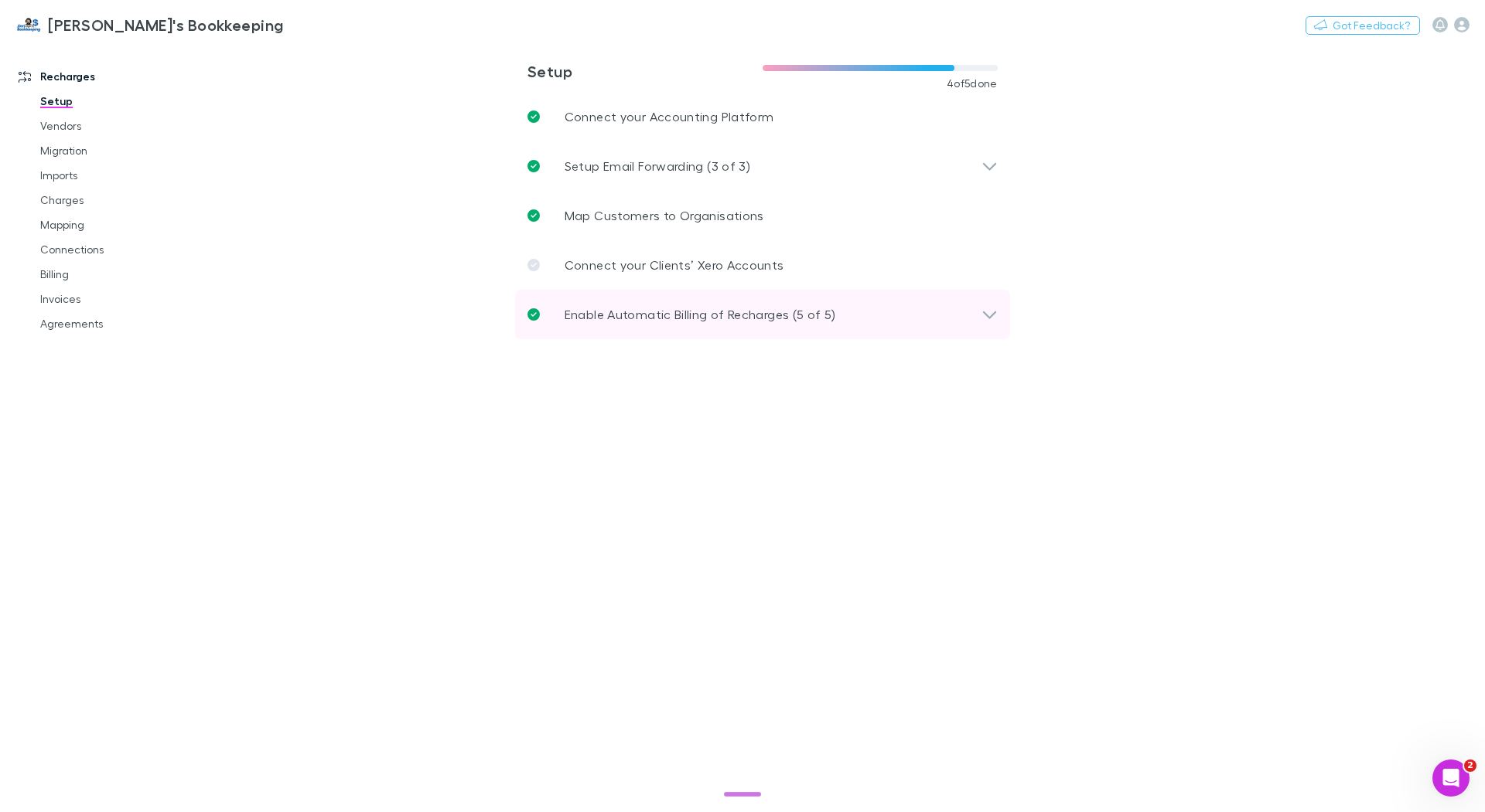
click at [783, 316] on p "Enable Automatic Billing of Recharges (5 of 5)" at bounding box center [701, 315] width 272 height 19
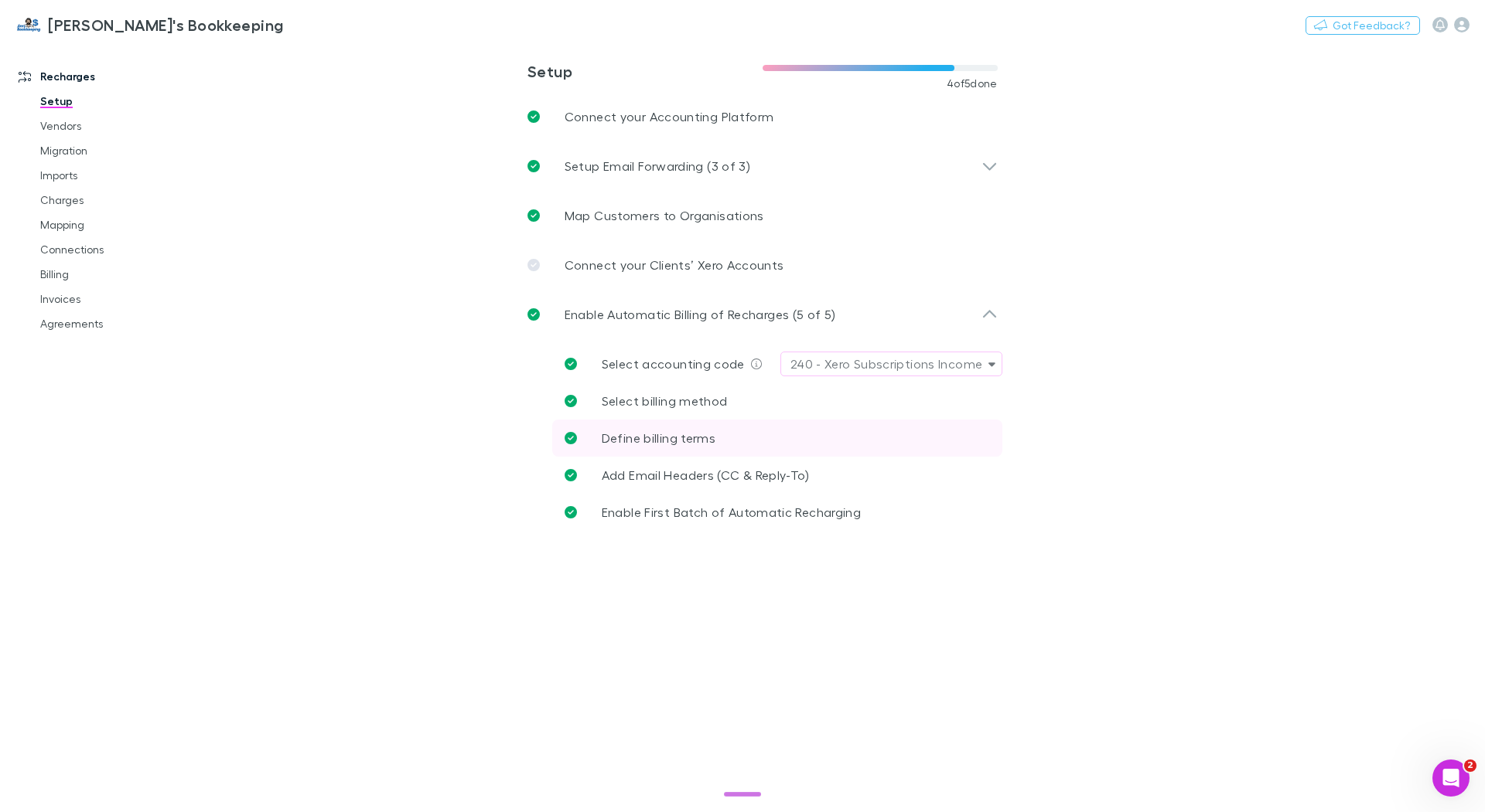
click at [713, 439] on span "Define billing terms" at bounding box center [659, 437] width 114 height 15
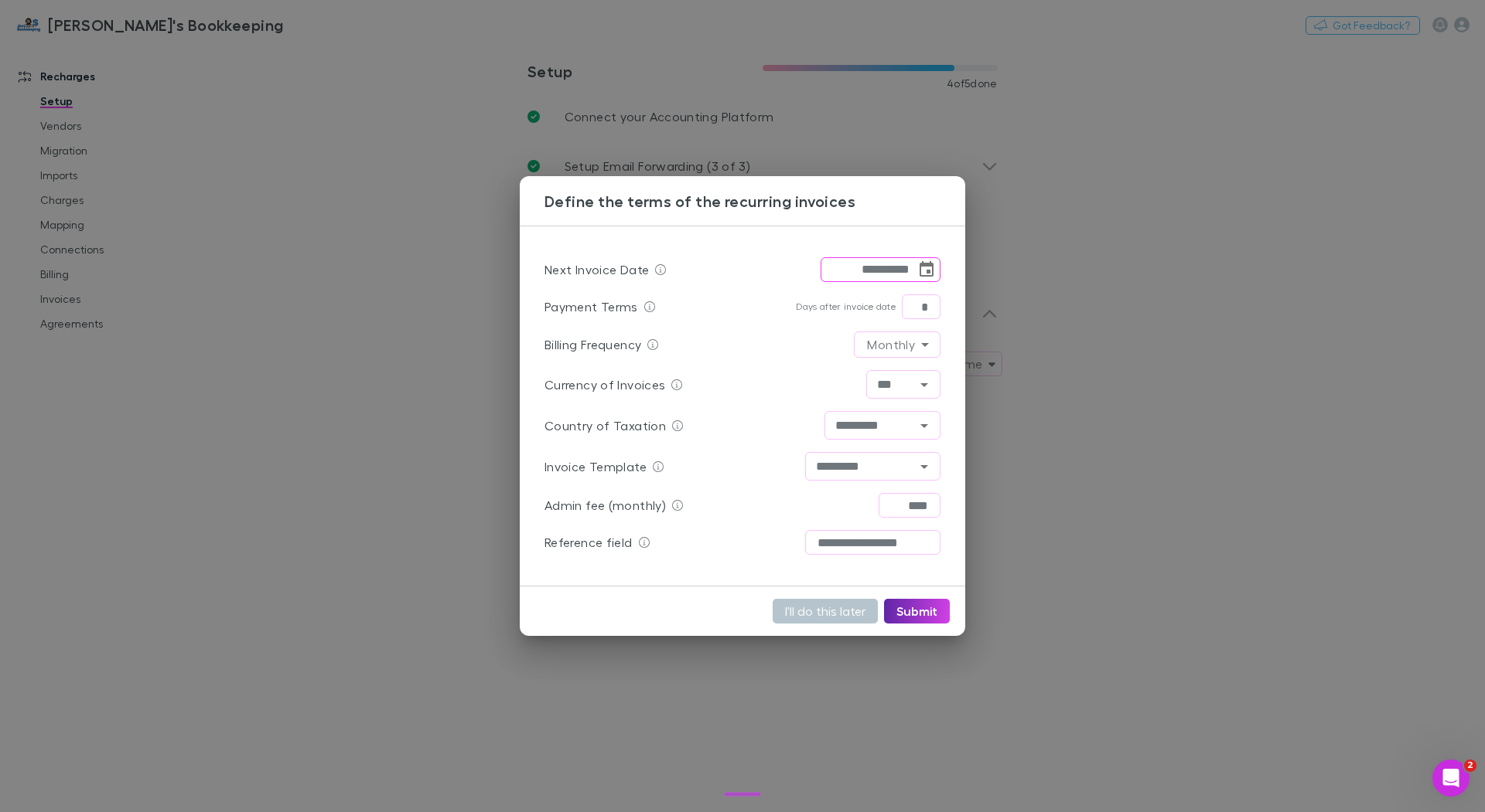
drag, startPoint x: 854, startPoint y: 273, endPoint x: 1061, endPoint y: 248, distance: 208.5
click at [856, 273] on input "**********" at bounding box center [867, 270] width 95 height 25
click at [928, 613] on button "Submit" at bounding box center [916, 611] width 66 height 25
type input "**********"
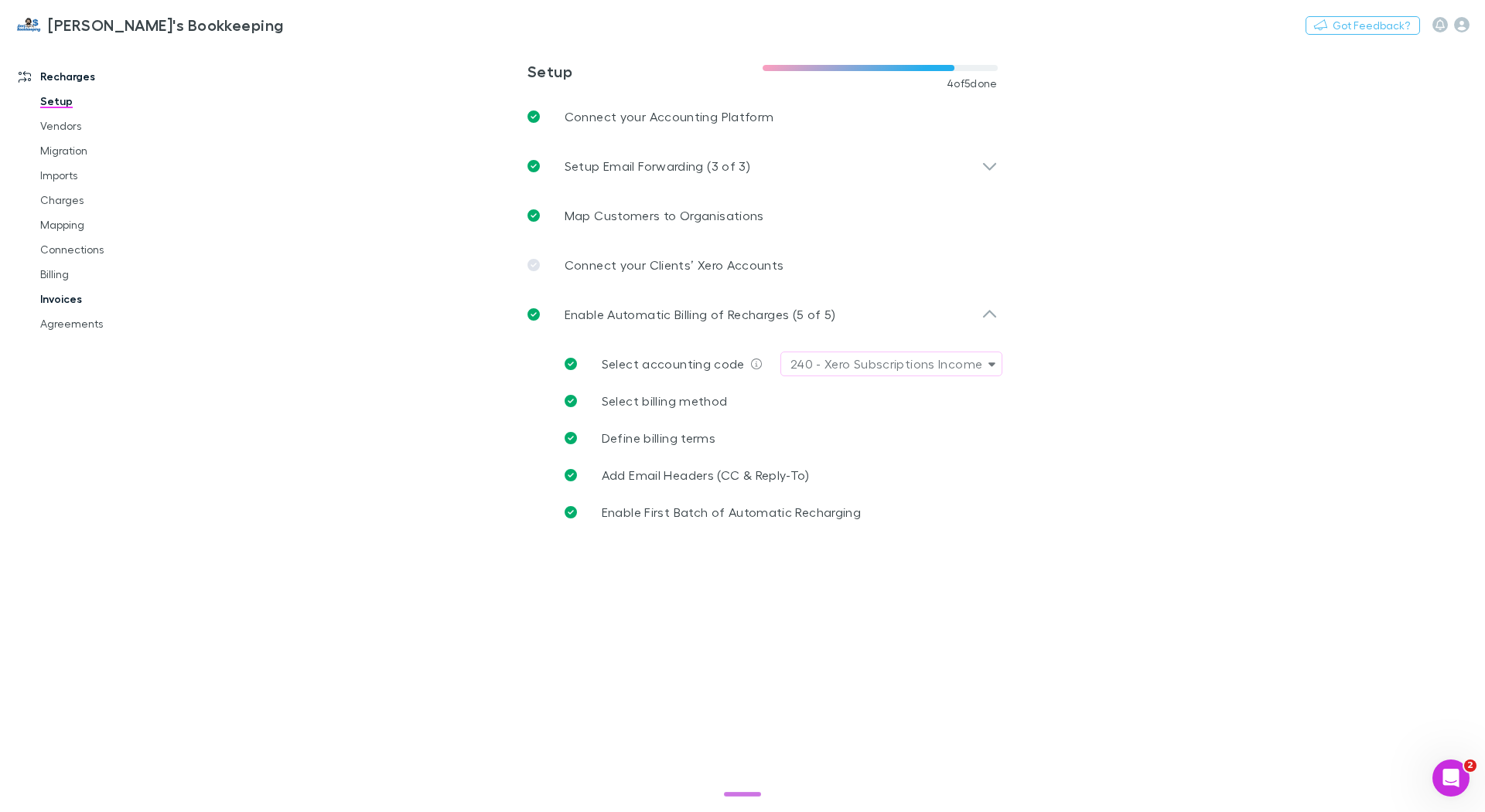
click at [79, 302] on link "Invoices" at bounding box center [111, 299] width 173 height 25
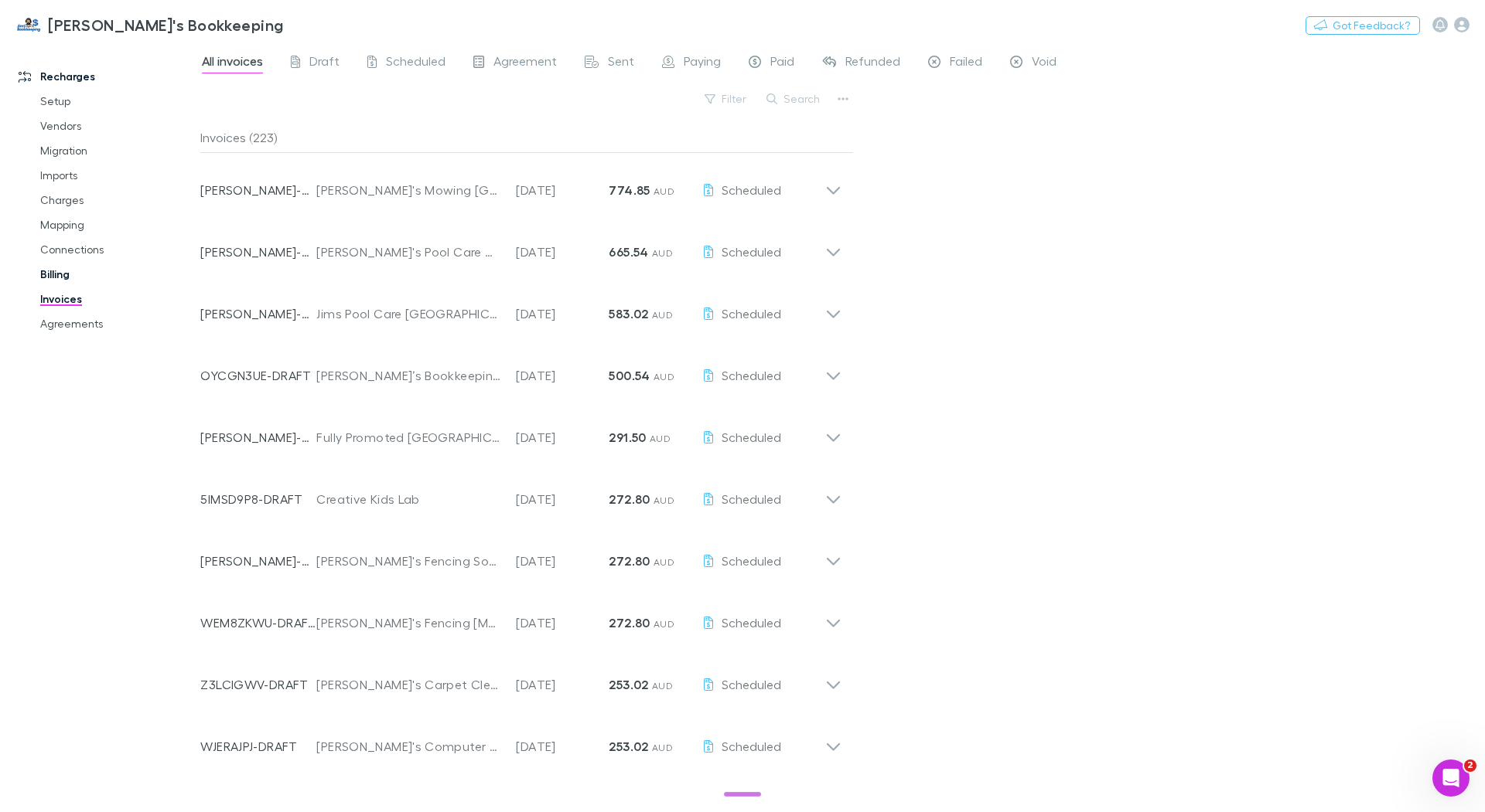
click at [67, 281] on link "Billing" at bounding box center [111, 274] width 173 height 25
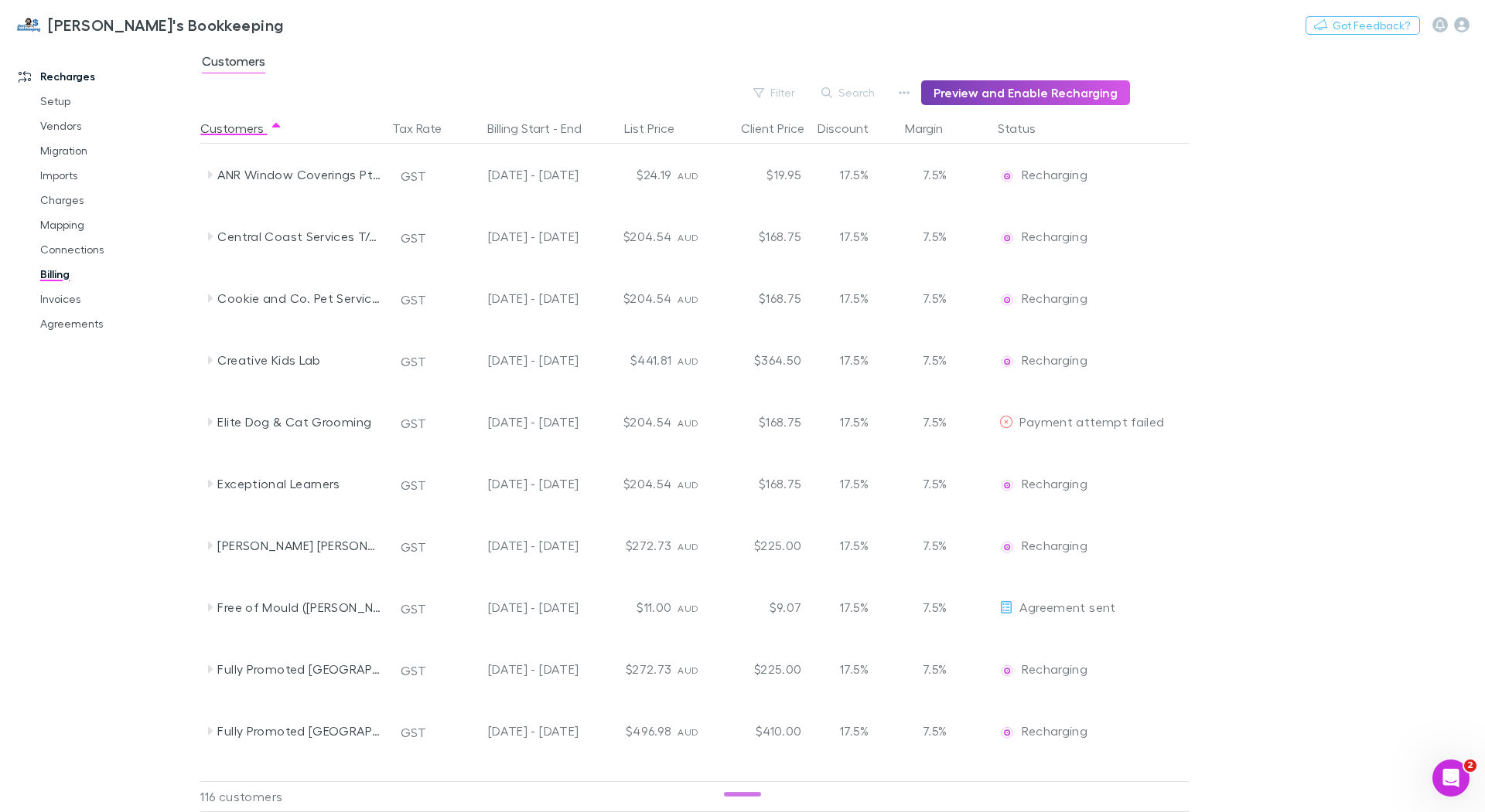
click at [1015, 91] on button "Preview and Enable Recharging" at bounding box center [1025, 92] width 209 height 25
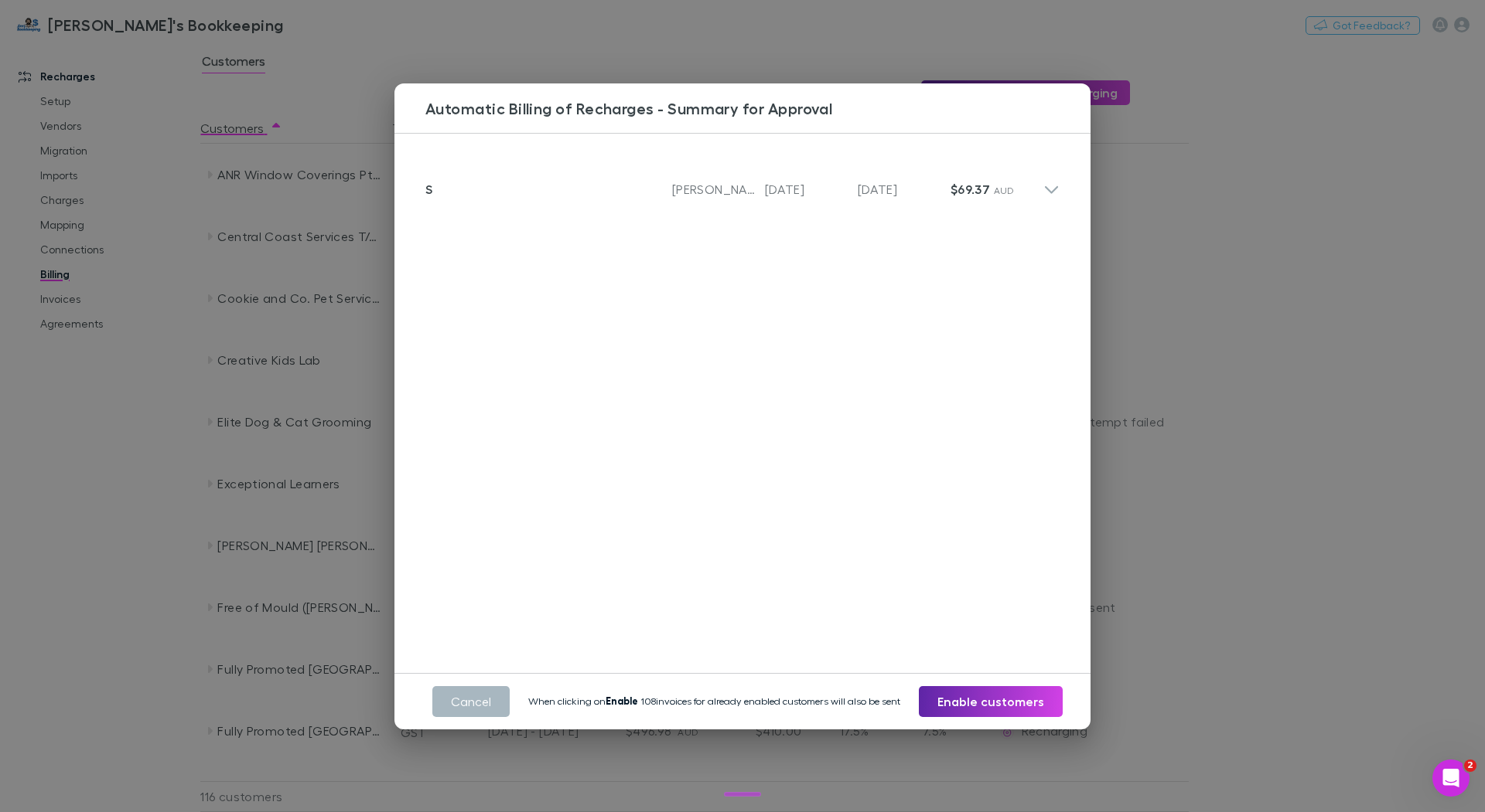
click at [486, 698] on button "Cancel" at bounding box center [471, 701] width 77 height 31
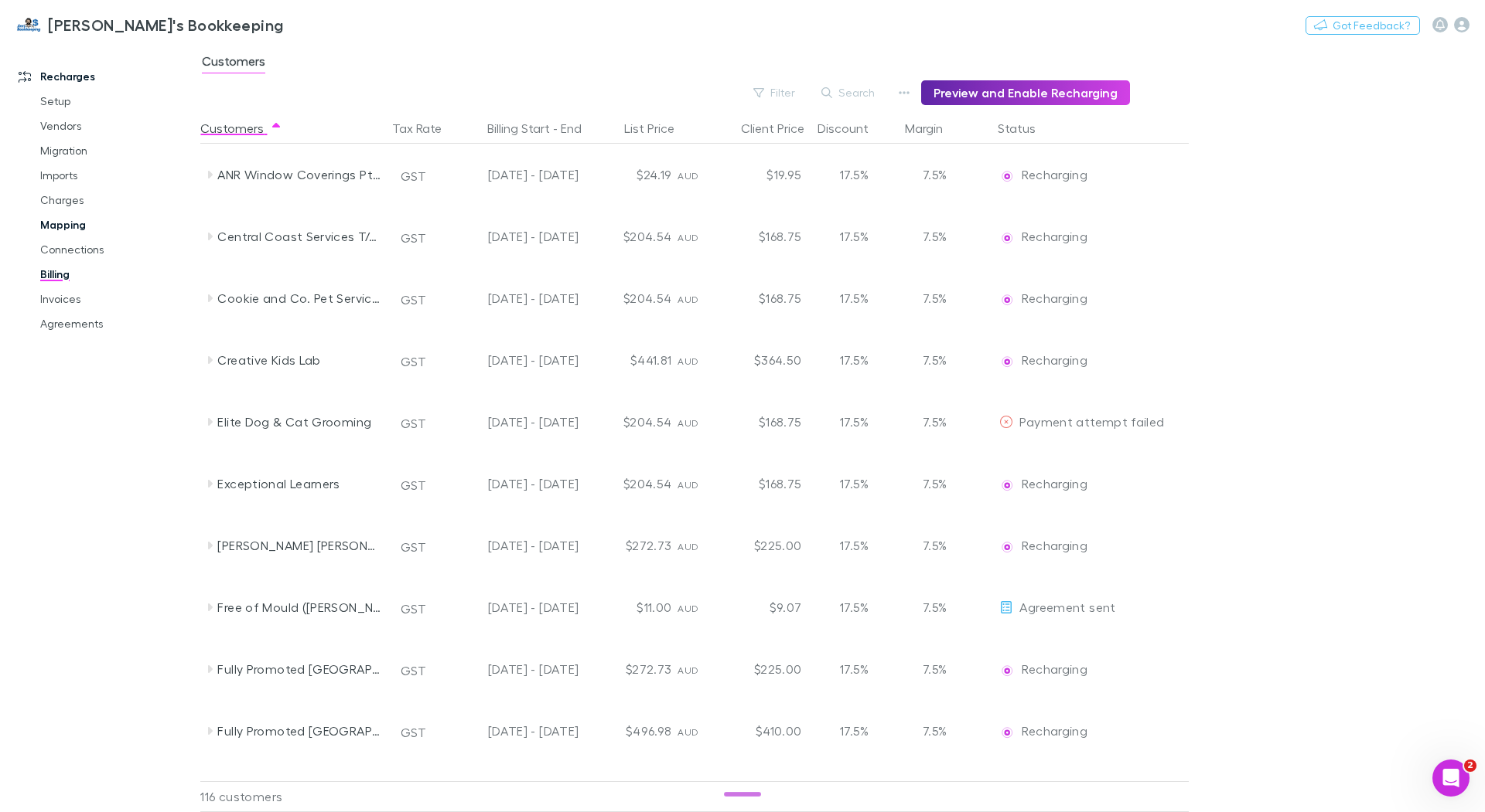
click at [67, 227] on link "Mapping" at bounding box center [111, 225] width 173 height 25
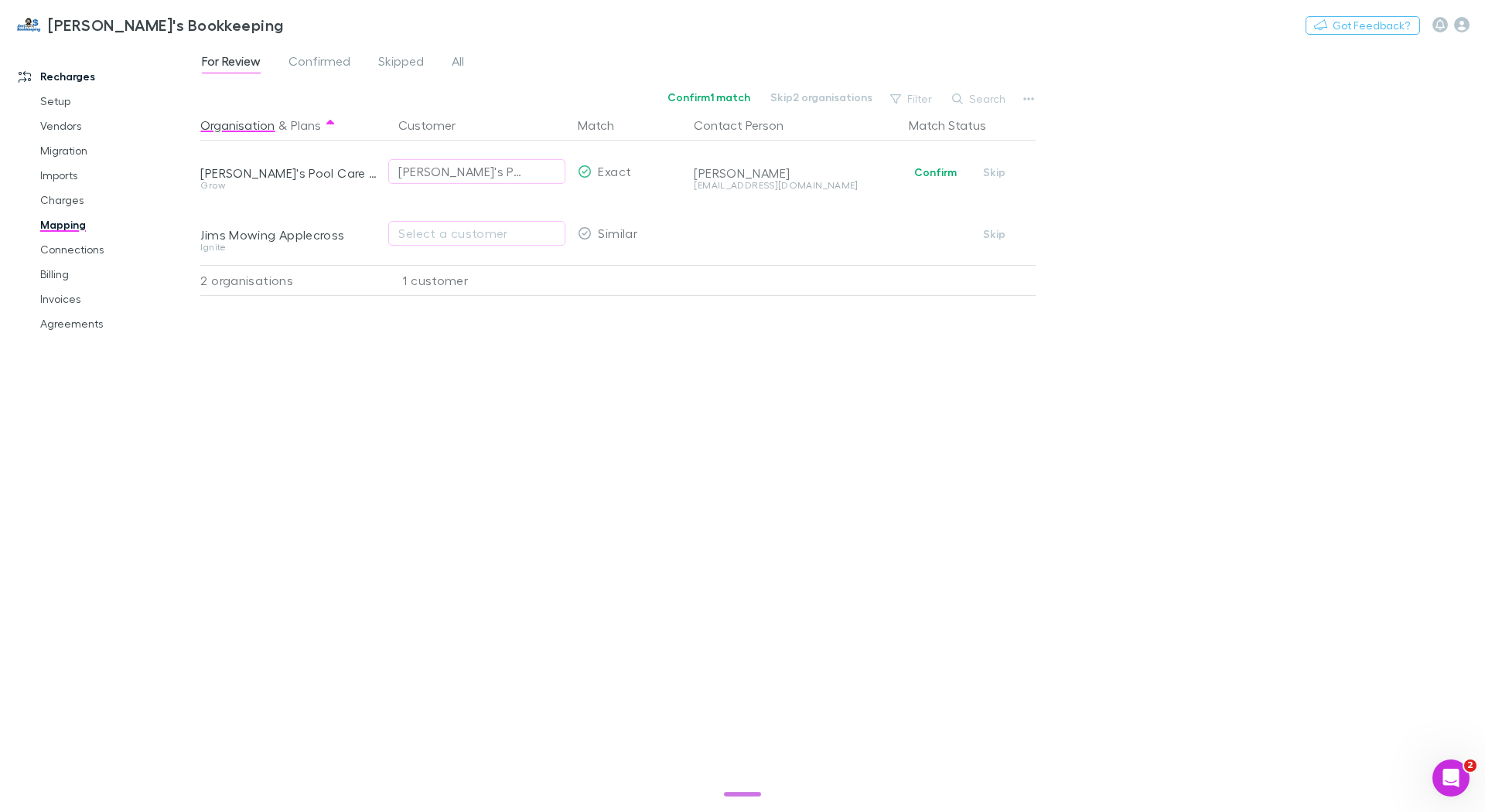
click at [471, 62] on div "For Review Confirmed Skipped All" at bounding box center [339, 63] width 278 height 25
click at [464, 62] on span "All" at bounding box center [458, 63] width 12 height 20
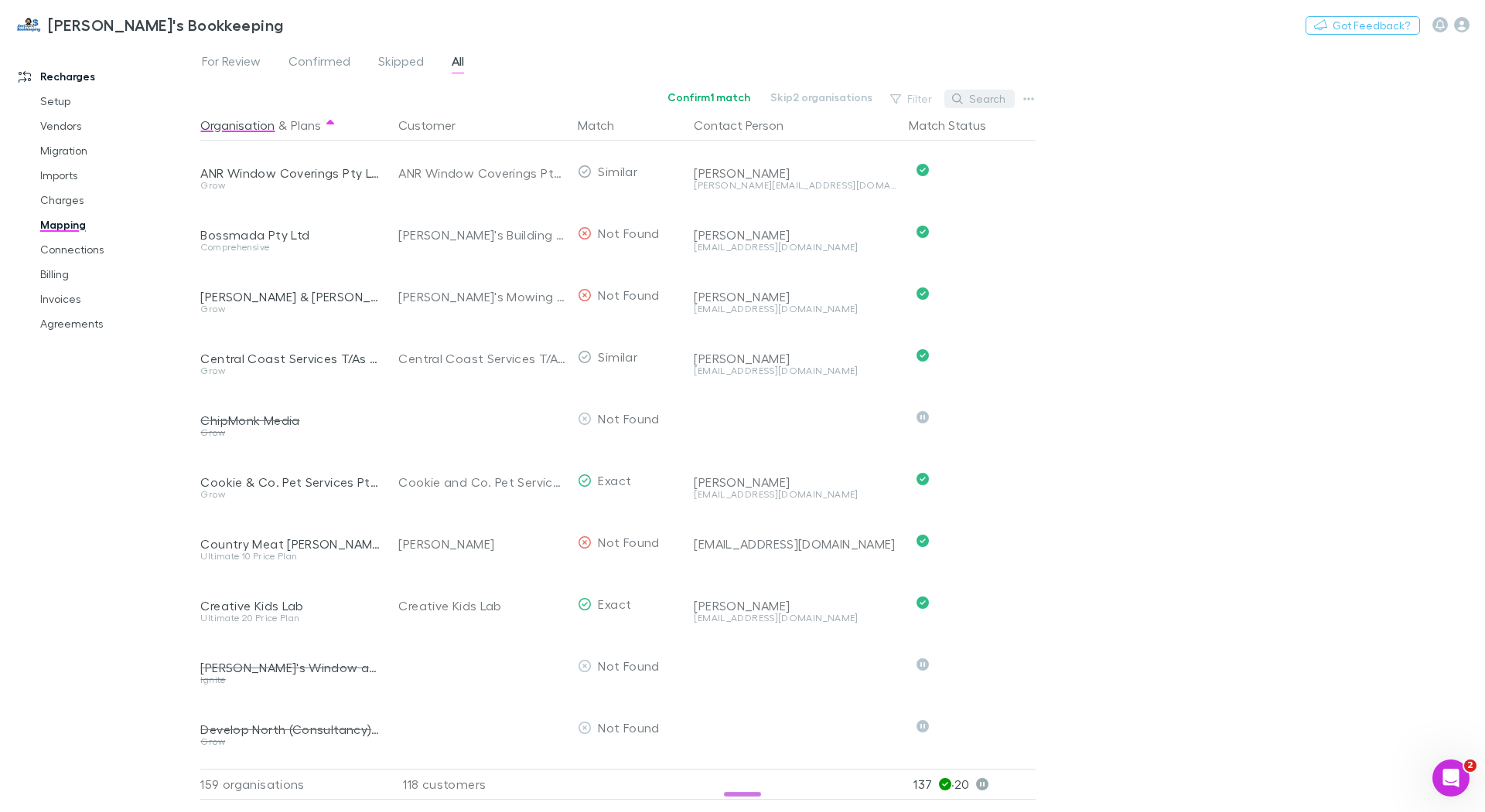
click at [1003, 96] on button "Search" at bounding box center [979, 99] width 70 height 19
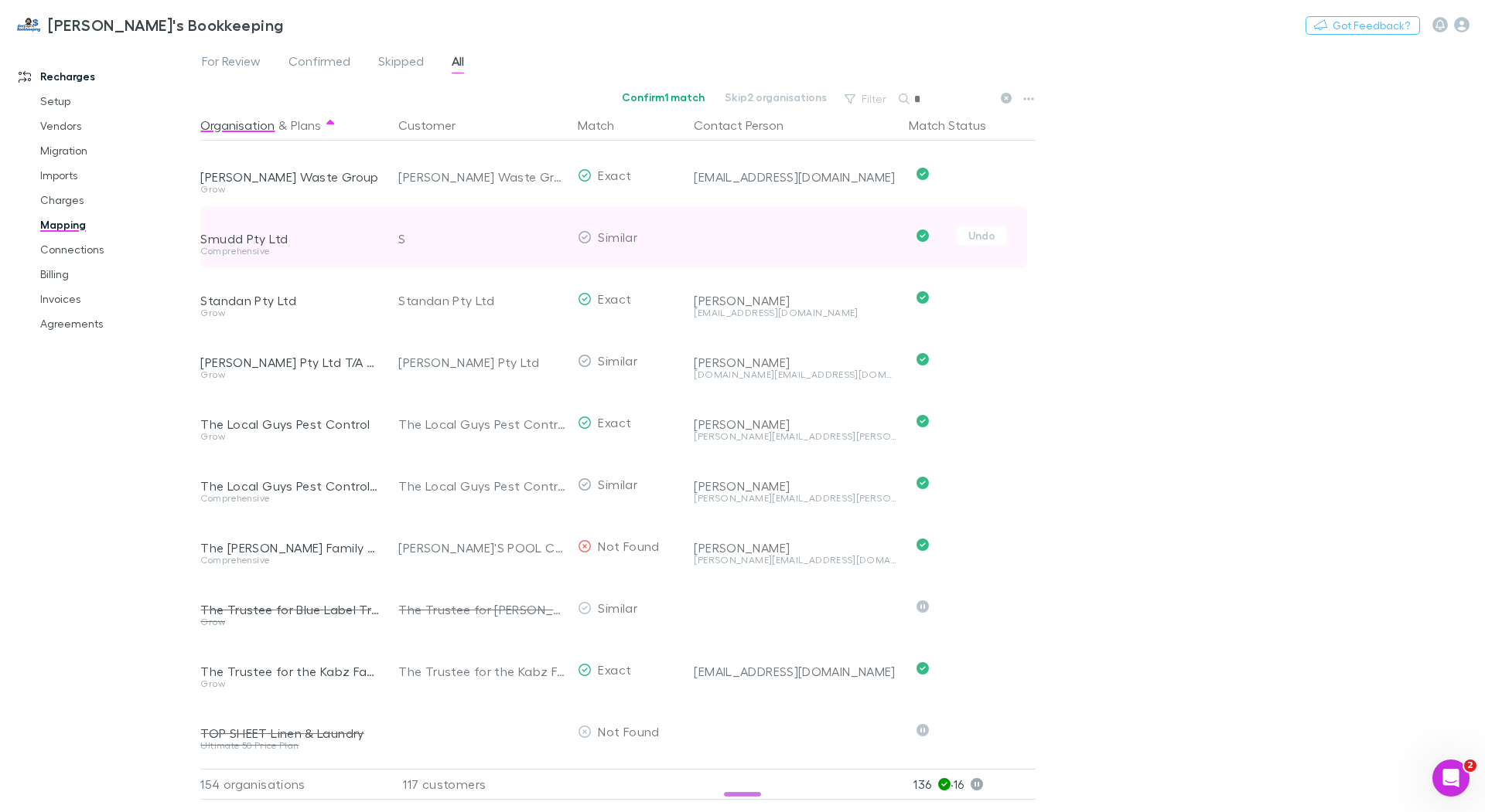
scroll to position [8667, 0]
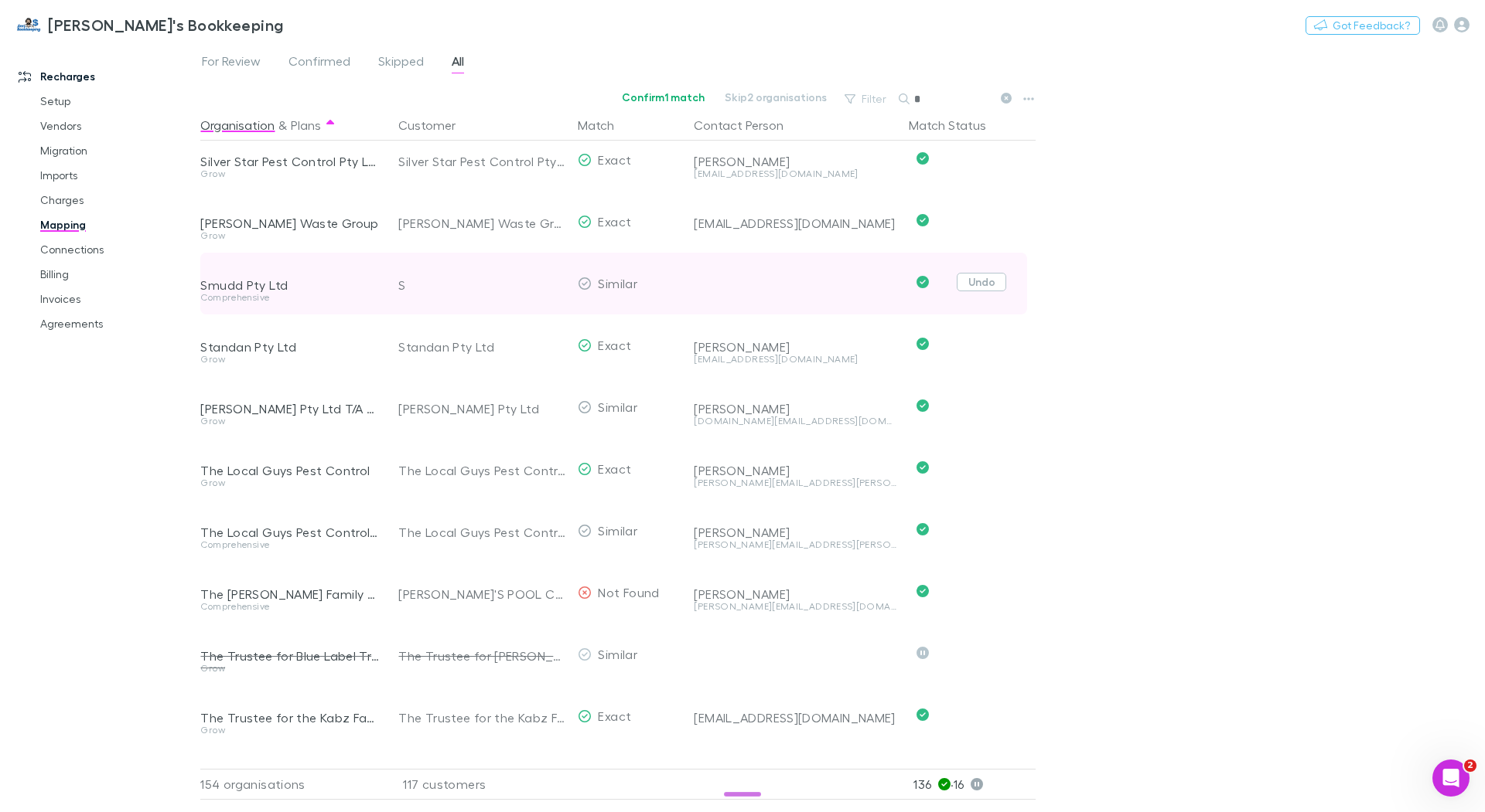
type input "*"
click at [995, 282] on button "Undo" at bounding box center [981, 282] width 50 height 19
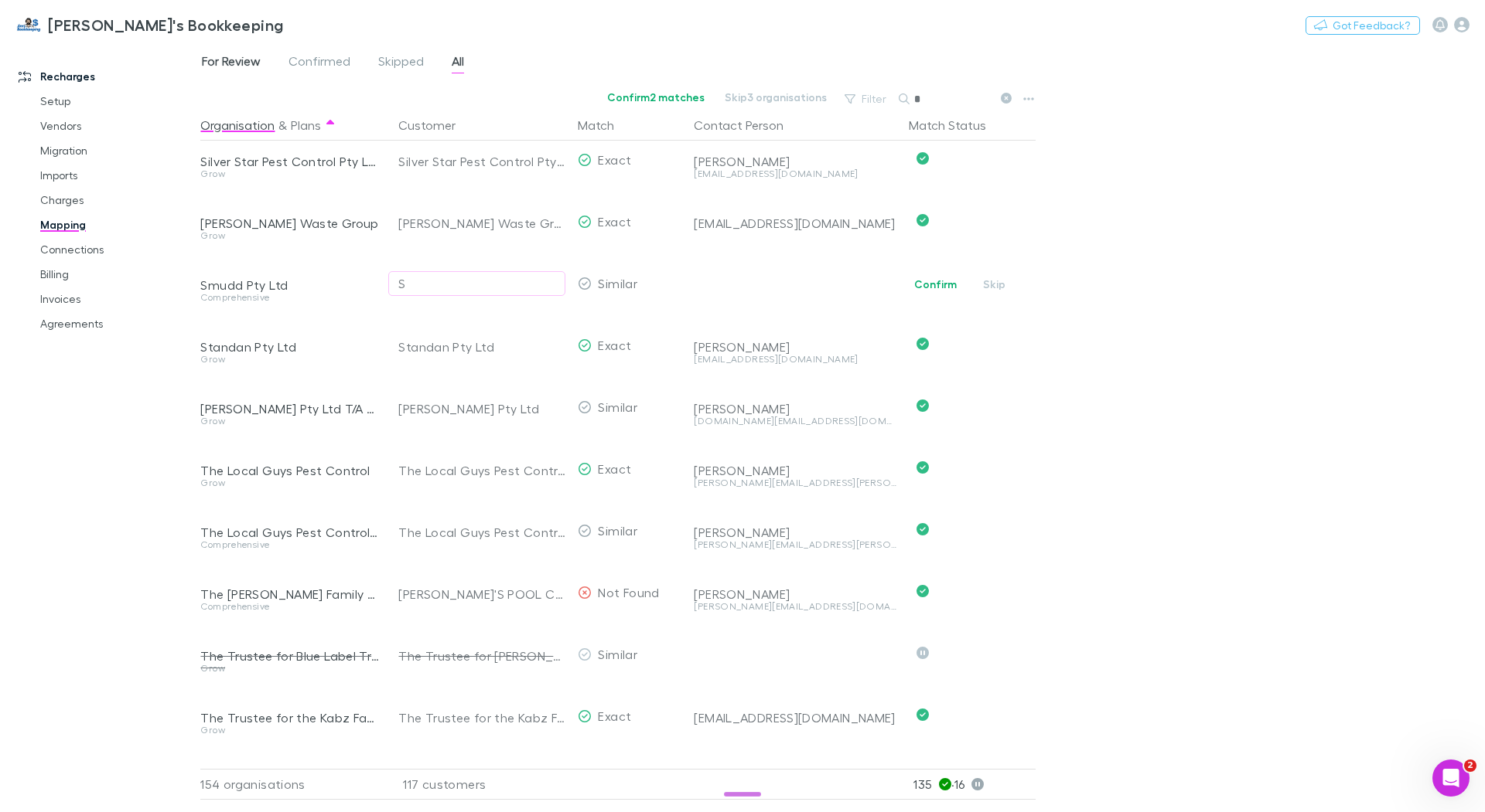
click at [240, 60] on span "For Review" at bounding box center [231, 63] width 59 height 20
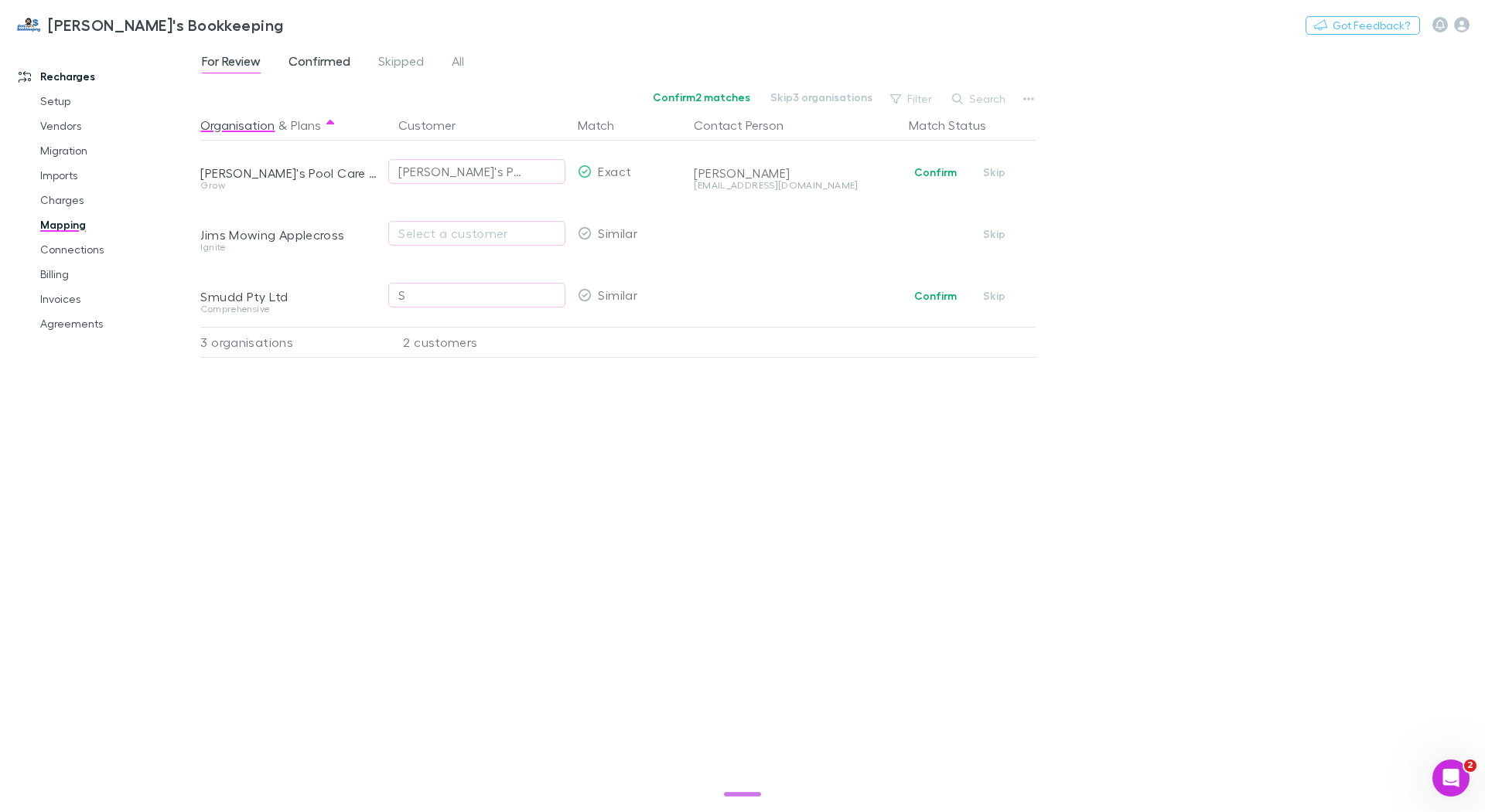
click at [333, 60] on span "Confirmed" at bounding box center [320, 63] width 62 height 20
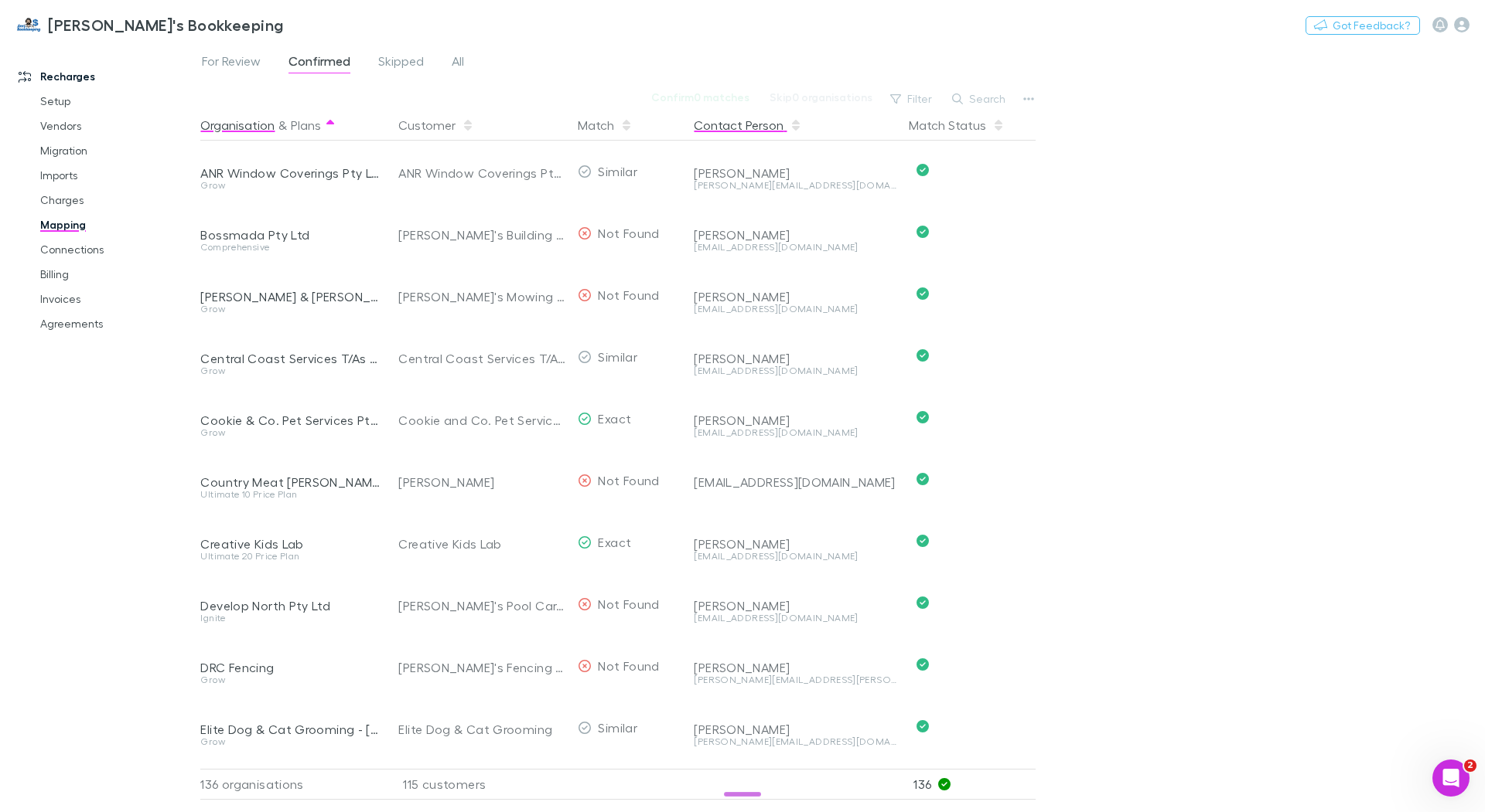
click at [747, 119] on button "Contact Person" at bounding box center [747, 125] width 108 height 31
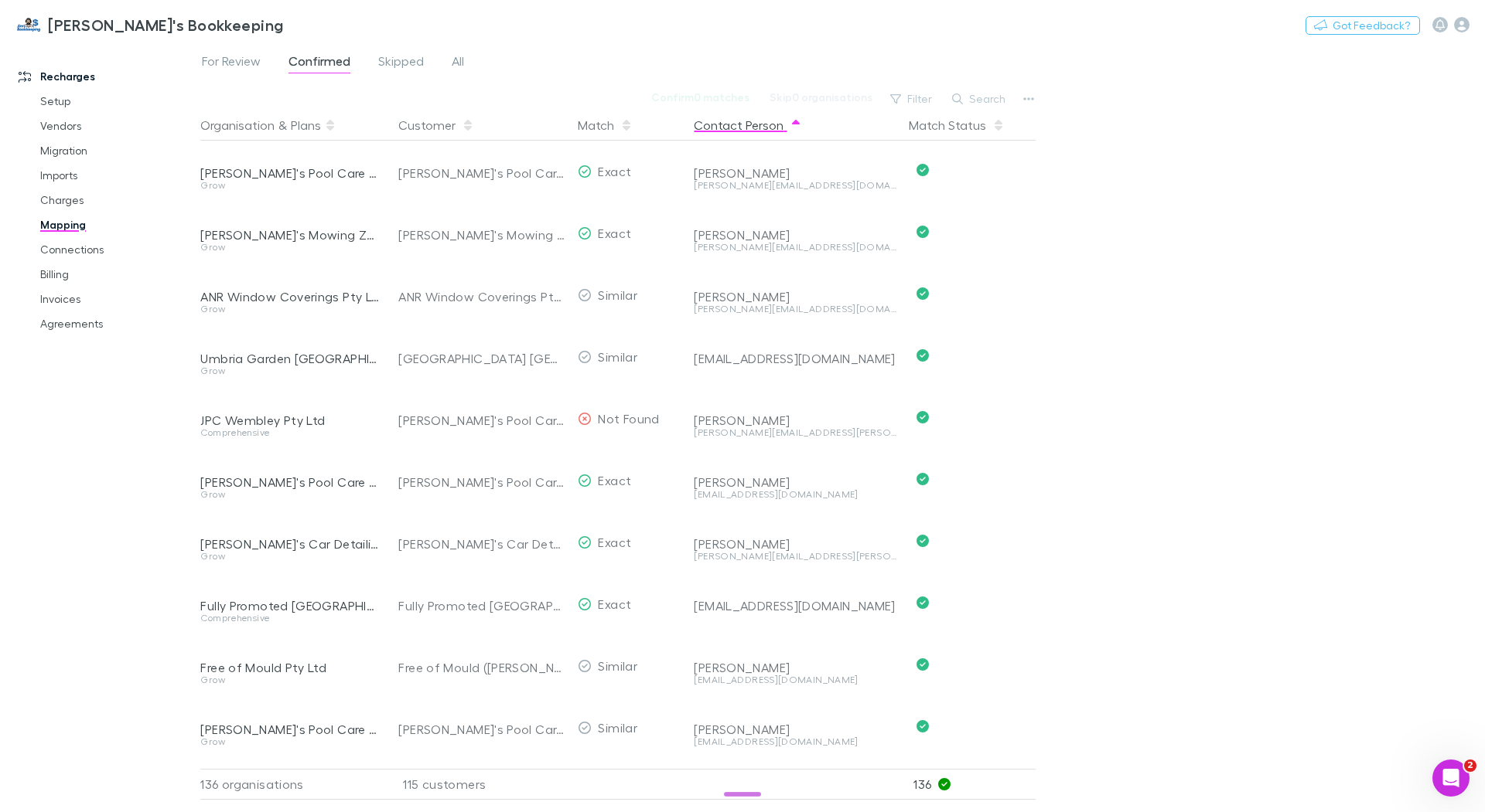
click at [746, 125] on button "Contact Person" at bounding box center [747, 125] width 108 height 31
click at [227, 60] on span "For Review" at bounding box center [231, 63] width 59 height 20
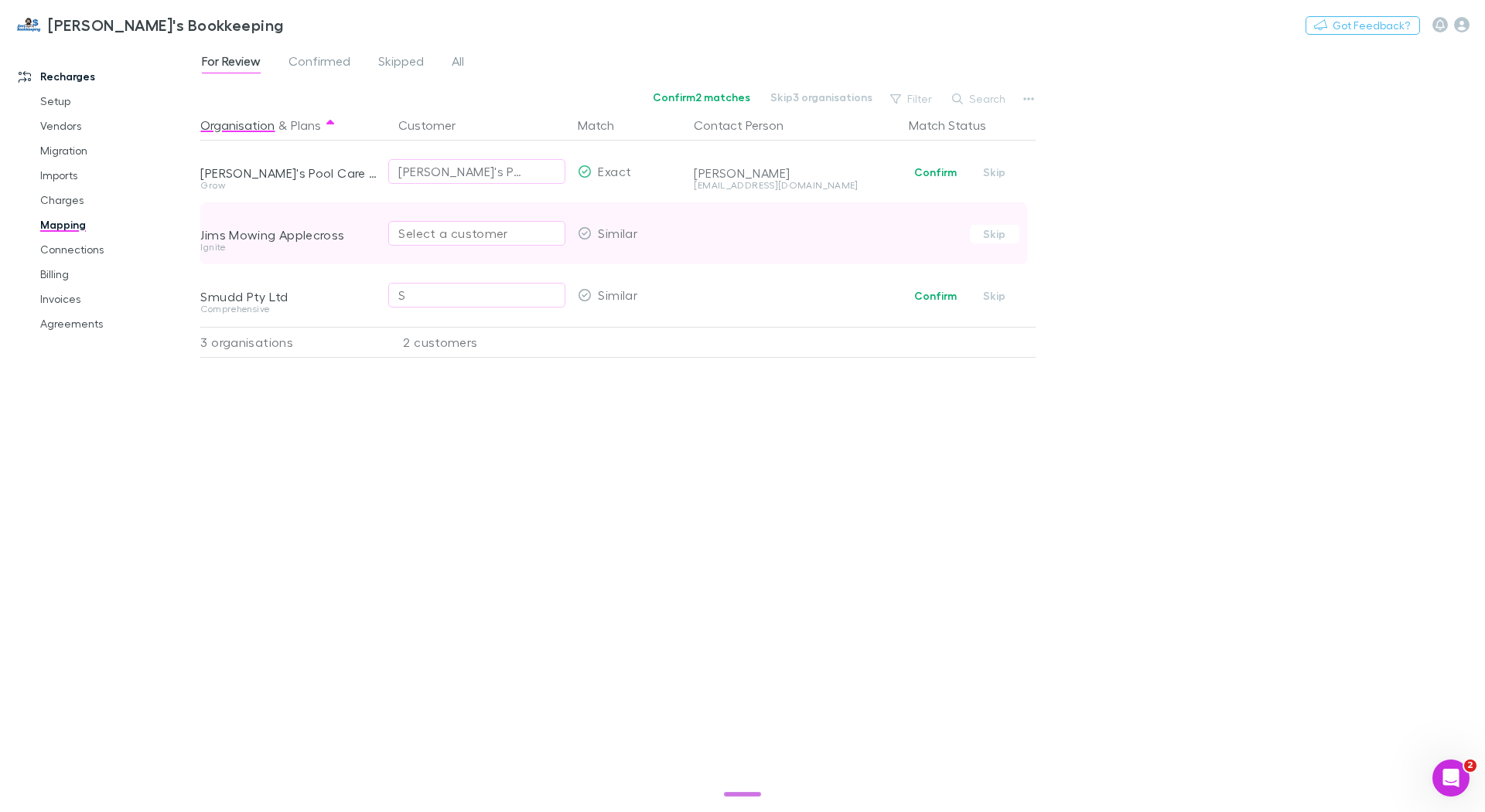
click at [433, 239] on div "Select a customer" at bounding box center [477, 233] width 157 height 19
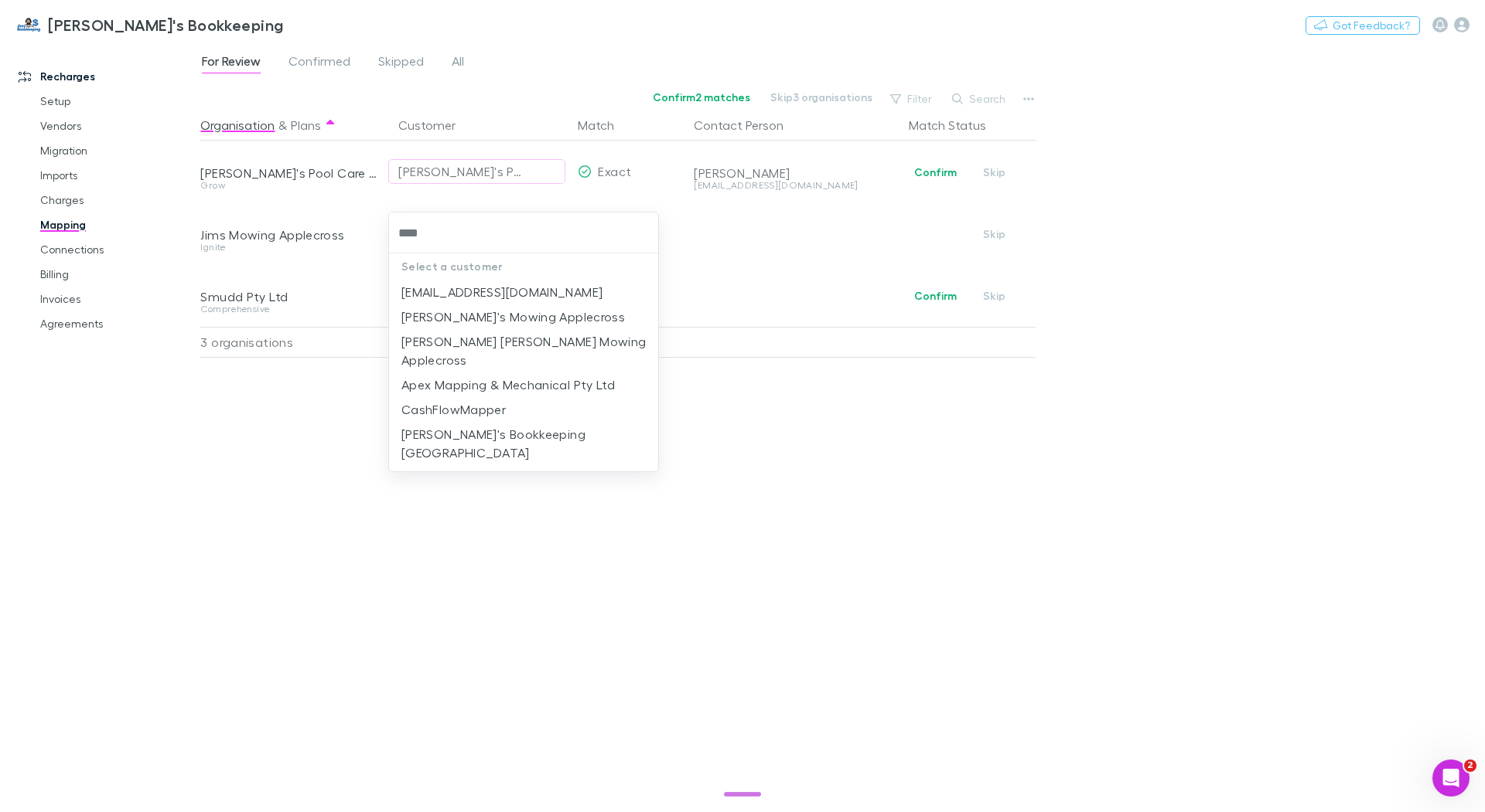
type input "*****"
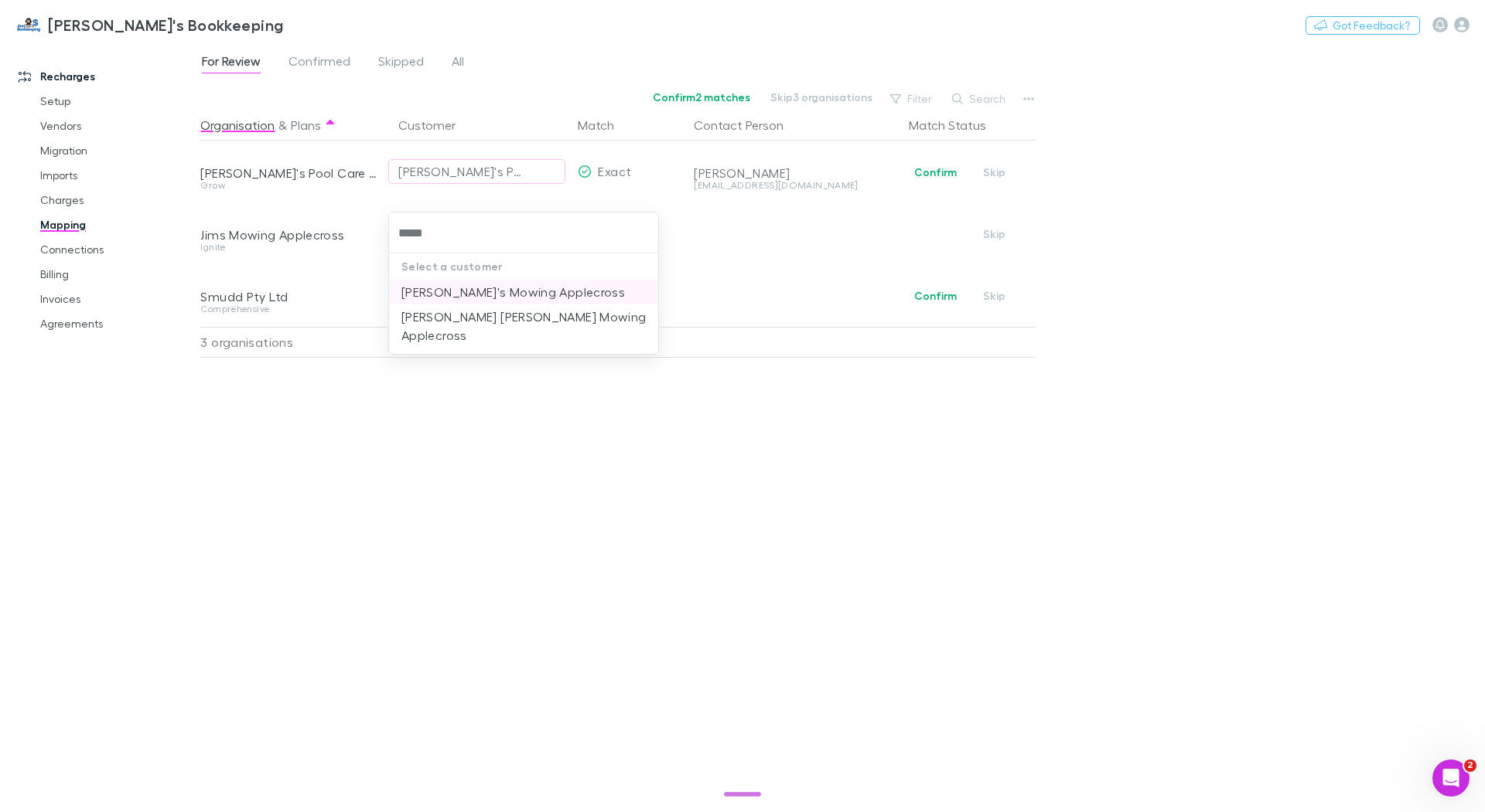
click at [505, 282] on li "[PERSON_NAME]'s Mowing Applecross" at bounding box center [524, 292] width 270 height 25
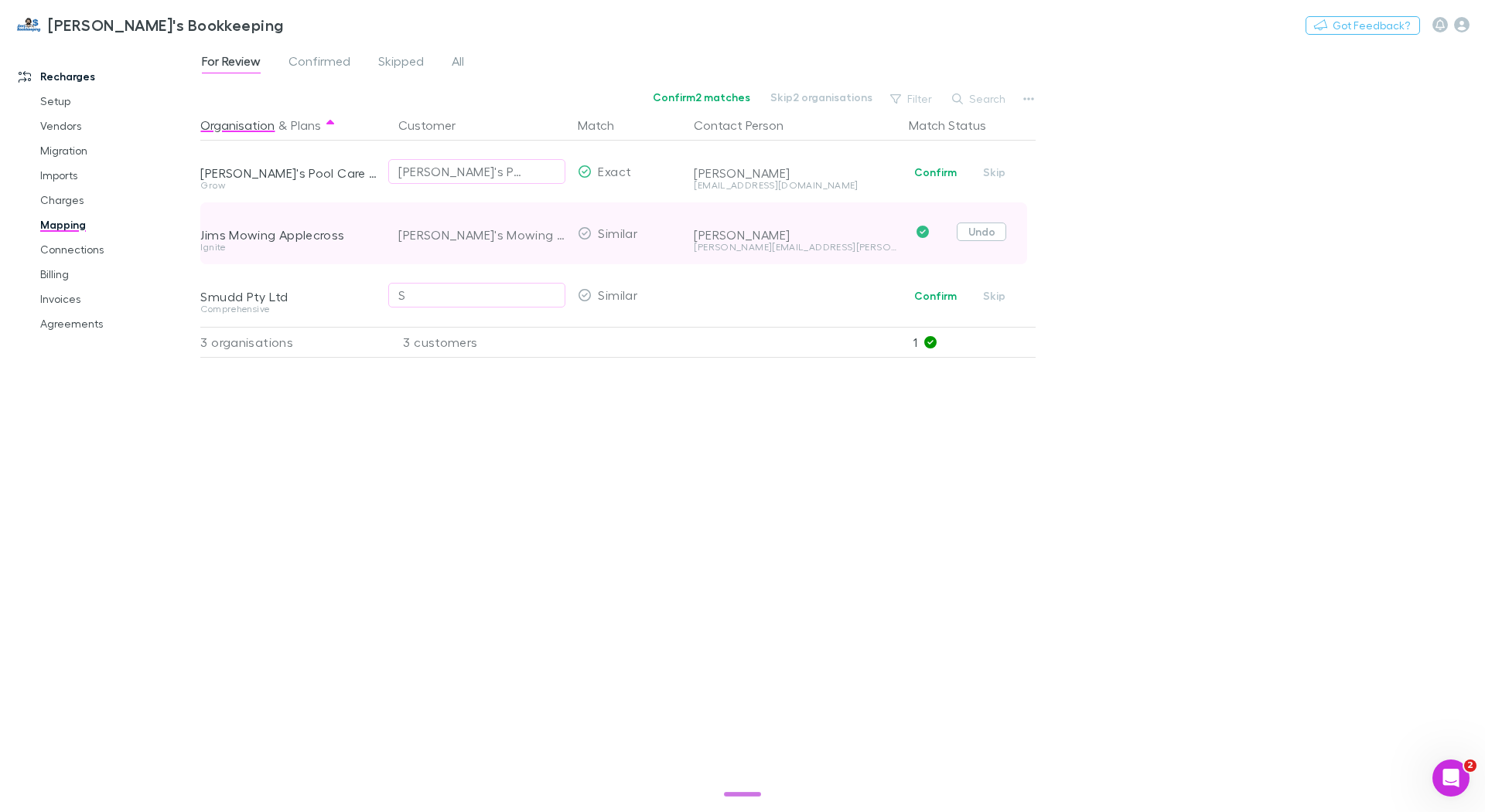
click at [995, 238] on button "Undo" at bounding box center [981, 232] width 50 height 19
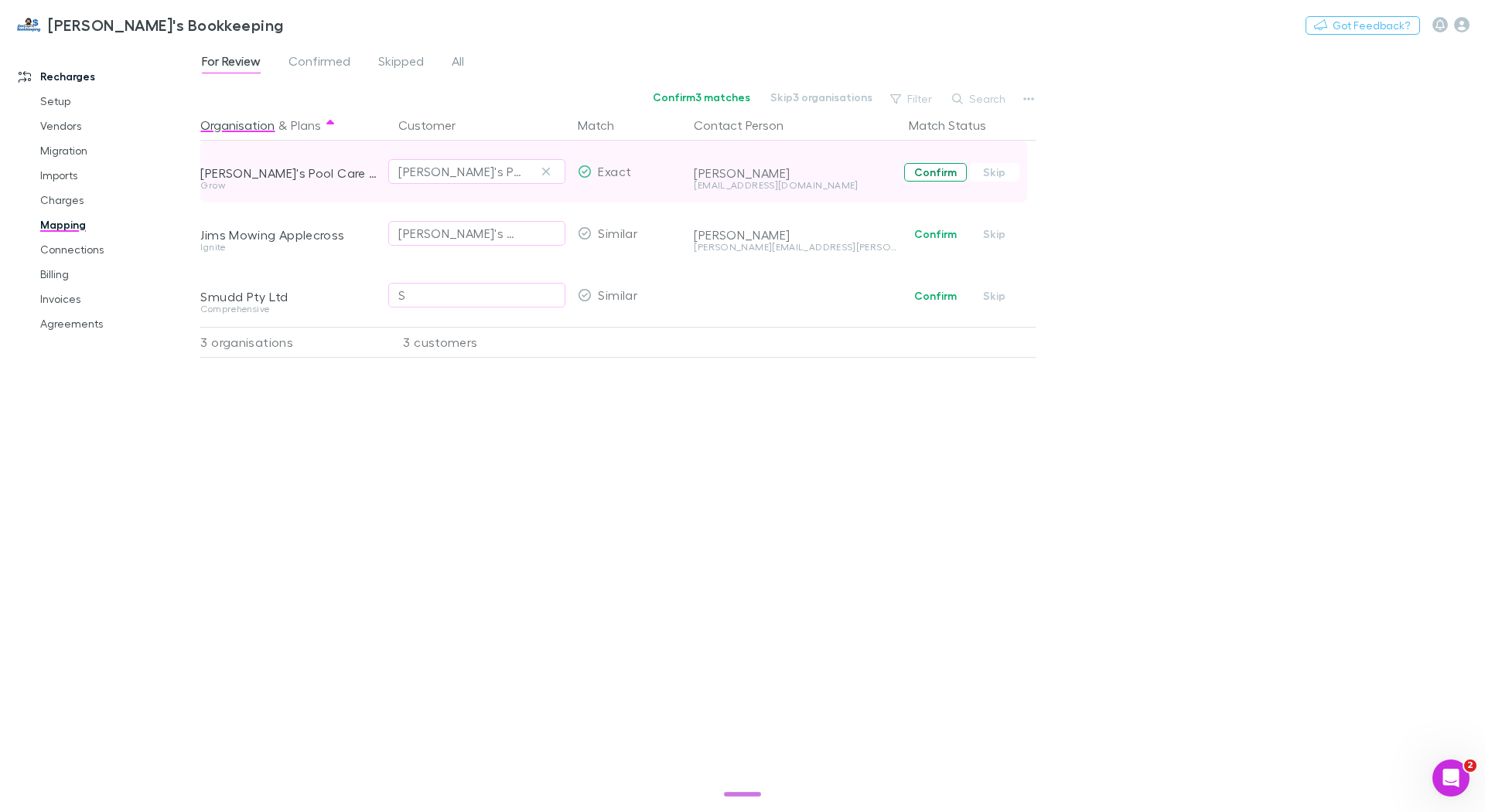
click at [924, 181] on span "Confirm Skip" at bounding box center [968, 172] width 133 height 62
click at [928, 173] on button "Confirm" at bounding box center [935, 172] width 63 height 19
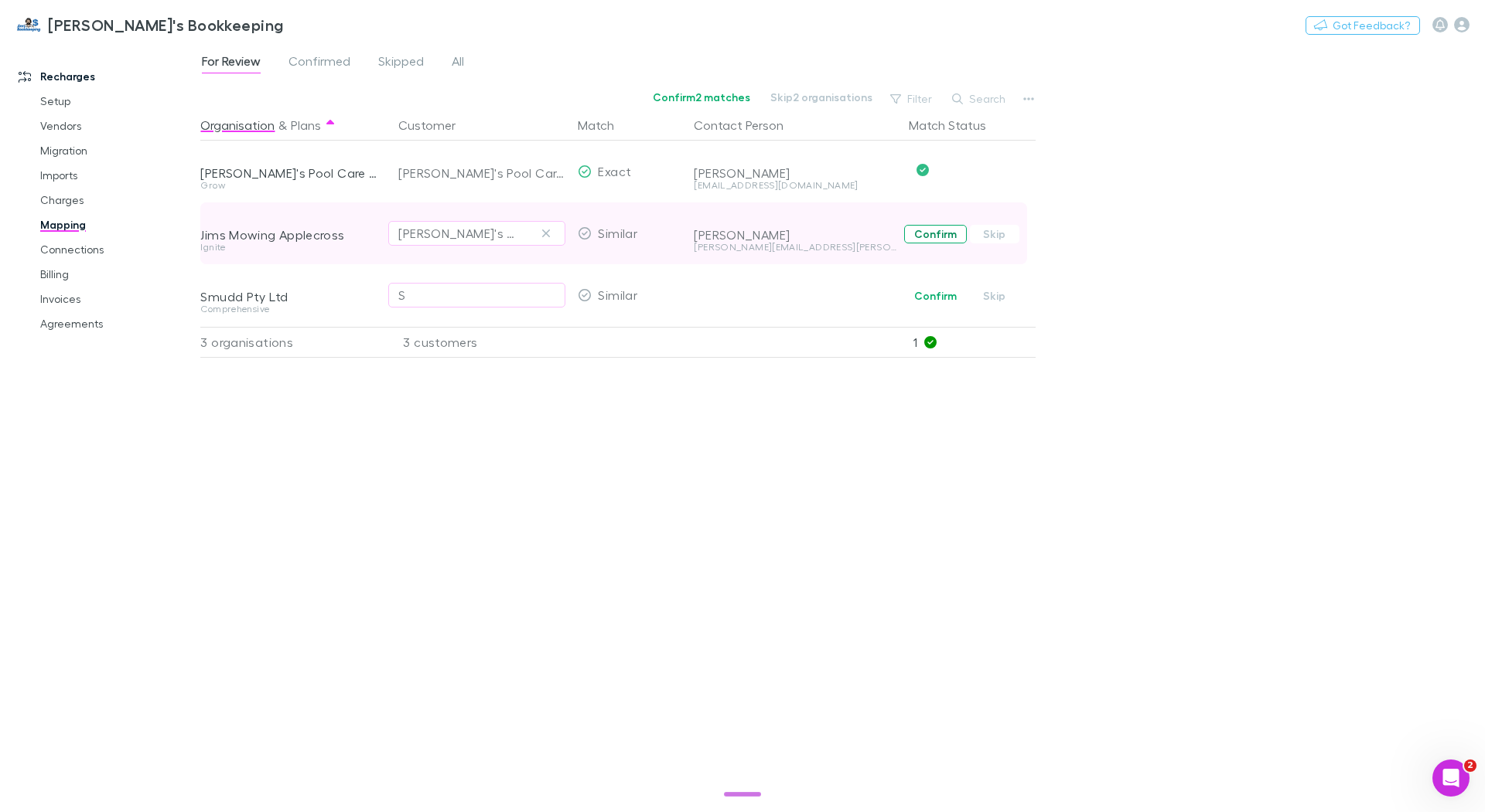
click at [935, 234] on button "Confirm" at bounding box center [935, 234] width 63 height 19
click at [84, 324] on link "Agreements" at bounding box center [111, 324] width 173 height 25
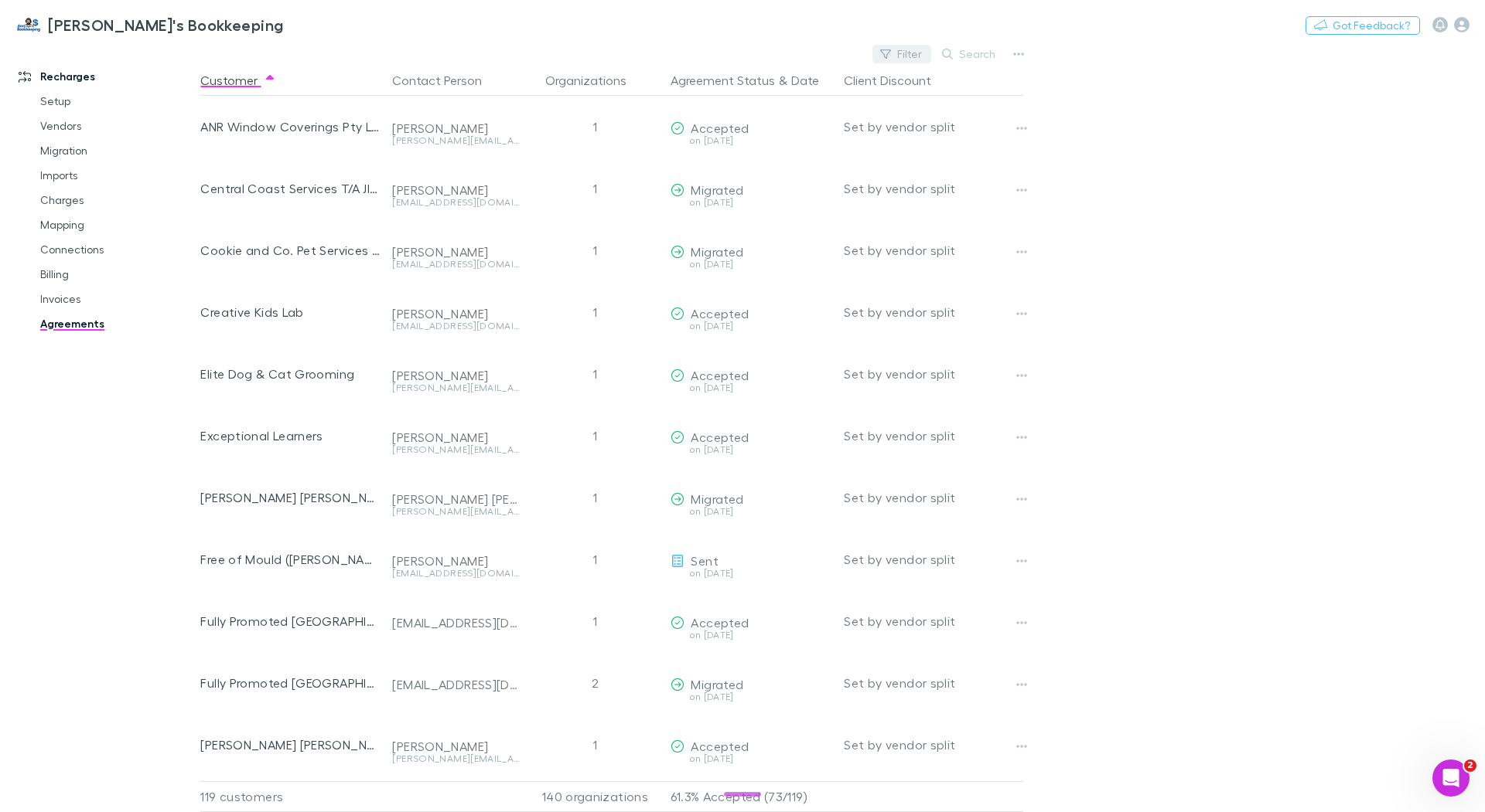
click at [910, 52] on button "Filter" at bounding box center [901, 54] width 59 height 19
click at [506, 32] on div at bounding box center [742, 406] width 1485 height 812
click at [60, 279] on link "Billing" at bounding box center [111, 274] width 173 height 25
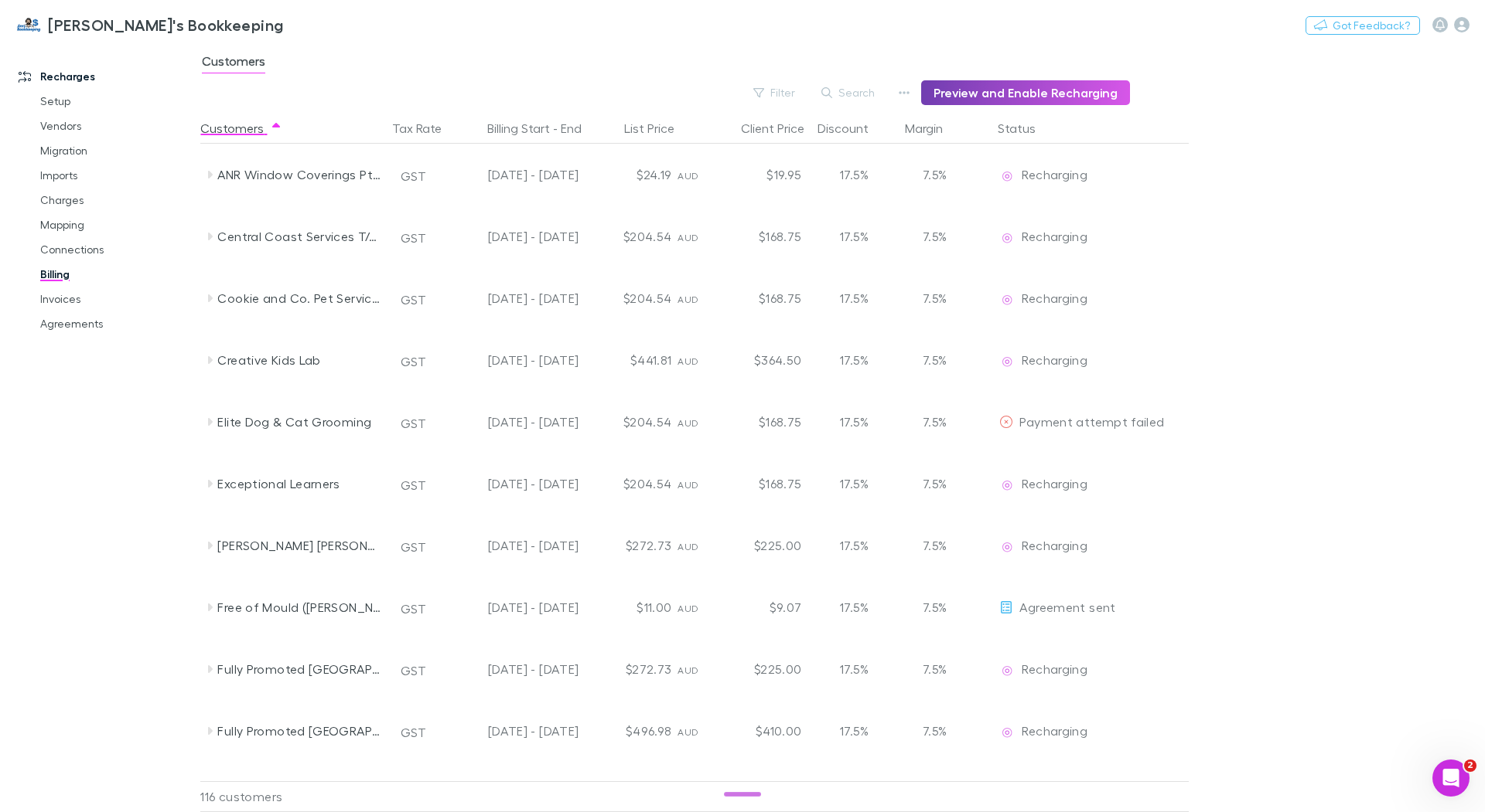
click at [1045, 92] on button "Preview and Enable Recharging" at bounding box center [1025, 92] width 209 height 25
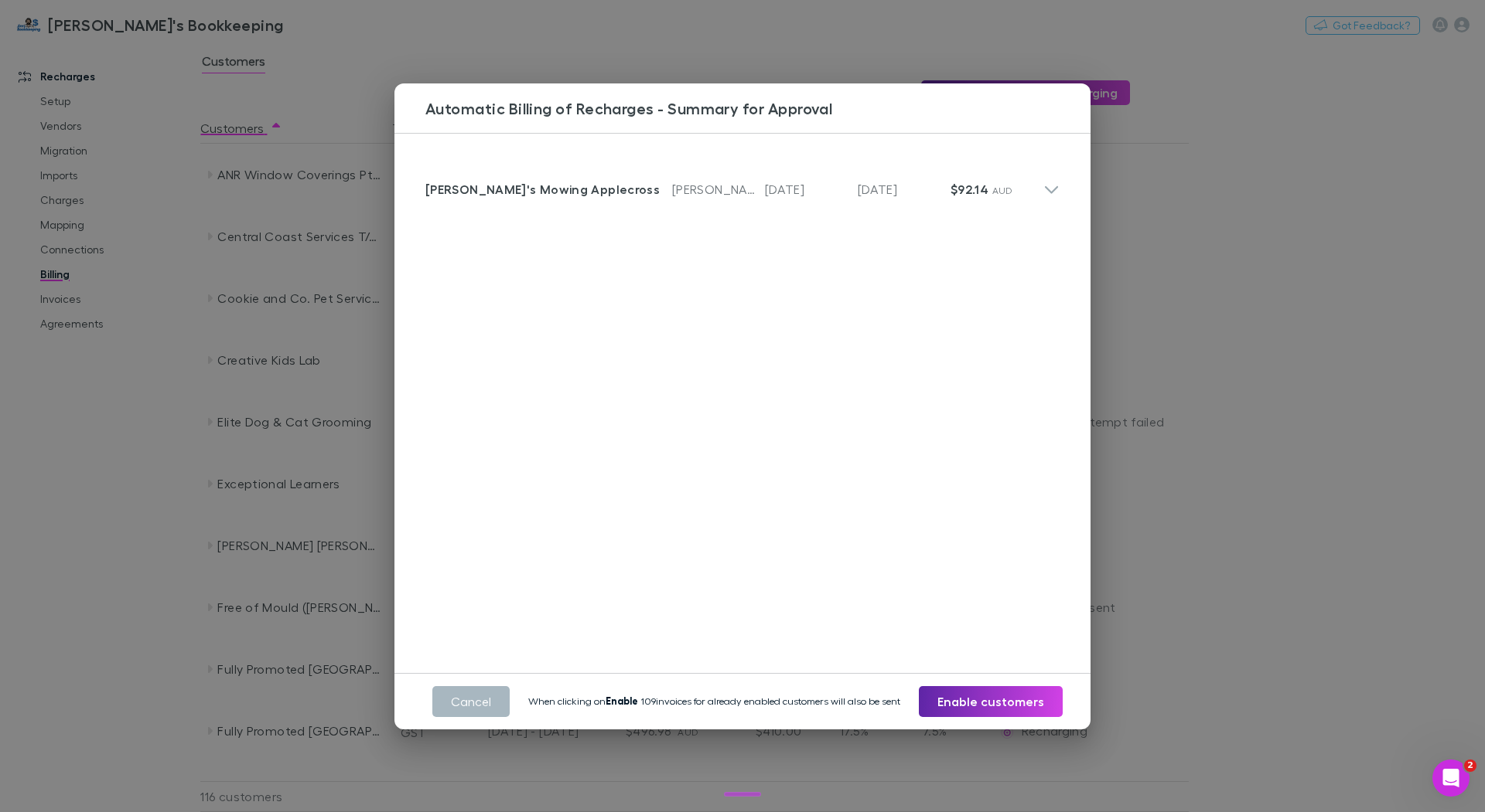
click at [460, 695] on button "Cancel" at bounding box center [471, 701] width 77 height 31
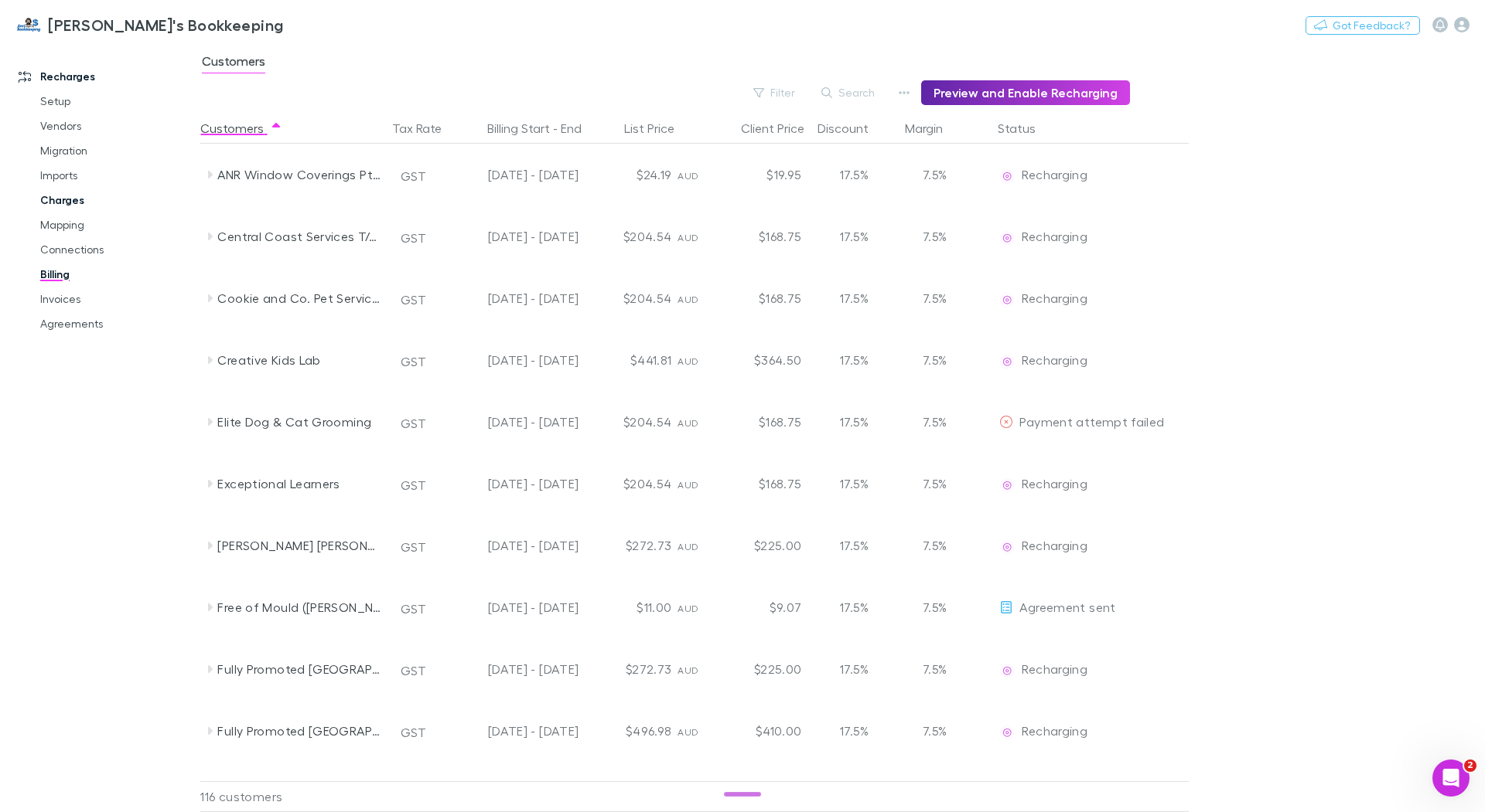
click at [71, 201] on link "Charges" at bounding box center [111, 200] width 173 height 25
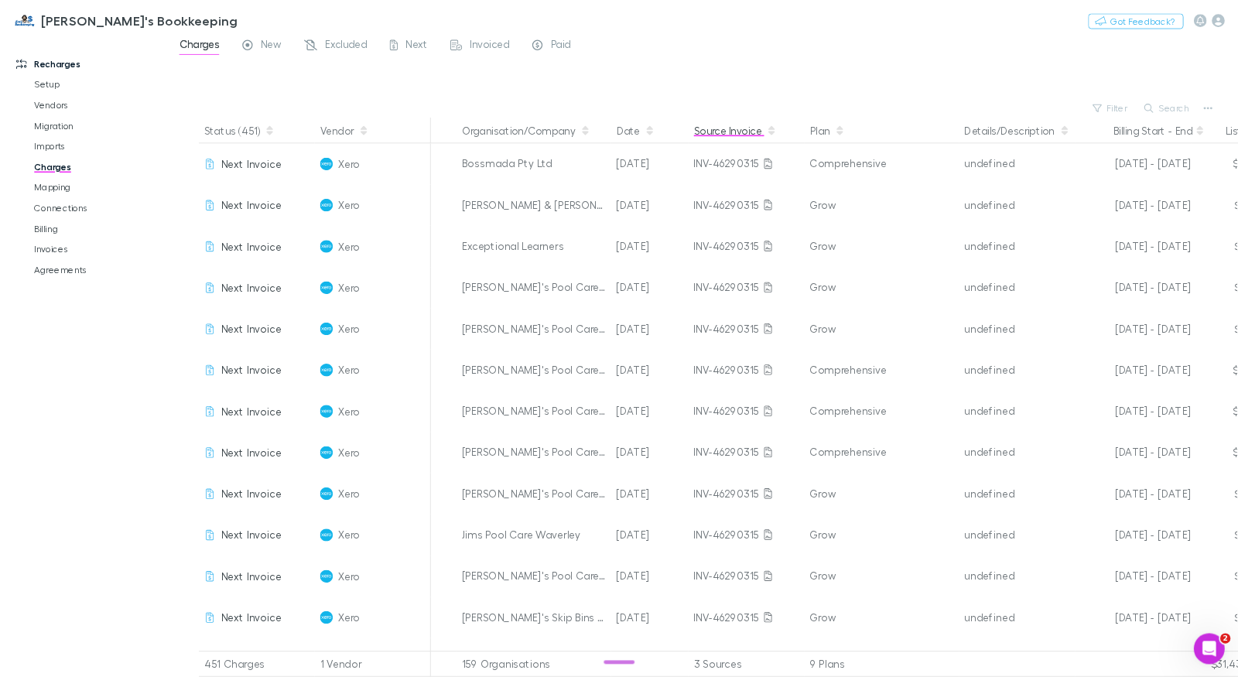
scroll to position [0, 286]
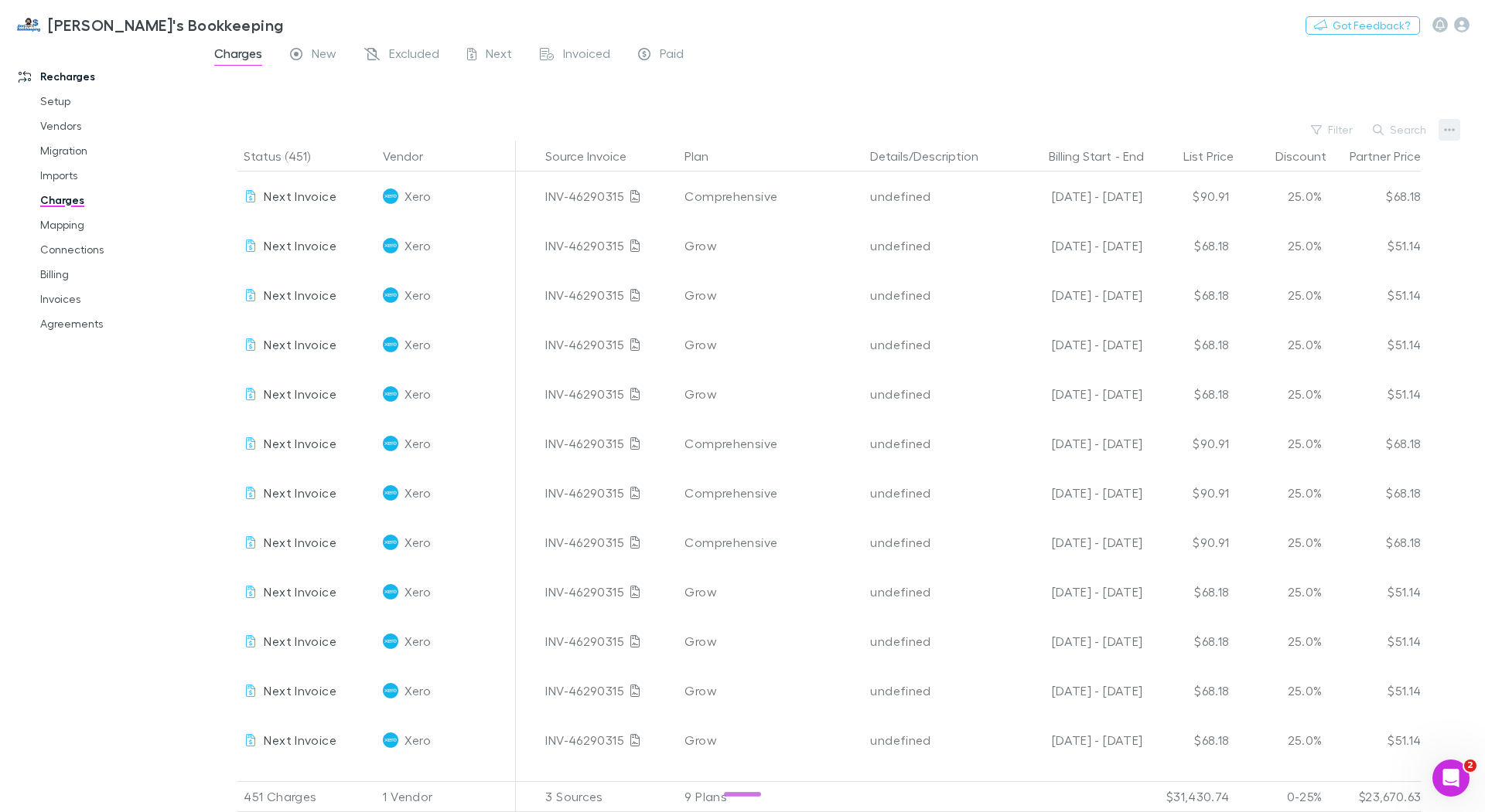
click at [1454, 129] on icon "button" at bounding box center [1449, 129] width 11 height 3
click at [1226, 105] on div at bounding box center [742, 406] width 1485 height 812
click at [62, 294] on link "Invoices" at bounding box center [111, 299] width 173 height 25
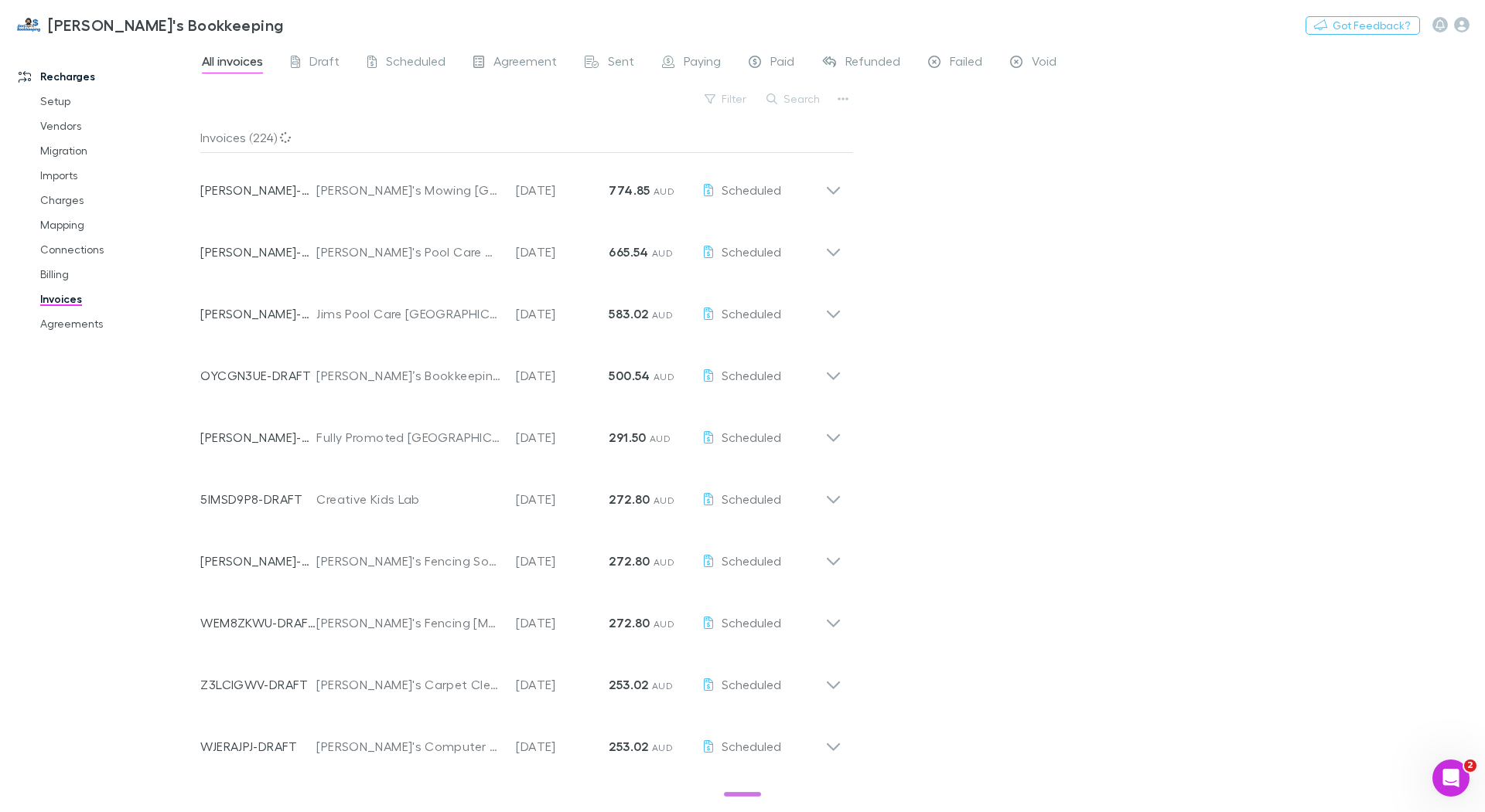
click at [830, 97] on div "Filter Search" at bounding box center [527, 105] width 654 height 34
click at [835, 98] on button "button" at bounding box center [843, 99] width 22 height 22
click at [974, 178] on div at bounding box center [742, 406] width 1485 height 812
click at [842, 98] on icon "button" at bounding box center [843, 98] width 11 height 3
drag, startPoint x: 1058, startPoint y: 195, endPoint x: 959, endPoint y: 183, distance: 99.7
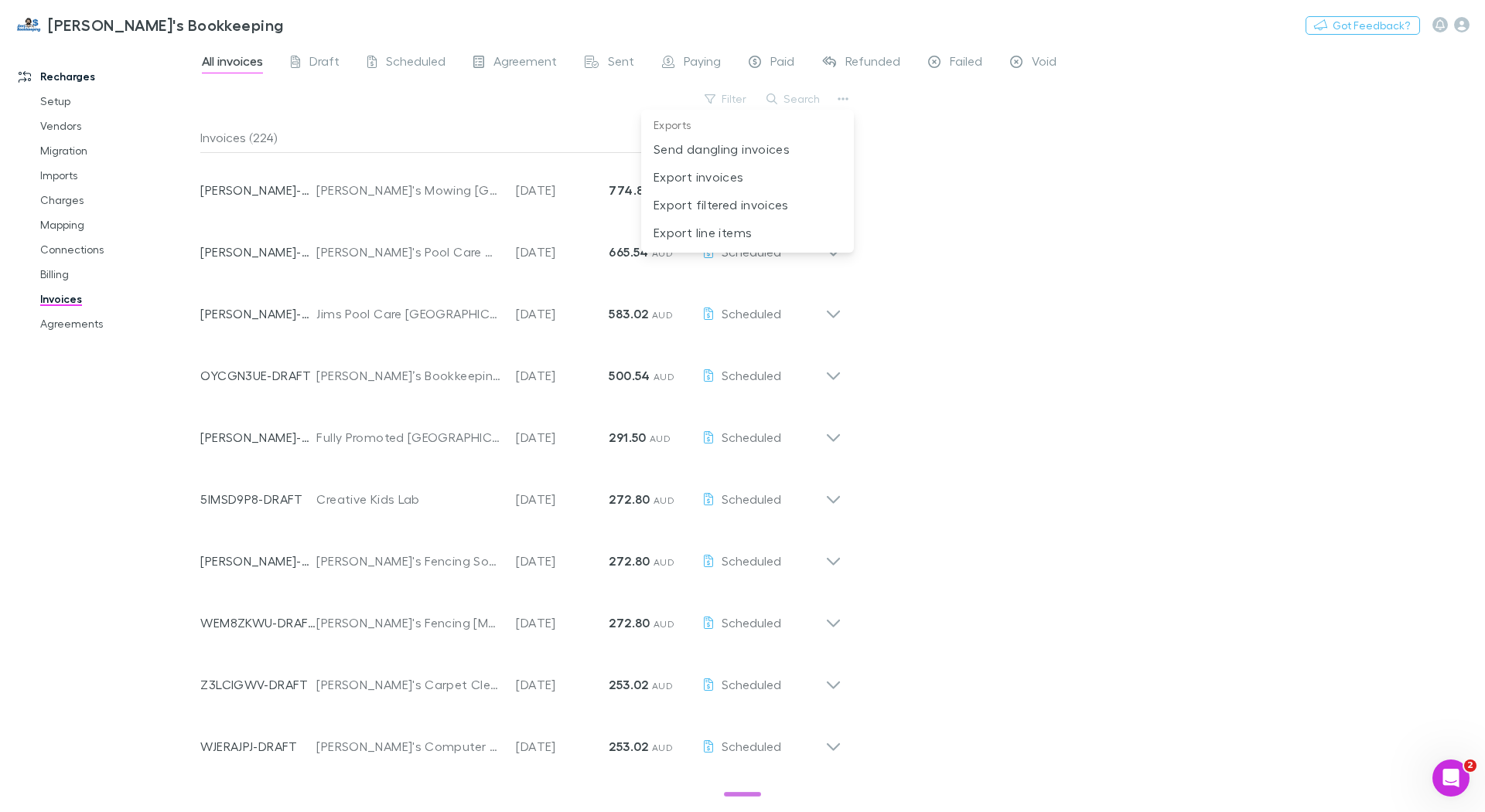
click at [1058, 195] on div at bounding box center [742, 406] width 1485 height 812
click at [536, 63] on span "Agreement" at bounding box center [525, 63] width 63 height 20
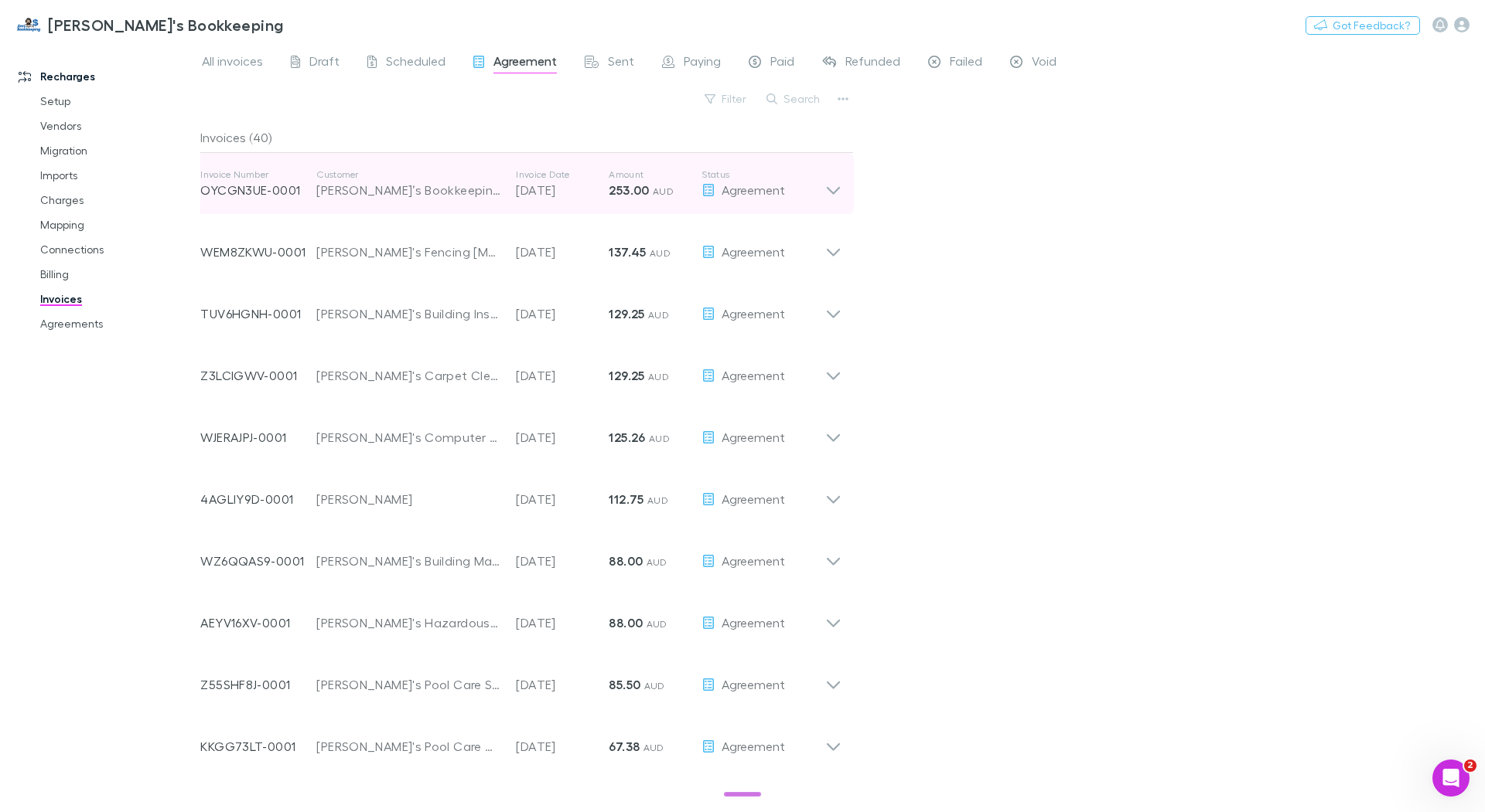
click at [618, 183] on strong "253.00" at bounding box center [629, 190] width 40 height 15
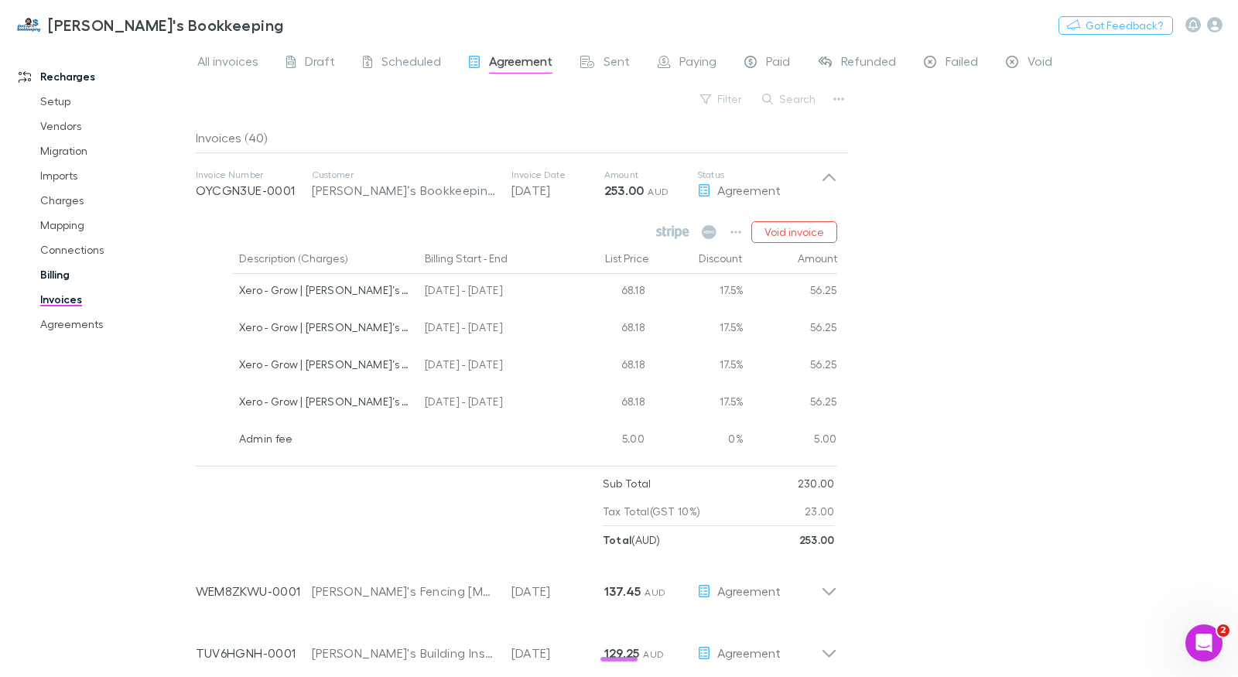
drag, startPoint x: 64, startPoint y: 272, endPoint x: 192, endPoint y: 266, distance: 127.8
click at [65, 272] on link "Billing" at bounding box center [109, 274] width 168 height 25
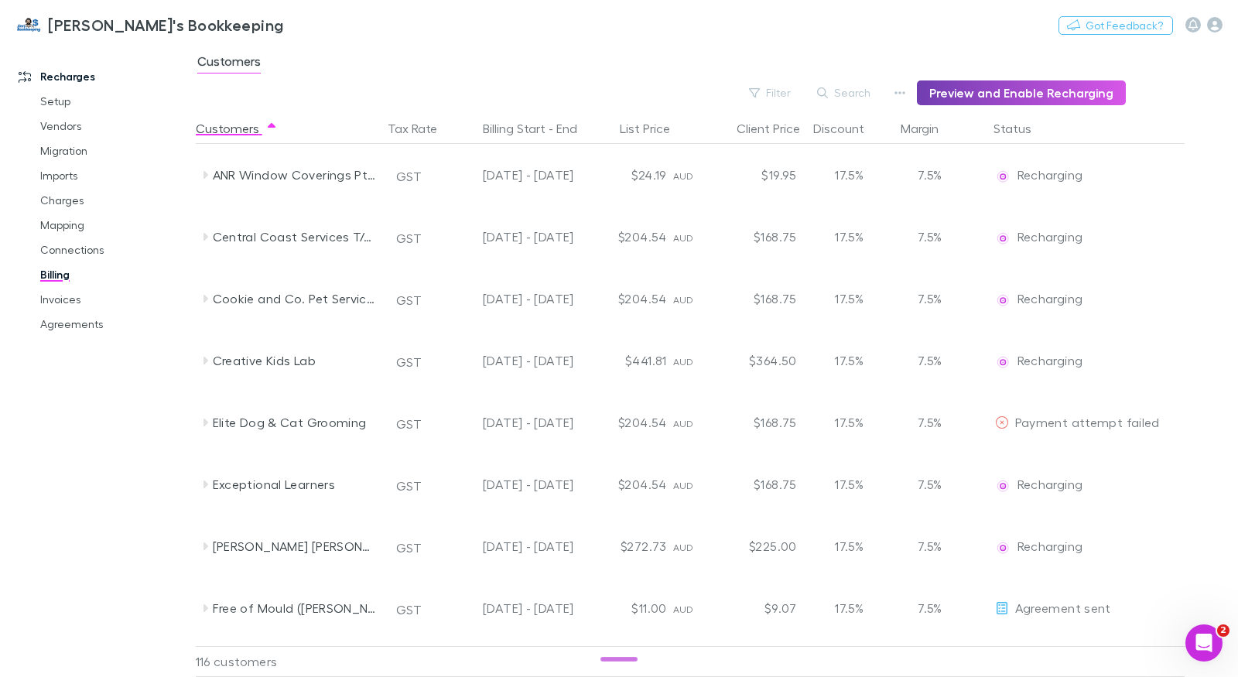
click at [988, 94] on button "Preview and Enable Recharging" at bounding box center [1021, 92] width 209 height 25
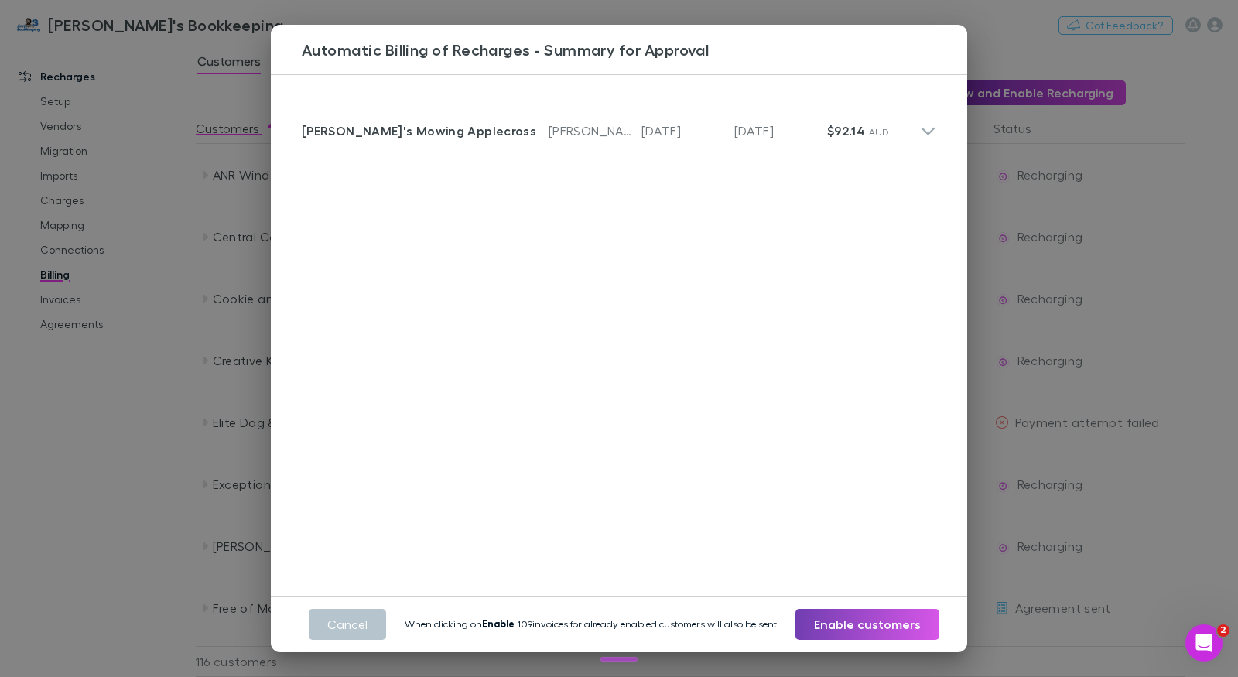
click at [858, 617] on button "Enable customers" at bounding box center [867, 624] width 144 height 31
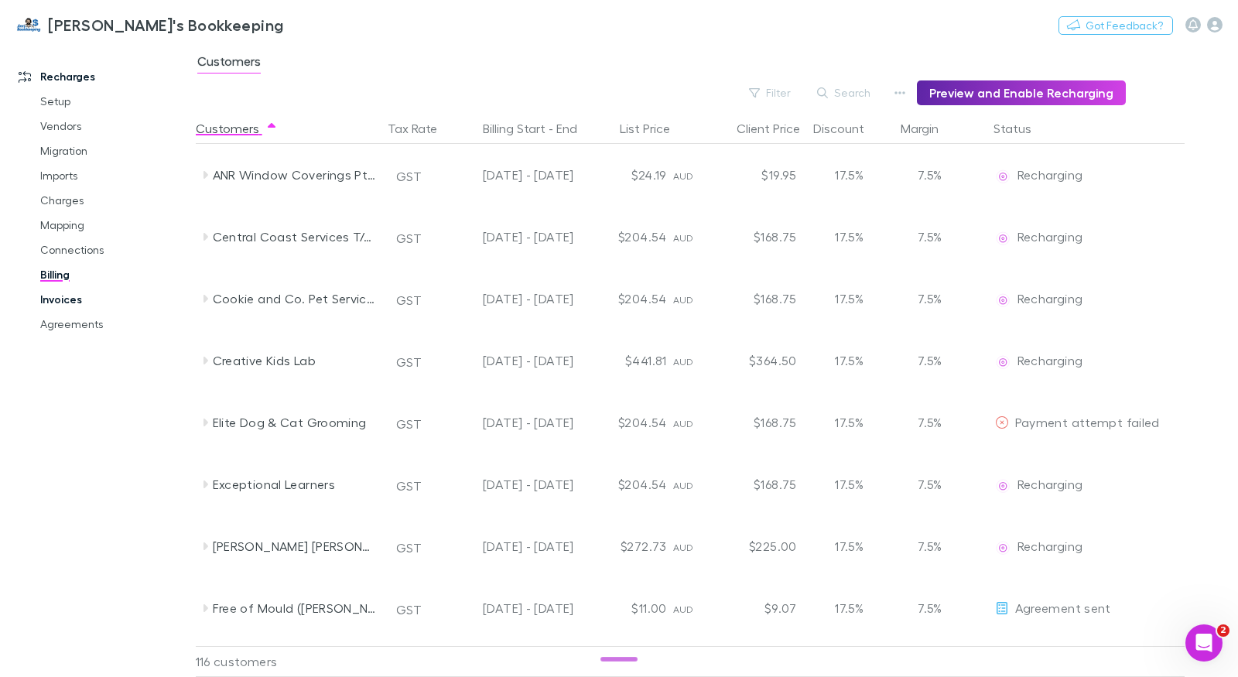
click at [74, 300] on link "Invoices" at bounding box center [109, 299] width 168 height 25
click at [67, 299] on link "Invoices" at bounding box center [109, 299] width 168 height 25
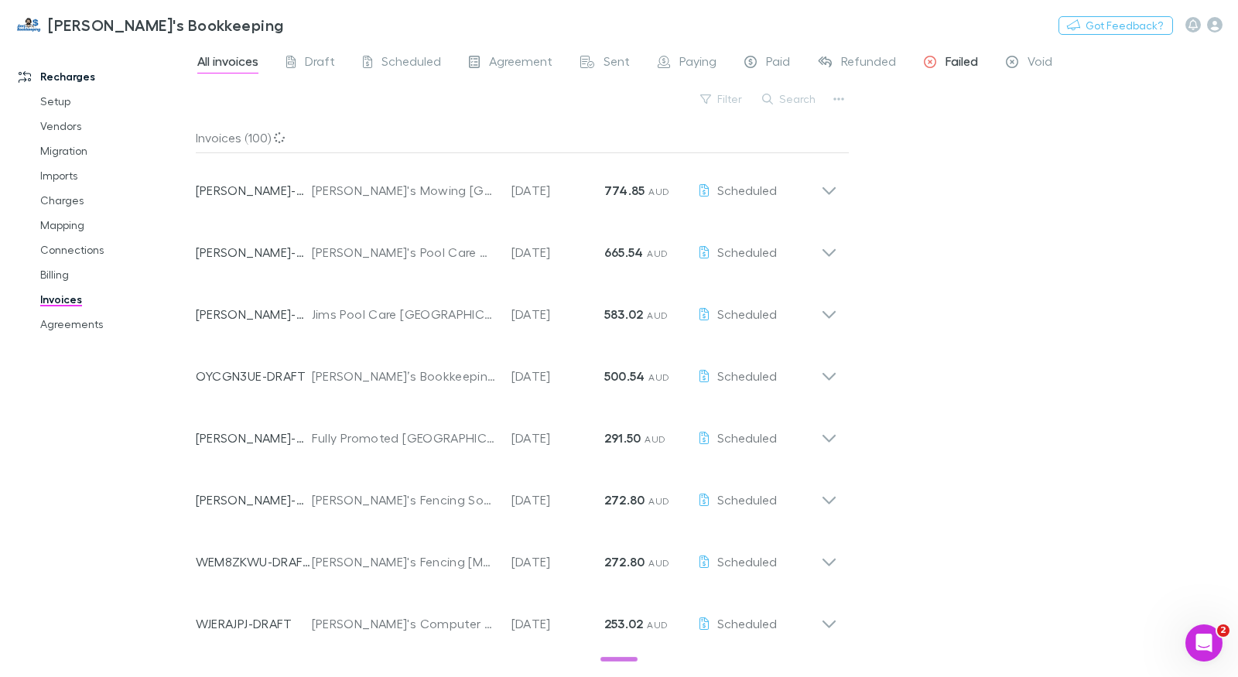
click at [954, 63] on span "Failed" at bounding box center [962, 63] width 32 height 20
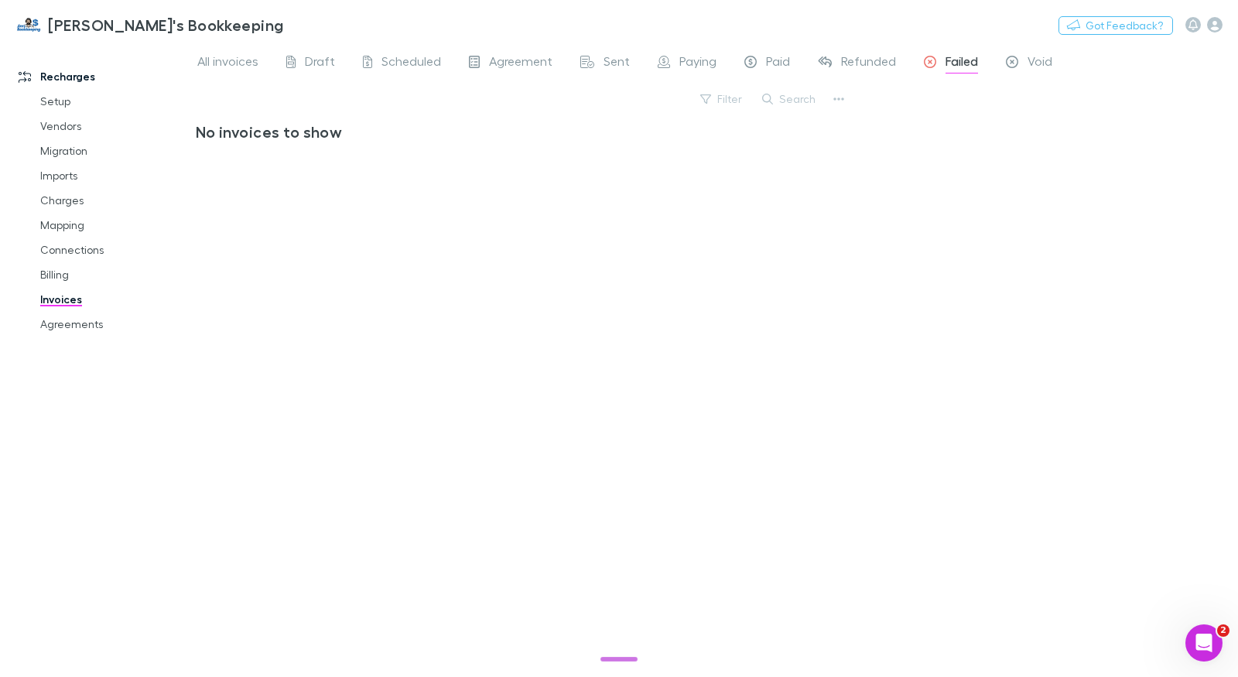
drag, startPoint x: 247, startPoint y: 60, endPoint x: 462, endPoint y: 71, distance: 215.4
click at [248, 60] on span "All invoices" at bounding box center [227, 63] width 61 height 20
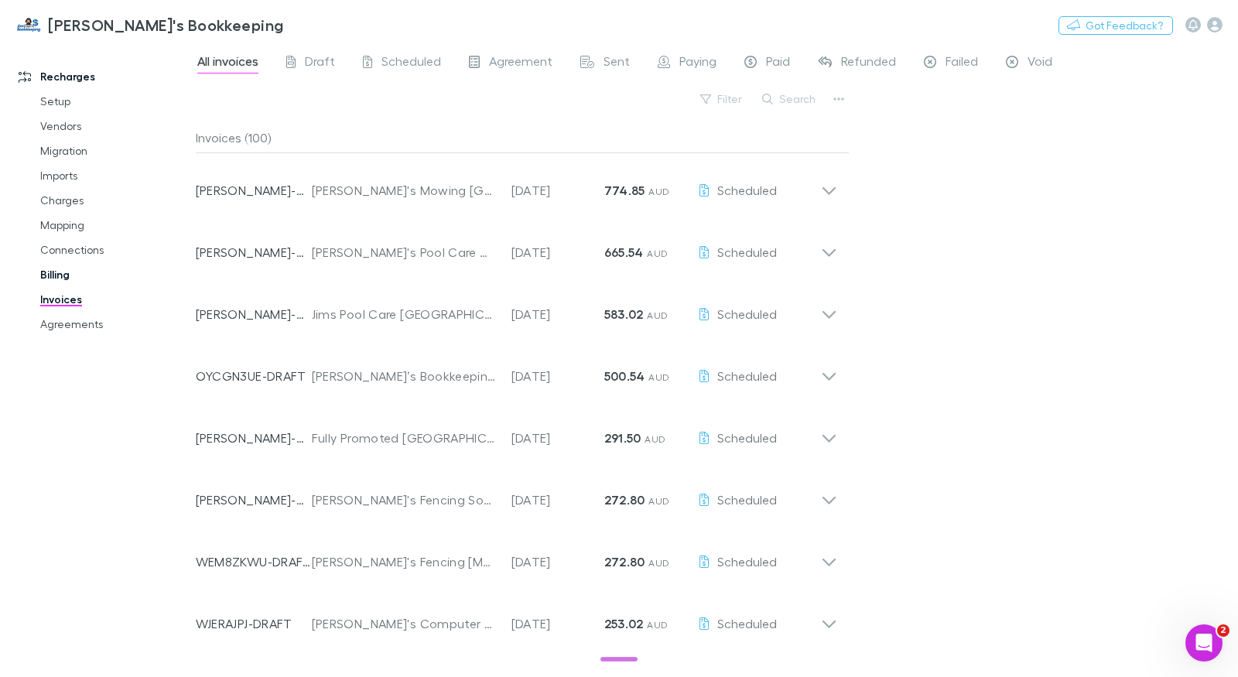
click at [58, 276] on link "Billing" at bounding box center [109, 274] width 168 height 25
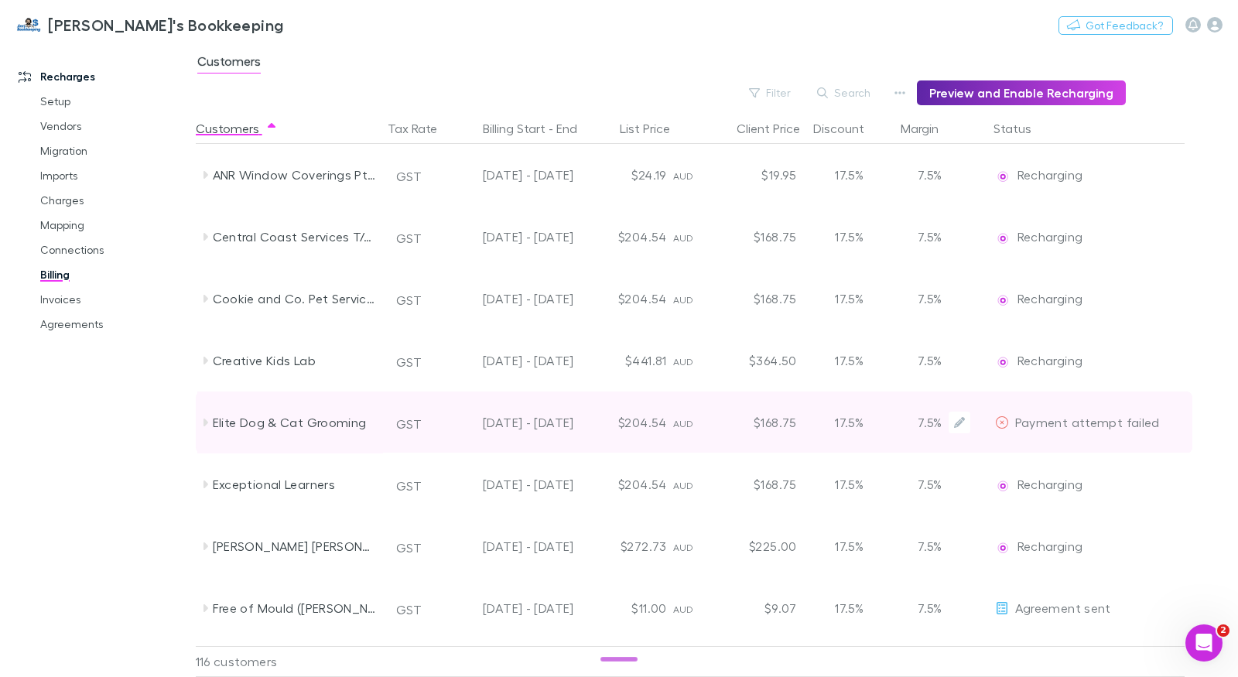
click at [342, 419] on div "Elite Dog & Cat Grooming" at bounding box center [295, 423] width 164 height 62
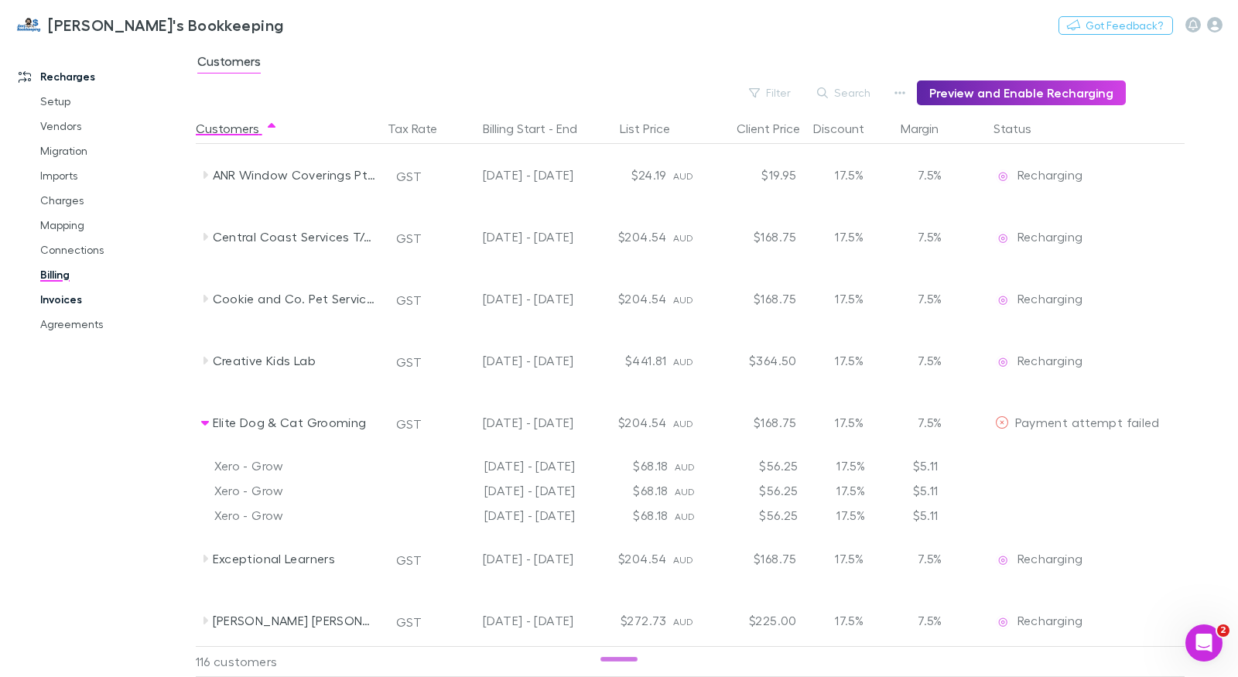
click at [69, 299] on link "Invoices" at bounding box center [109, 299] width 168 height 25
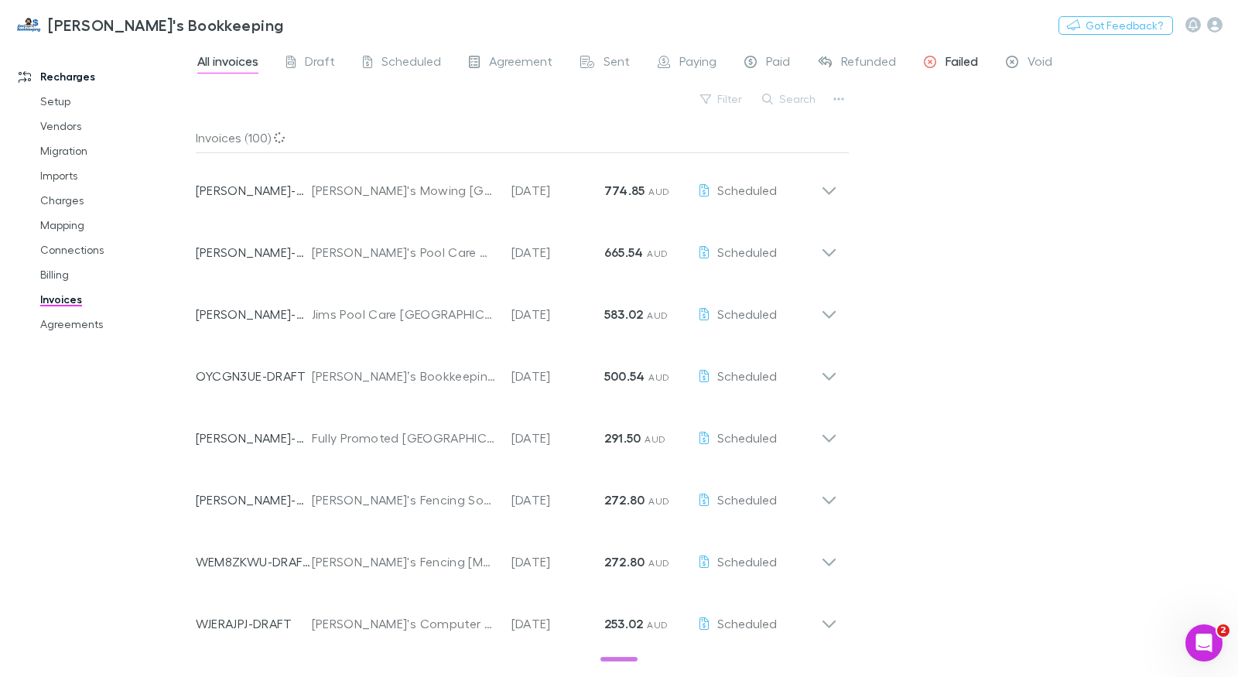
click at [946, 64] on span "Failed" at bounding box center [962, 63] width 32 height 20
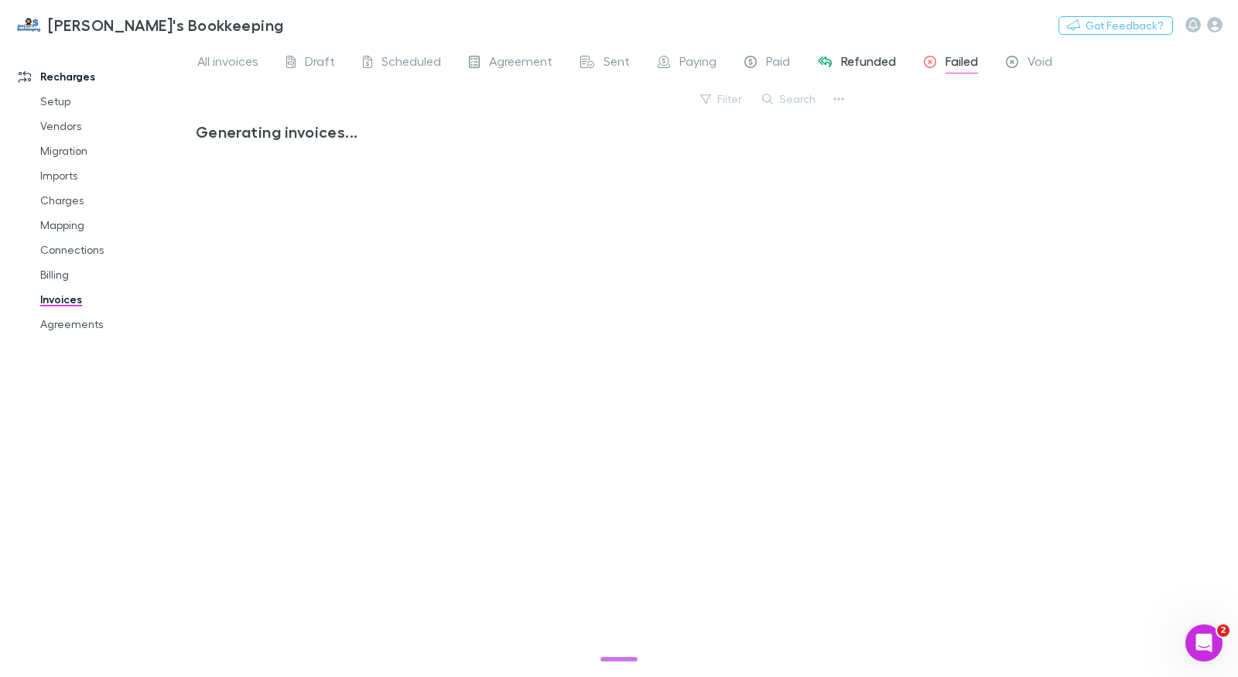
click at [883, 64] on span "Refunded" at bounding box center [868, 63] width 55 height 20
click at [966, 63] on span "Failed" at bounding box center [962, 63] width 32 height 20
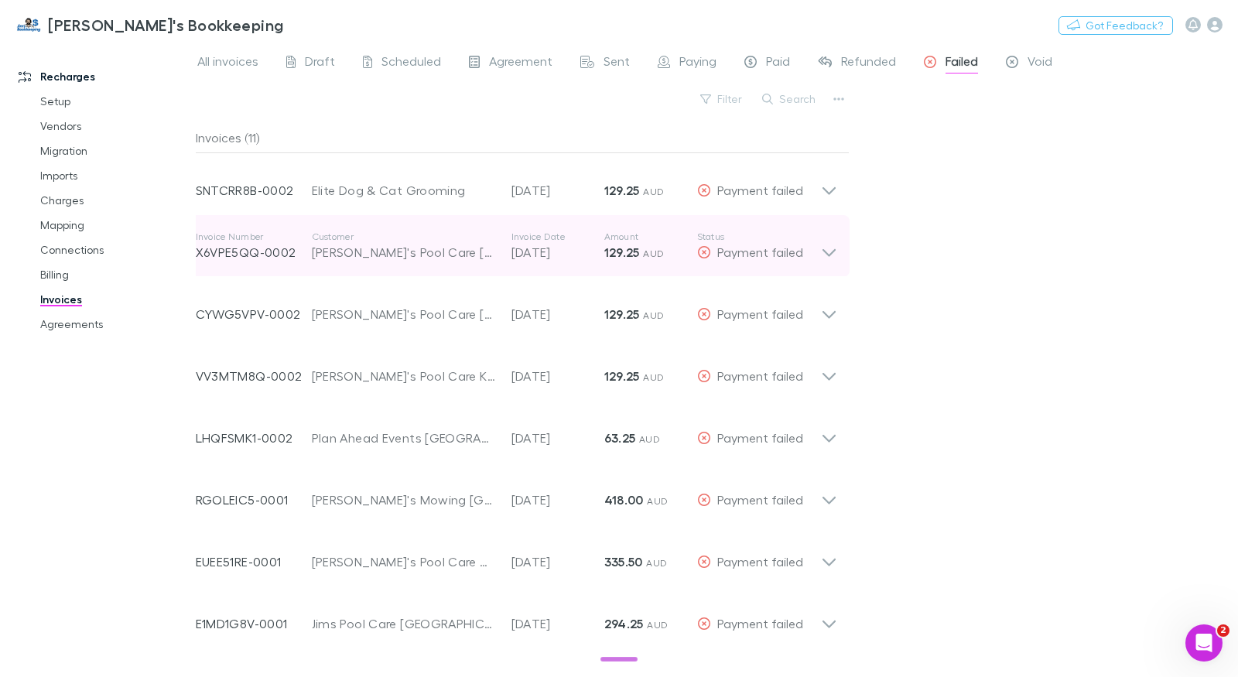
scroll to position [173, 0]
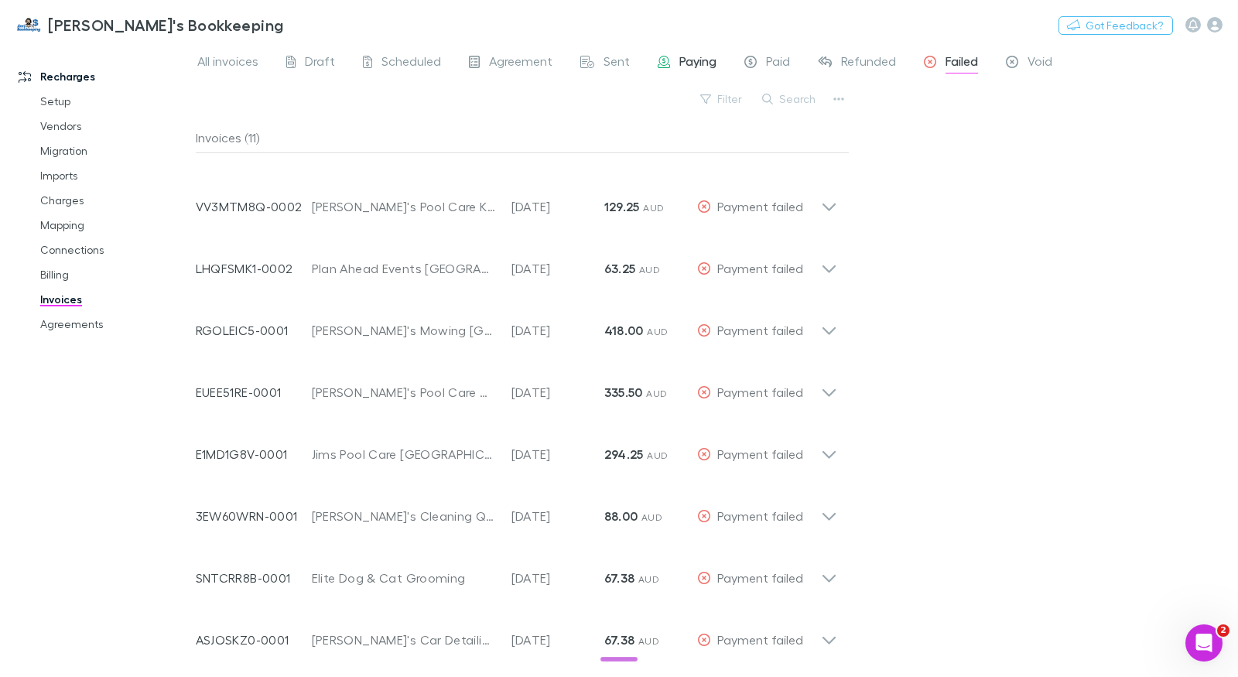
click at [679, 63] on span "Paying" at bounding box center [697, 63] width 37 height 20
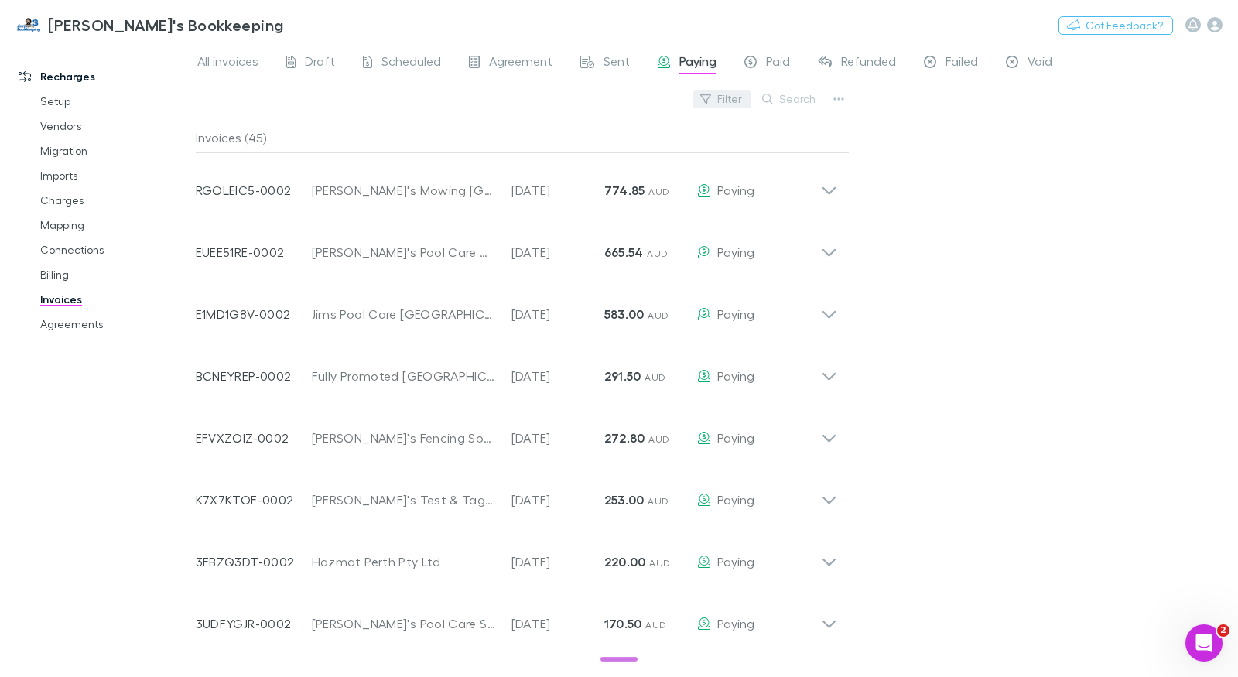
click at [724, 96] on button "Filter" at bounding box center [722, 99] width 59 height 19
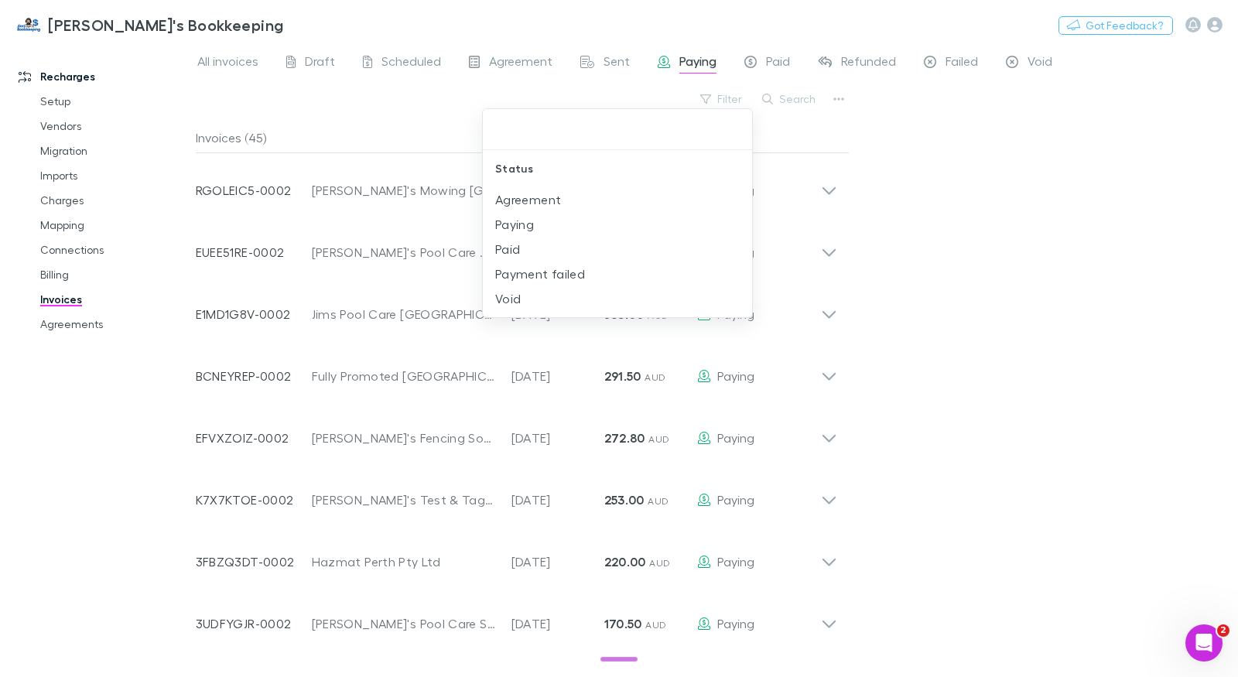
click at [768, 63] on div at bounding box center [619, 338] width 1238 height 677
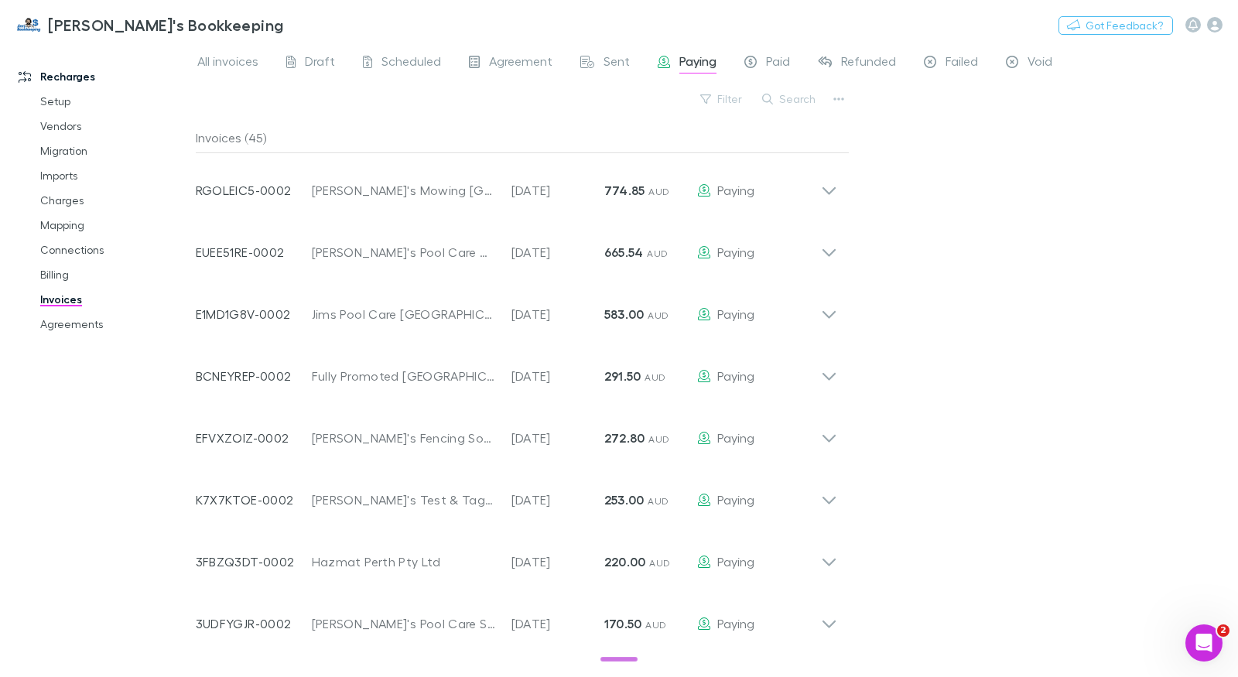
click at [700, 63] on span "Paying" at bounding box center [697, 63] width 37 height 20
drag, startPoint x: 260, startPoint y: 143, endPoint x: 249, endPoint y: 142, distance: 10.9
click at [249, 142] on div "Invoices (45)" at bounding box center [522, 137] width 653 height 31
click at [767, 62] on span "Paid" at bounding box center [778, 63] width 24 height 20
click at [728, 100] on button "Filter" at bounding box center [722, 99] width 59 height 19
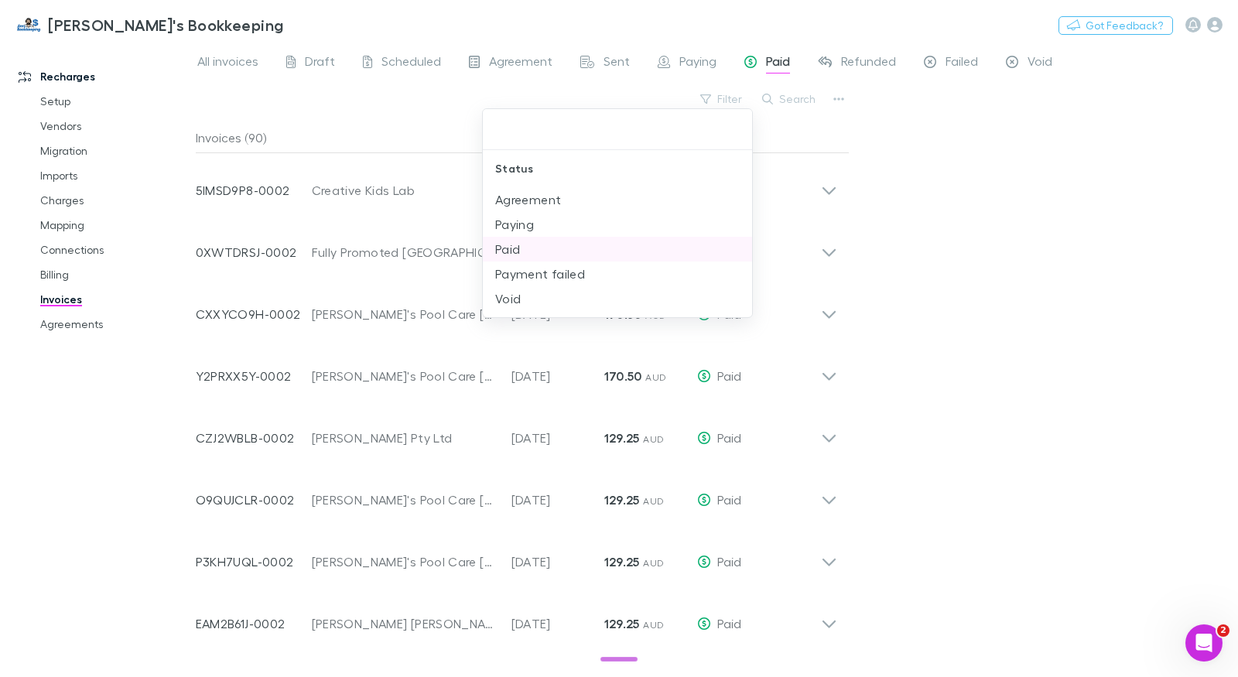
click at [535, 254] on li "Paid" at bounding box center [618, 249] width 270 height 25
click at [412, 128] on div at bounding box center [619, 338] width 1238 height 677
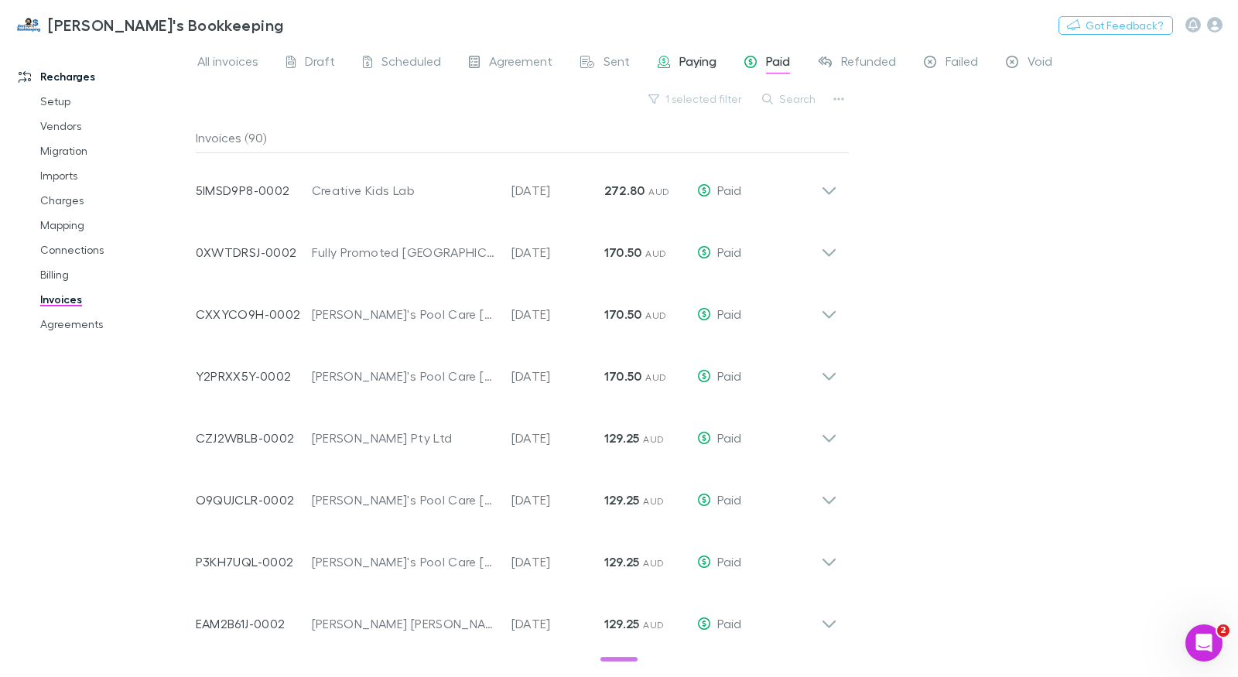
click at [680, 60] on span "Paying" at bounding box center [697, 63] width 37 height 20
click at [773, 60] on span "Paid" at bounding box center [778, 63] width 24 height 20
click at [54, 100] on link "Setup" at bounding box center [109, 101] width 168 height 25
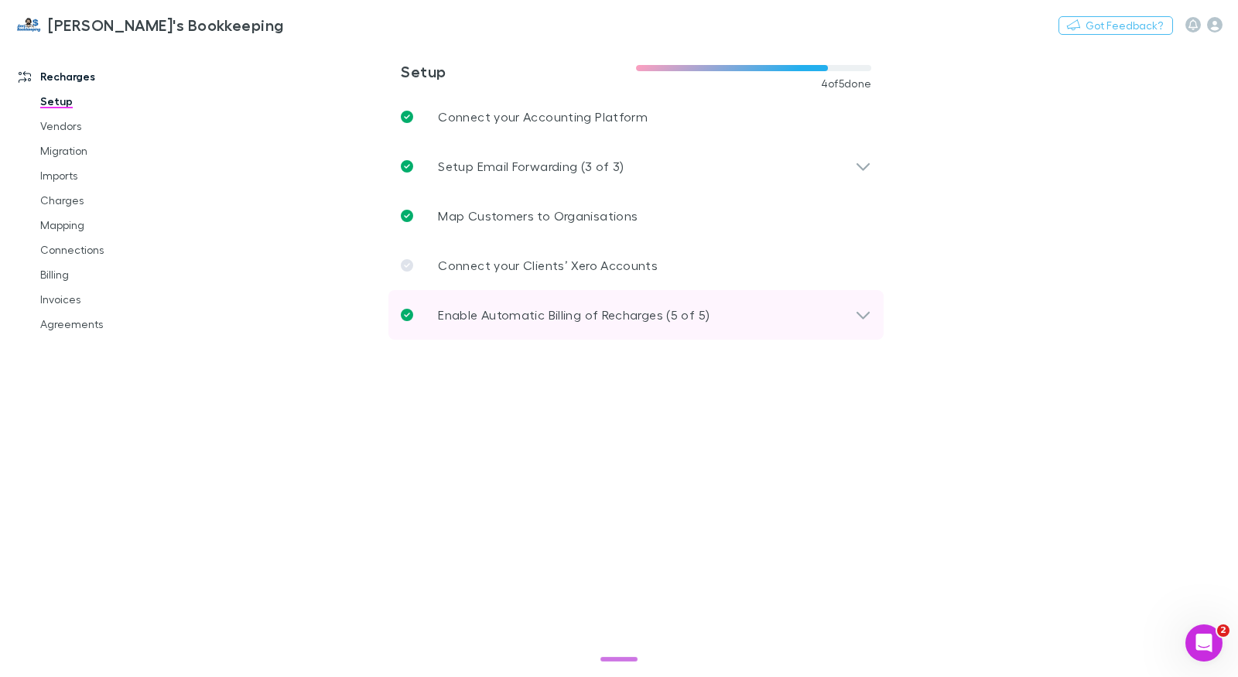
click at [594, 316] on p "Enable Automatic Billing of Recharges (5 of 5)" at bounding box center [574, 315] width 272 height 19
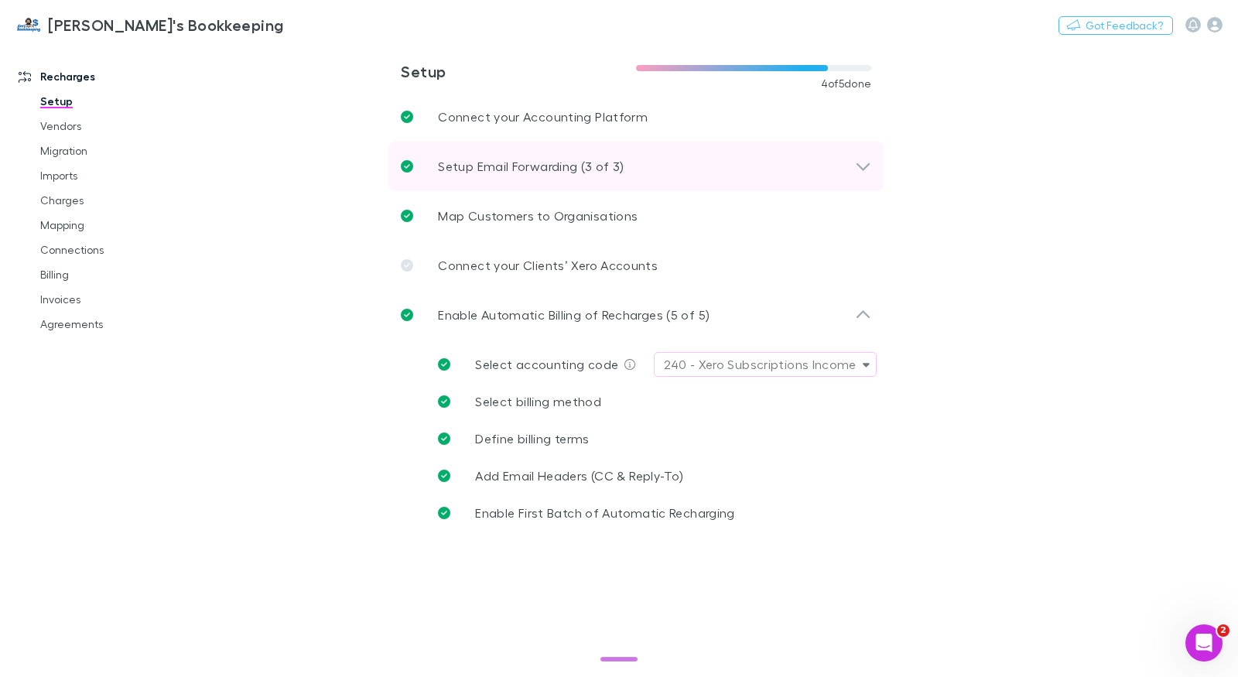
click at [529, 175] on p "Setup Email Forwarding (3 of 3)" at bounding box center [531, 166] width 186 height 19
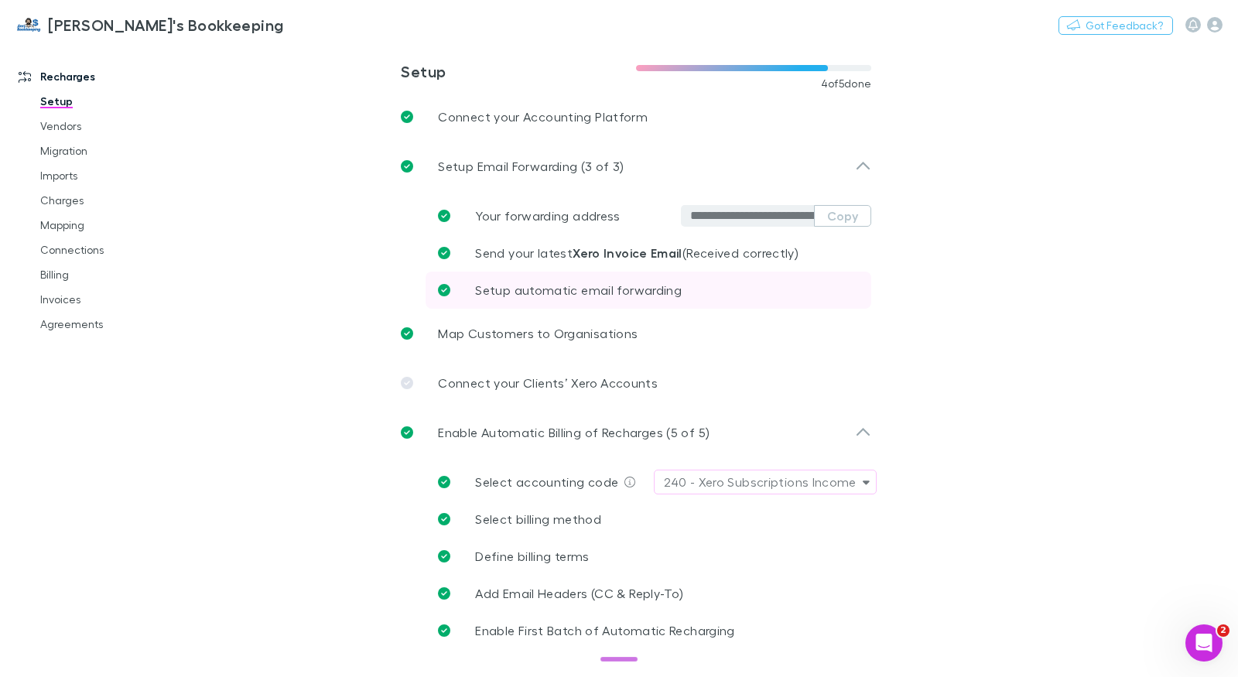
click at [534, 283] on span "Setup automatic email forwarding" at bounding box center [578, 289] width 207 height 15
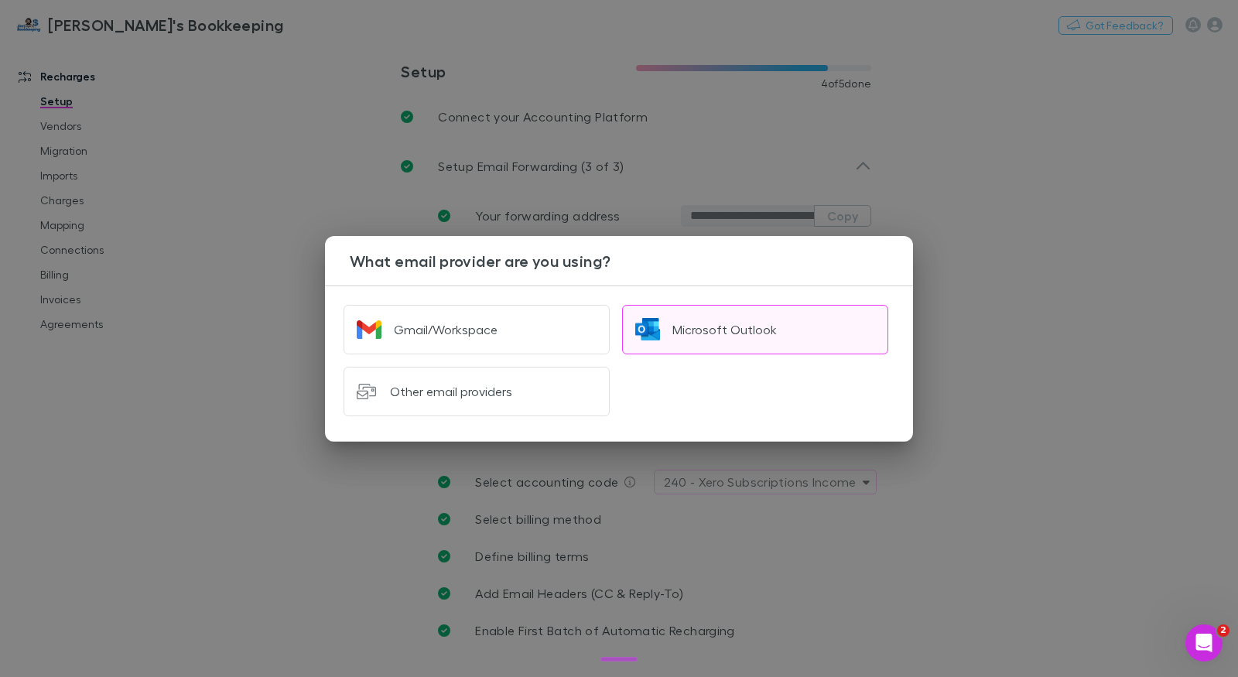
click at [678, 340] on button "Microsoft Outlook" at bounding box center [755, 330] width 266 height 50
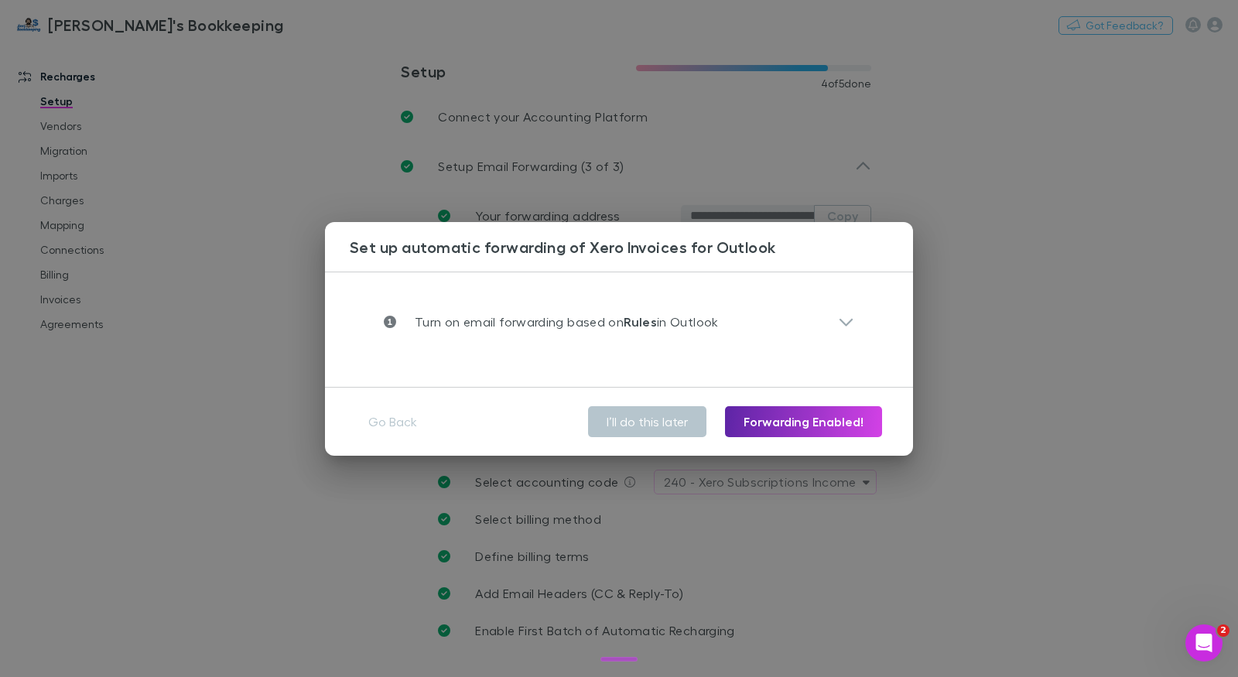
click at [612, 309] on div "Turn on email forwarding based on Rules in Outlook" at bounding box center [618, 322] width 495 height 50
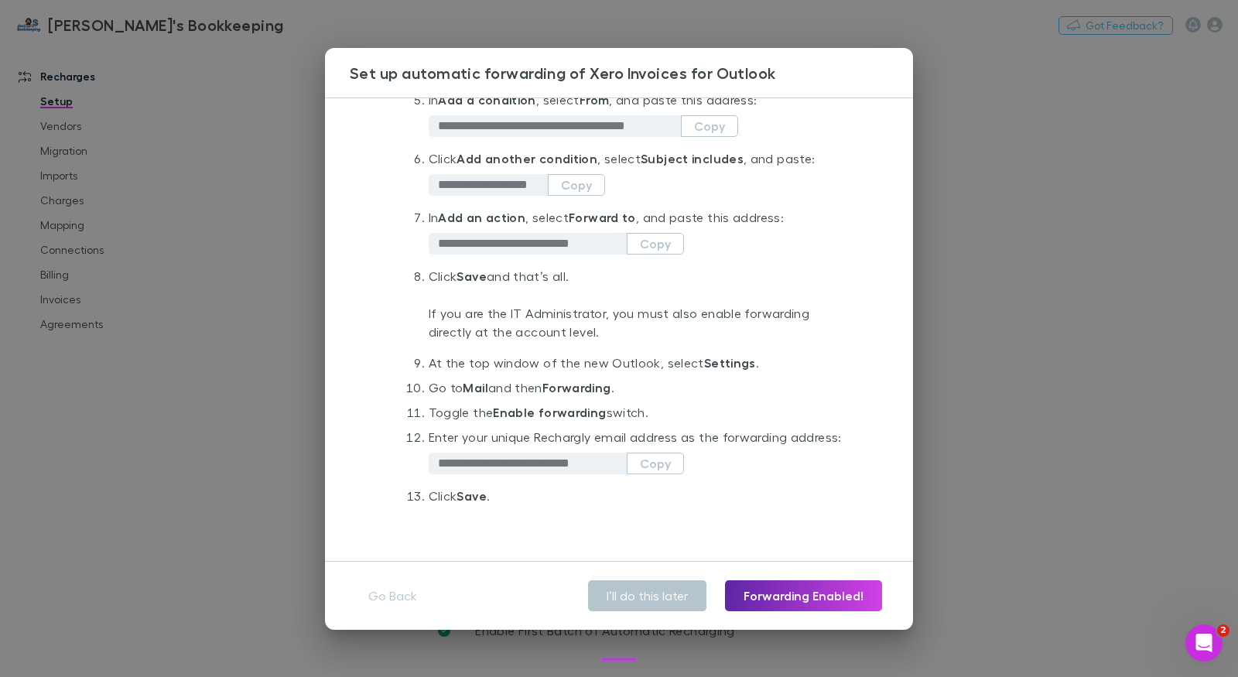
scroll to position [398, 0]
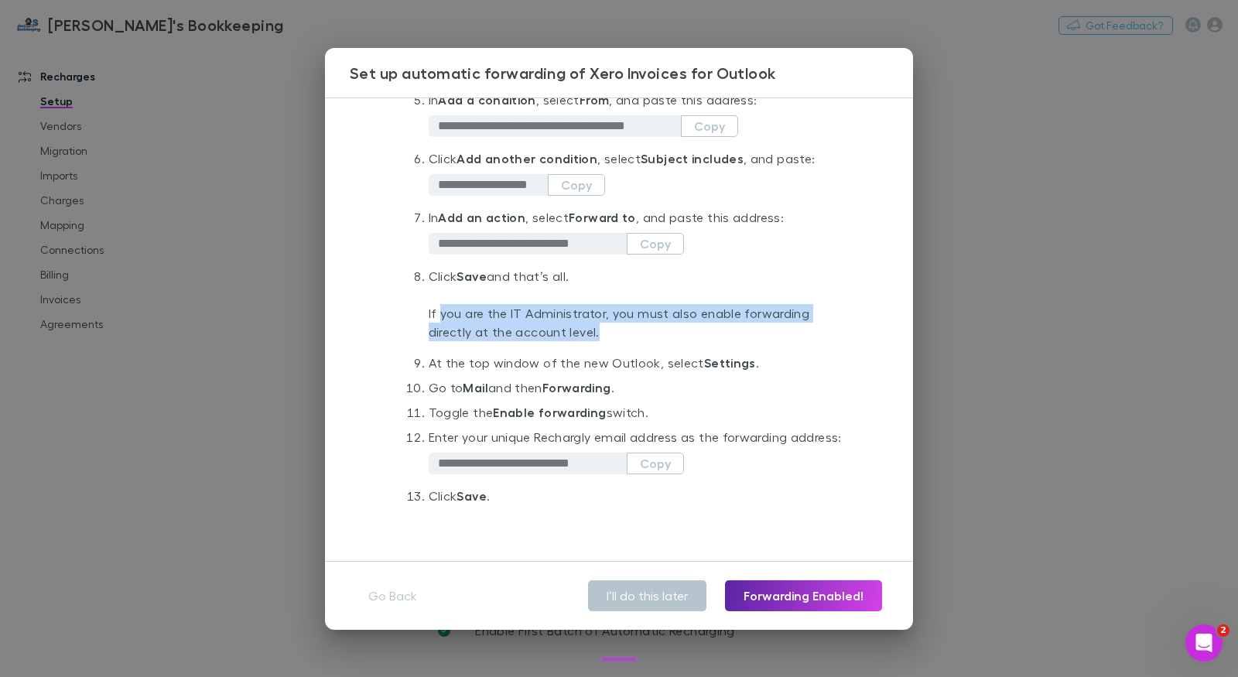
drag, startPoint x: 441, startPoint y: 312, endPoint x: 787, endPoint y: 332, distance: 346.5
click at [787, 332] on p "If you are the IT Administrator, you must also enable forwarding directly at th…" at bounding box center [642, 323] width 426 height 62
